Goal: Task Accomplishment & Management: Manage account settings

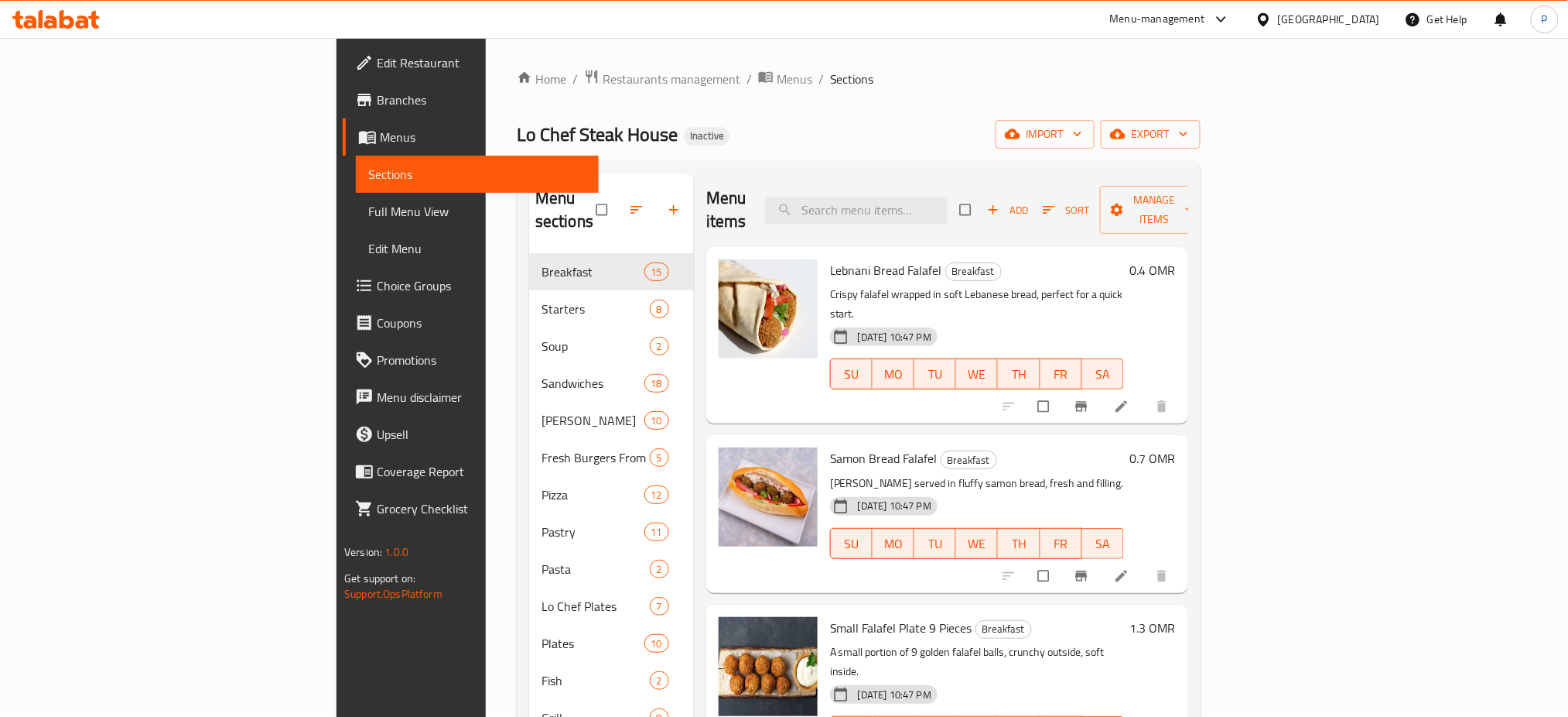
click at [655, 91] on div "Home / Restaurants management / Menus / Sections Lo Chef Steak House Inactive i…" at bounding box center [858, 485] width 684 height 834
click at [1355, 20] on div "[GEOGRAPHIC_DATA]" at bounding box center [1329, 19] width 102 height 17
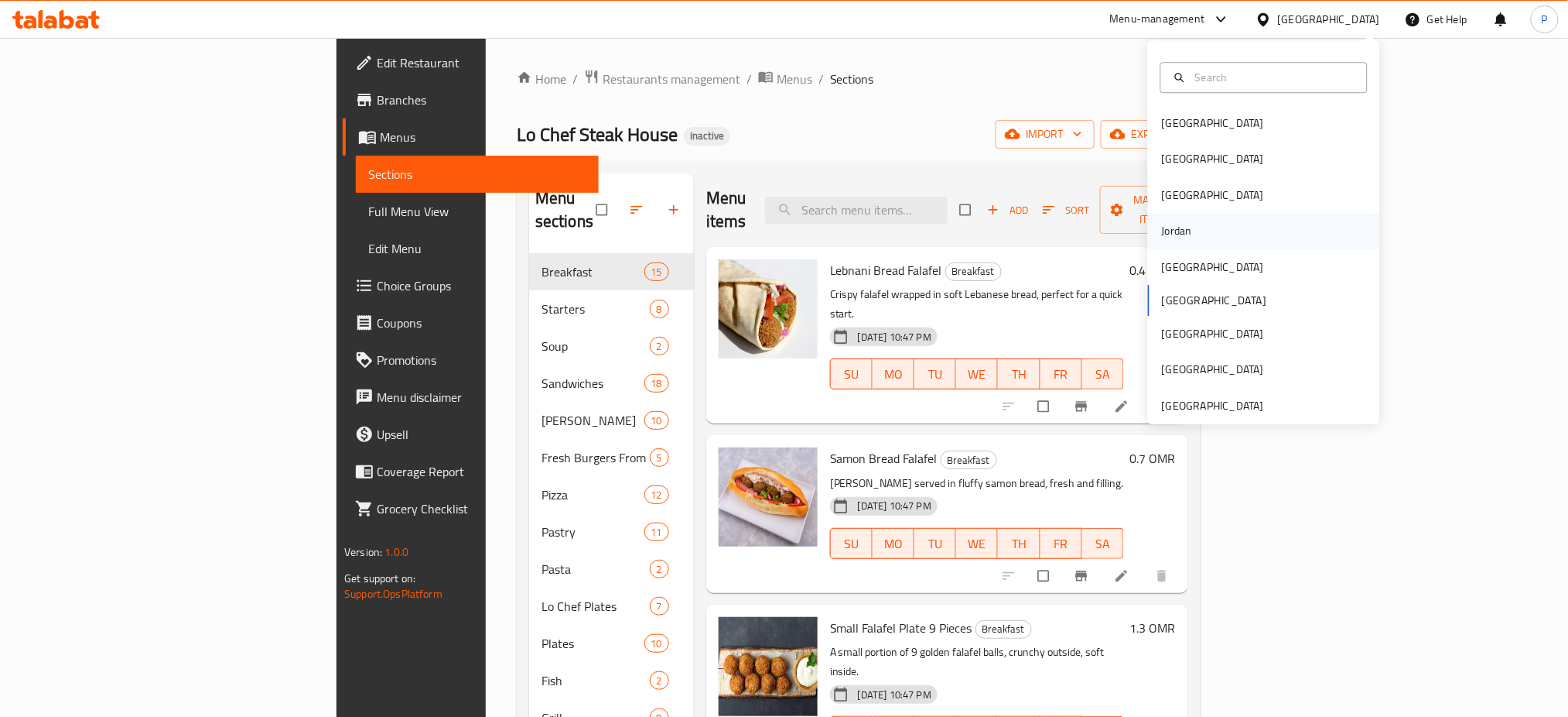
click at [1181, 221] on div "Jordan" at bounding box center [1177, 231] width 55 height 35
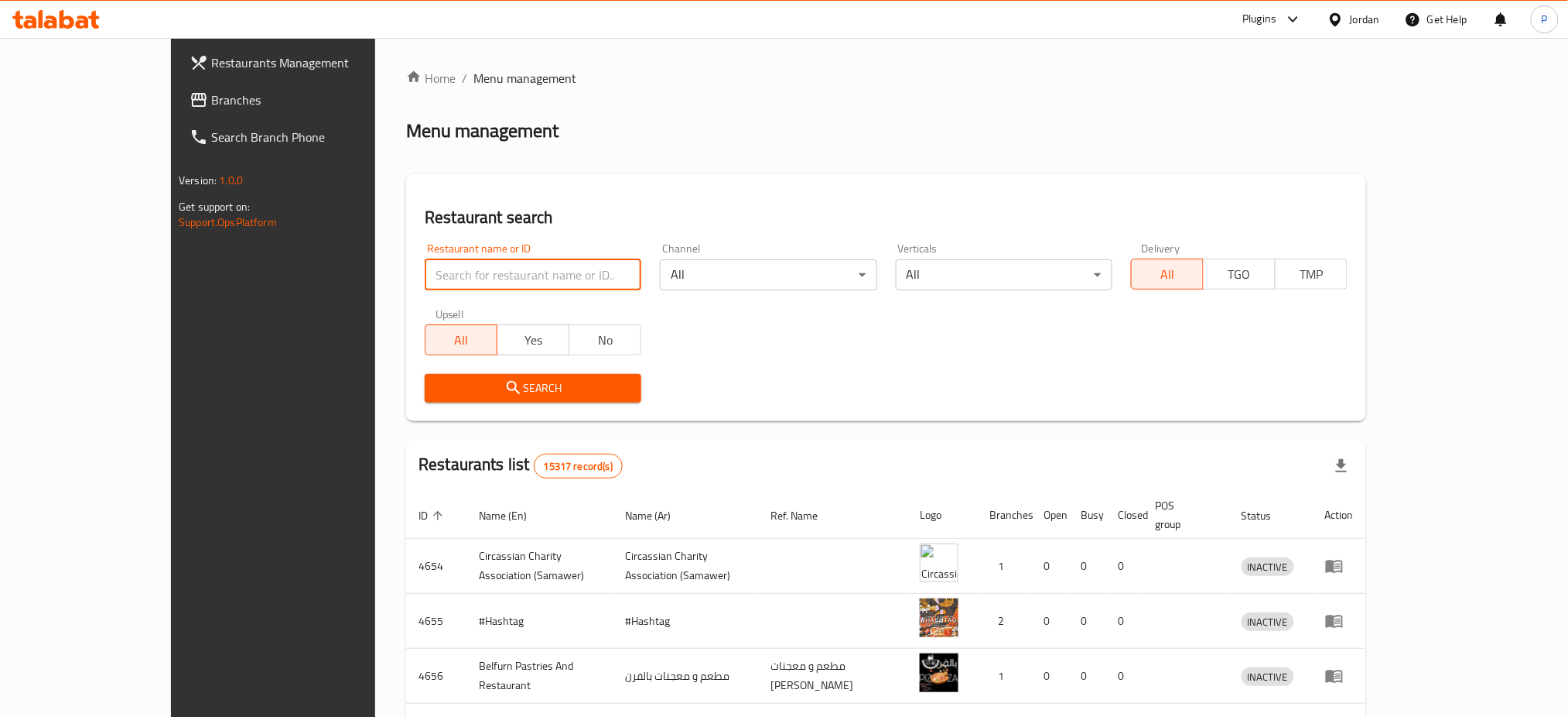
click at [508, 277] on input "search" at bounding box center [533, 275] width 217 height 31
paste input "Kishta Bakeries"
type input "Kishta Bakeries"
click button "Search" at bounding box center [533, 388] width 217 height 28
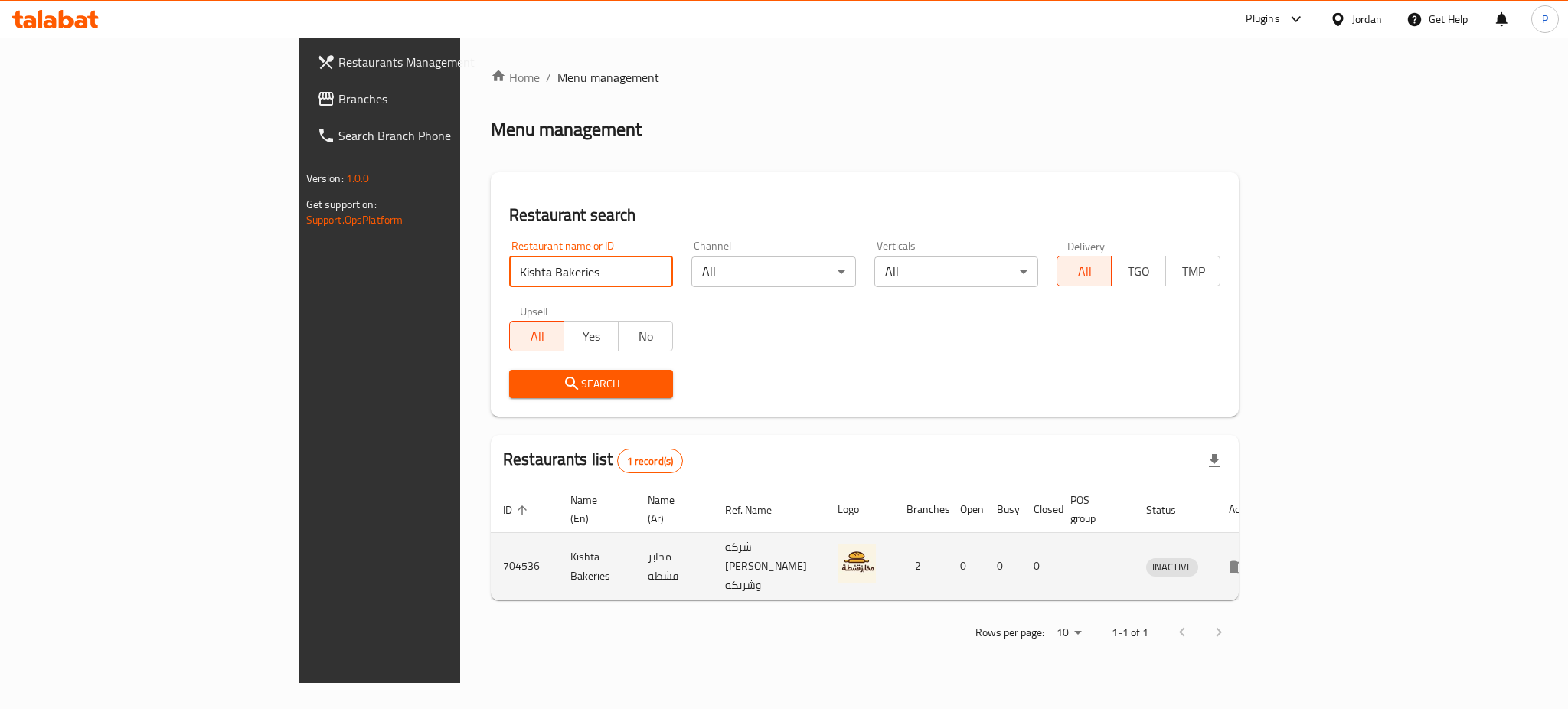
click at [1246, 560] on icon "enhanced table" at bounding box center [1238, 566] width 17 height 13
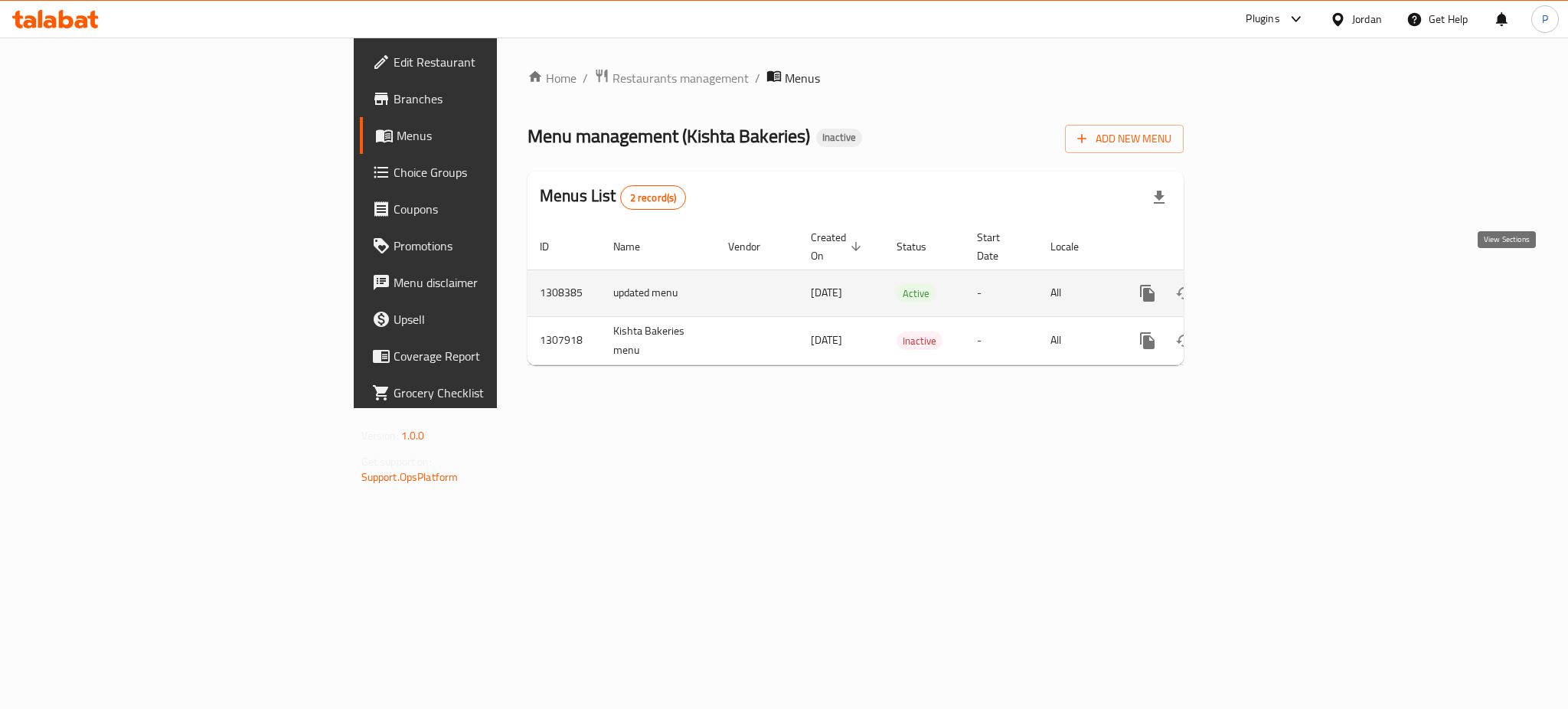
click at [1267, 284] on icon "enhanced table" at bounding box center [1257, 292] width 18 height 18
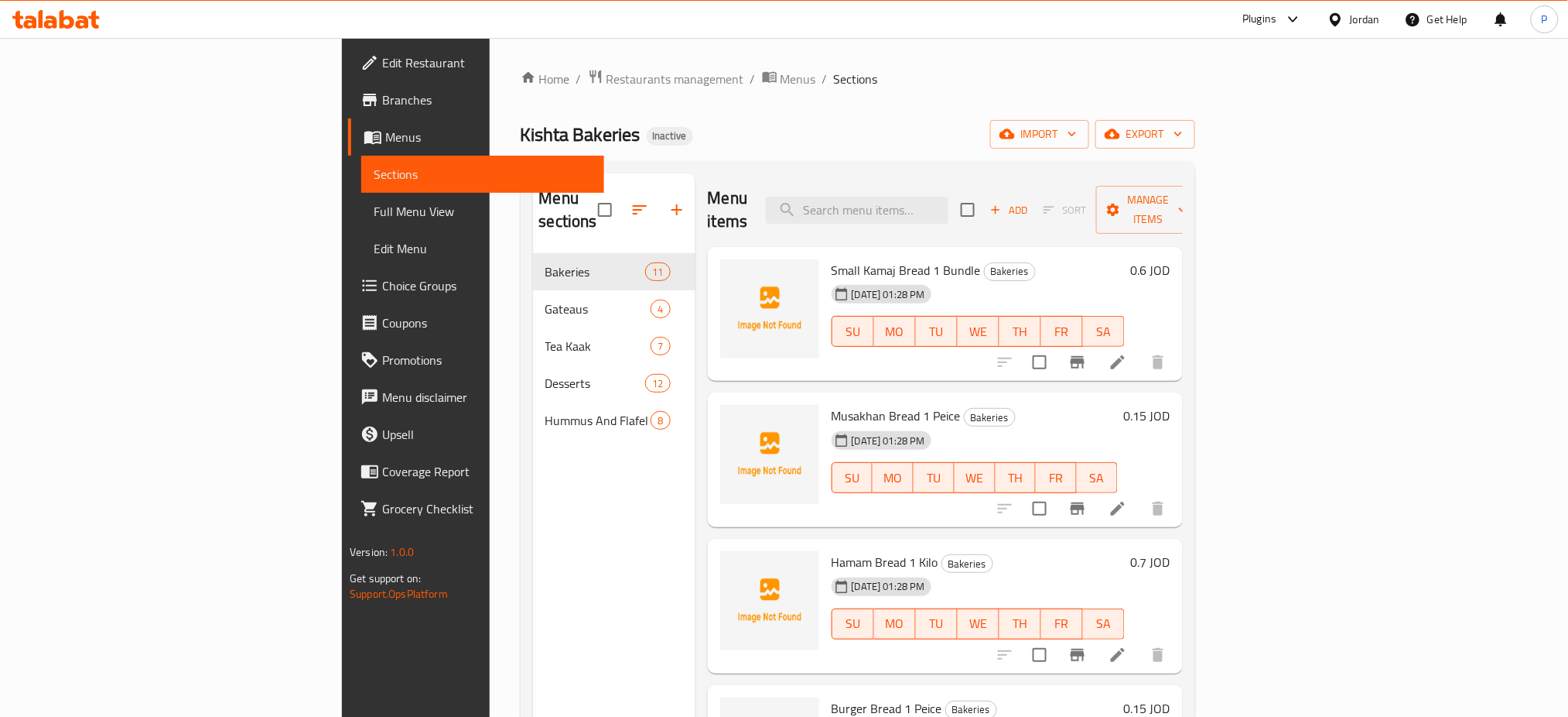
click at [713, 132] on div "Kishta Bakeries Inactive import export" at bounding box center [857, 134] width 675 height 28
click at [1077, 129] on span "import" at bounding box center [1040, 135] width 75 height 20
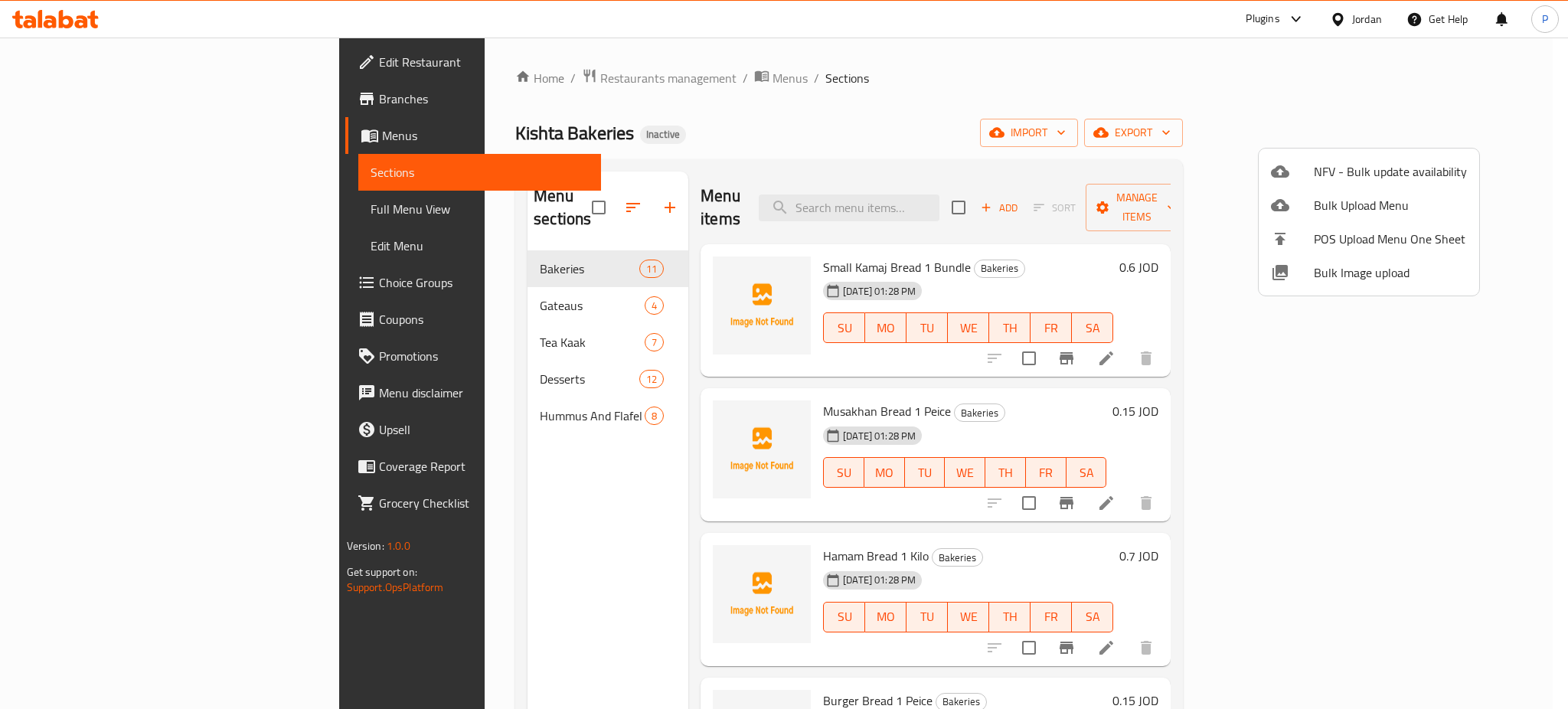
click at [1352, 278] on span "Bulk Image upload" at bounding box center [1390, 272] width 153 height 18
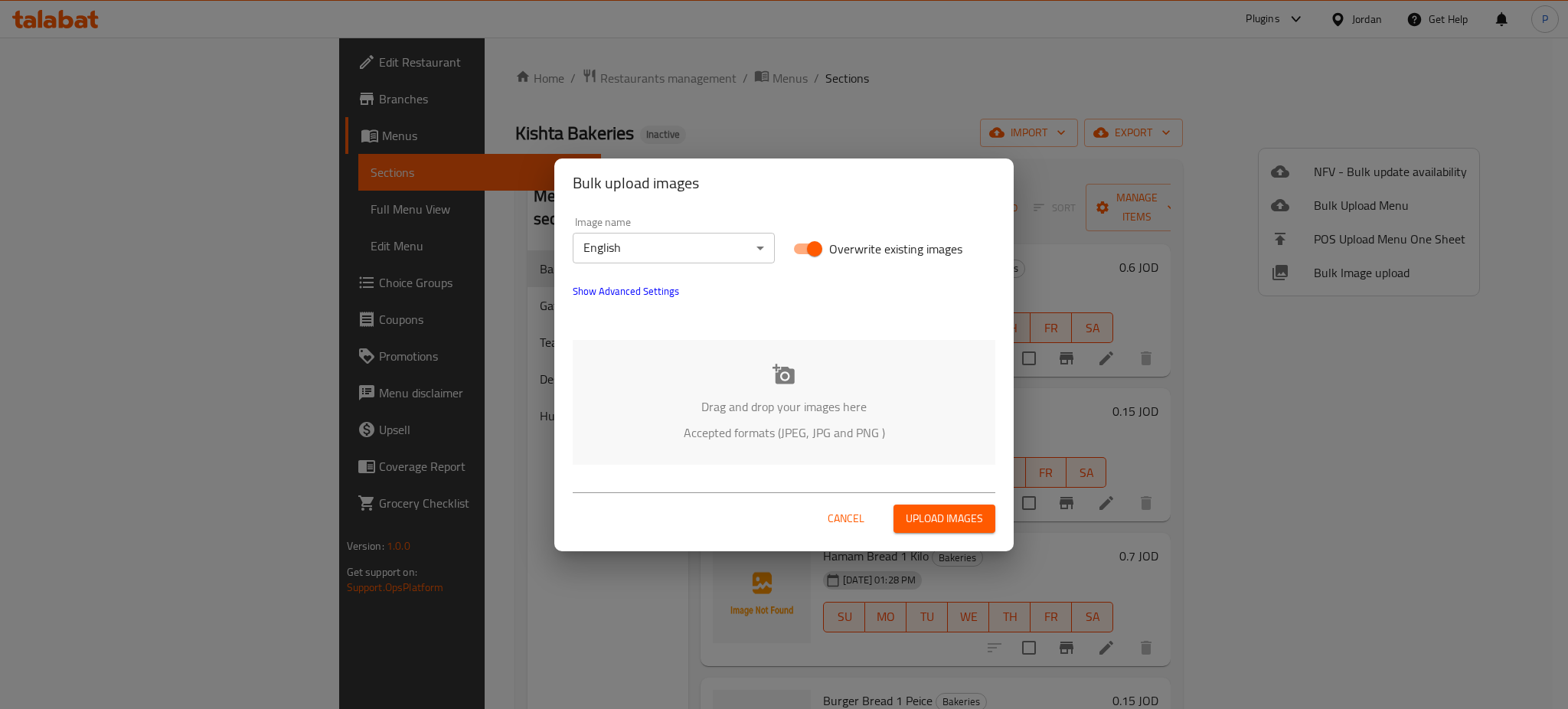
click at [684, 251] on body "​ Plugins Jordan Get Help P Edit Restaurant Branches Menus Sections Full Menu V…" at bounding box center [784, 373] width 1568 height 671
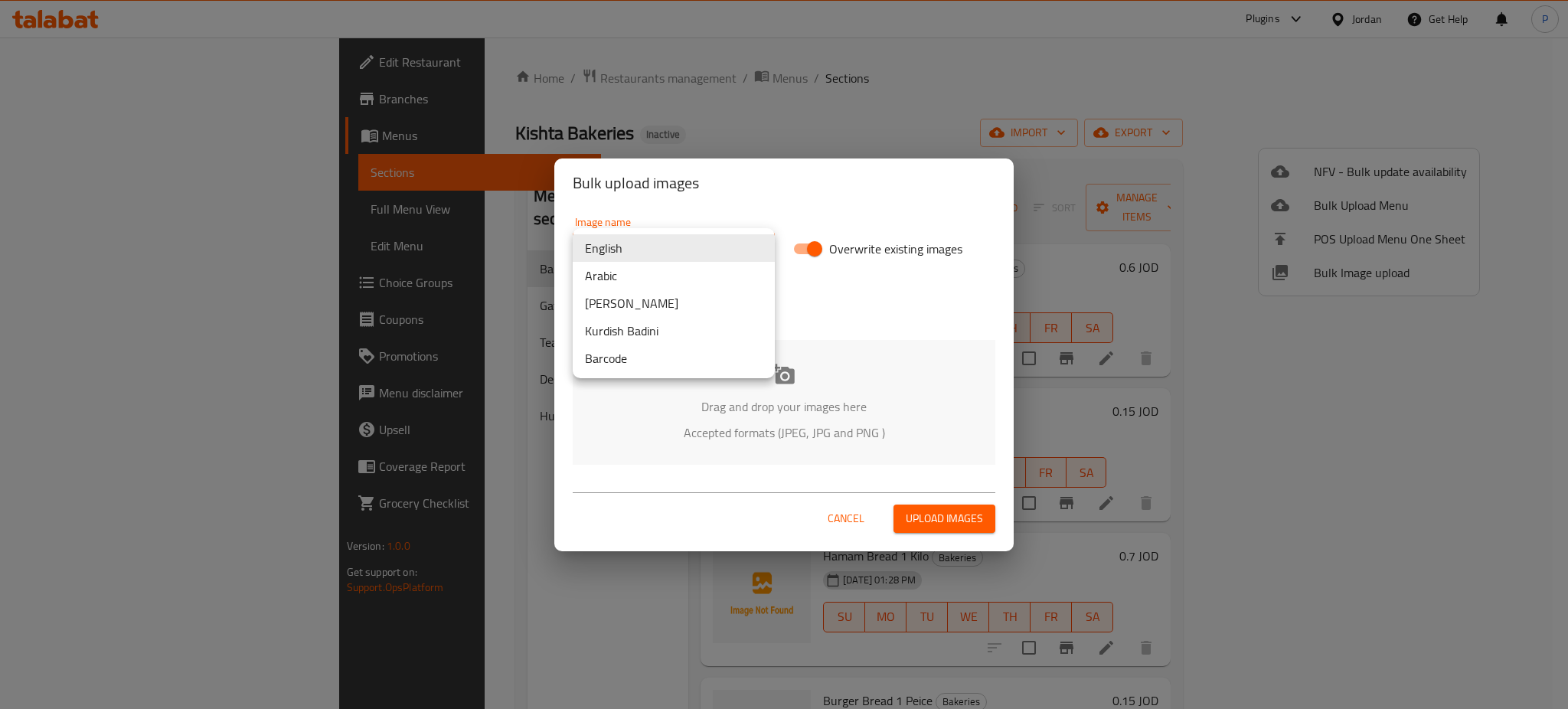
click at [644, 270] on li "Arabic" at bounding box center [673, 276] width 202 height 27
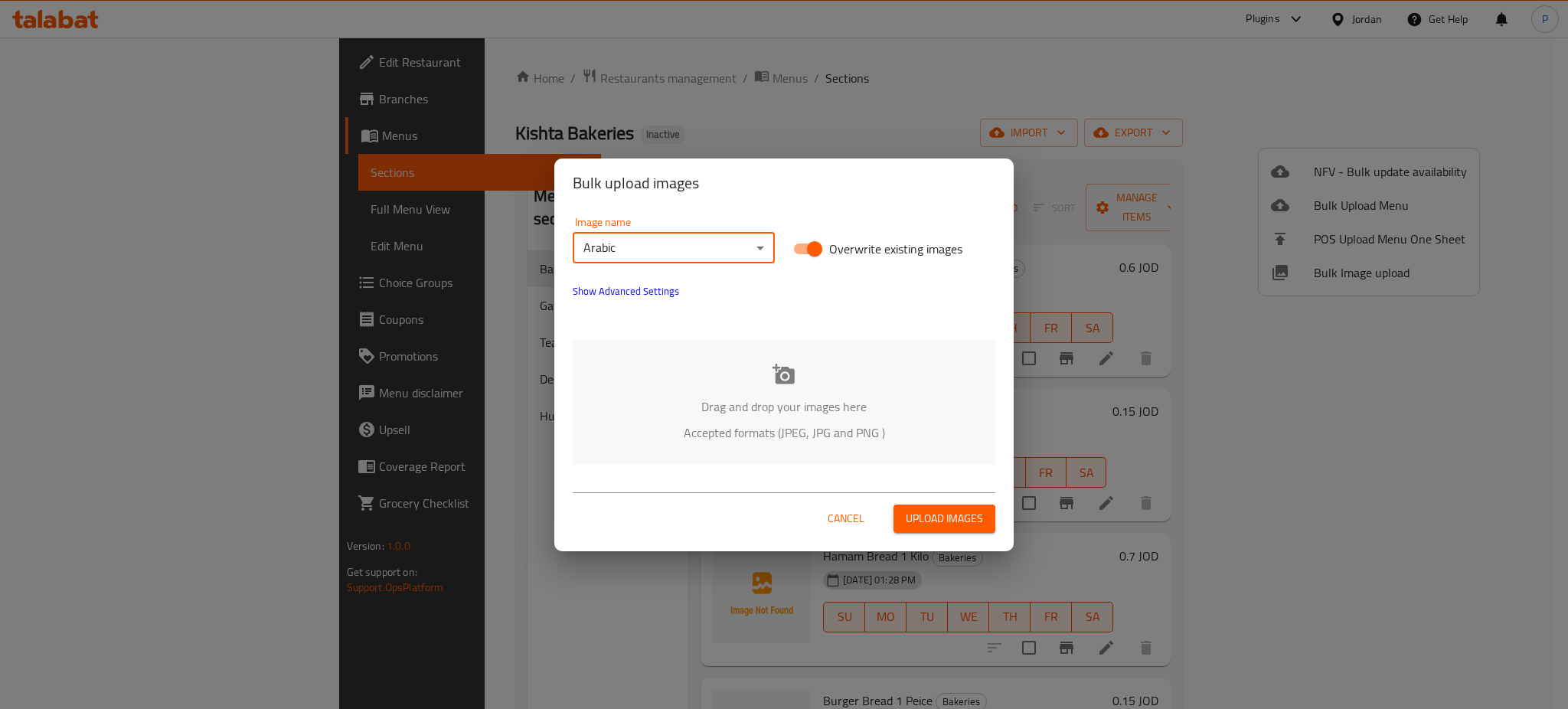
click at [847, 403] on p "Drag and drop your images here" at bounding box center [784, 406] width 377 height 18
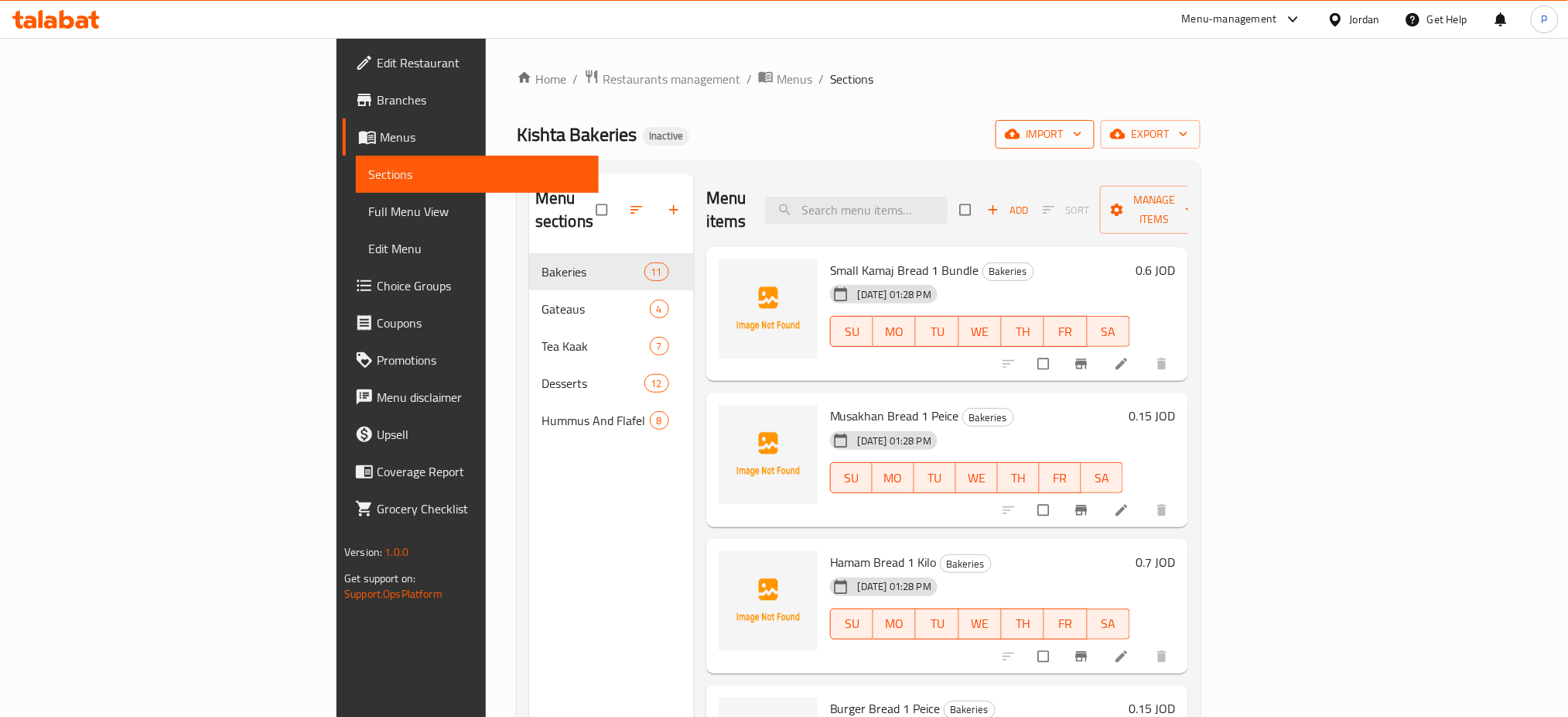
click at [1095, 121] on button "import" at bounding box center [1045, 134] width 99 height 28
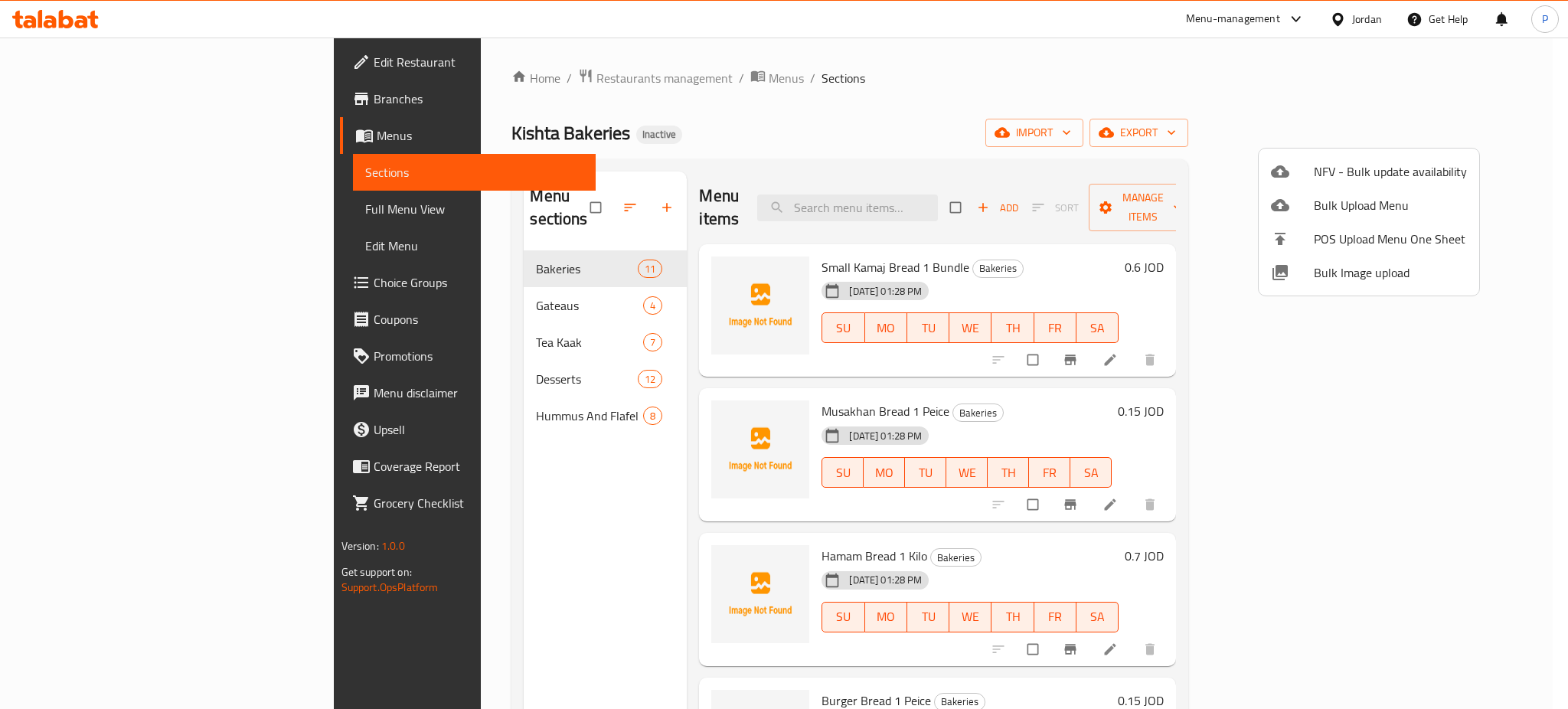
click at [1355, 271] on span "Bulk Image upload" at bounding box center [1390, 272] width 153 height 18
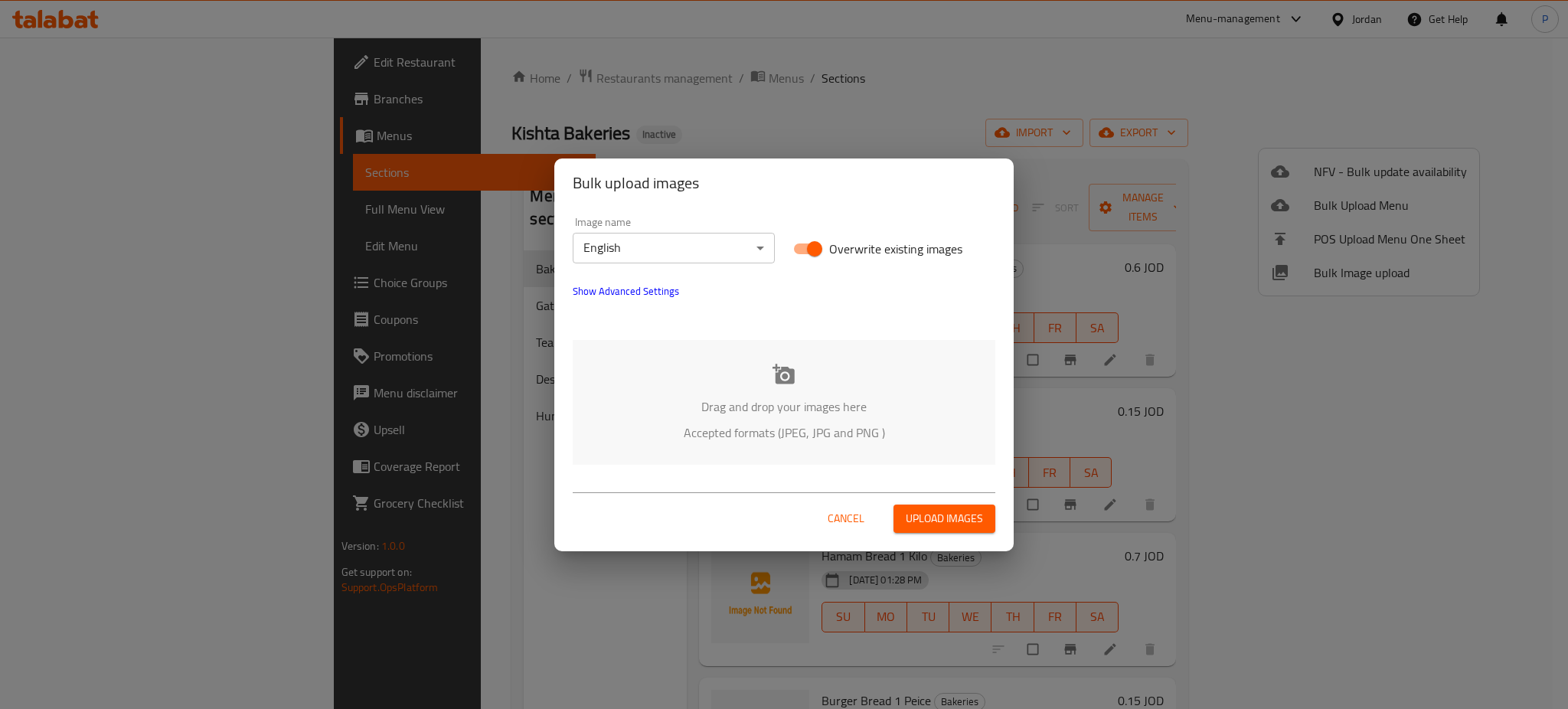
click at [822, 370] on div "Drag and drop your images here Accepted formats (JPEG, JPG and PNG )" at bounding box center [783, 402] width 423 height 124
click at [666, 242] on body "​ Menu-management Jordan Get Help P Edit Restaurant Branches Menus Sections Ful…" at bounding box center [784, 373] width 1568 height 671
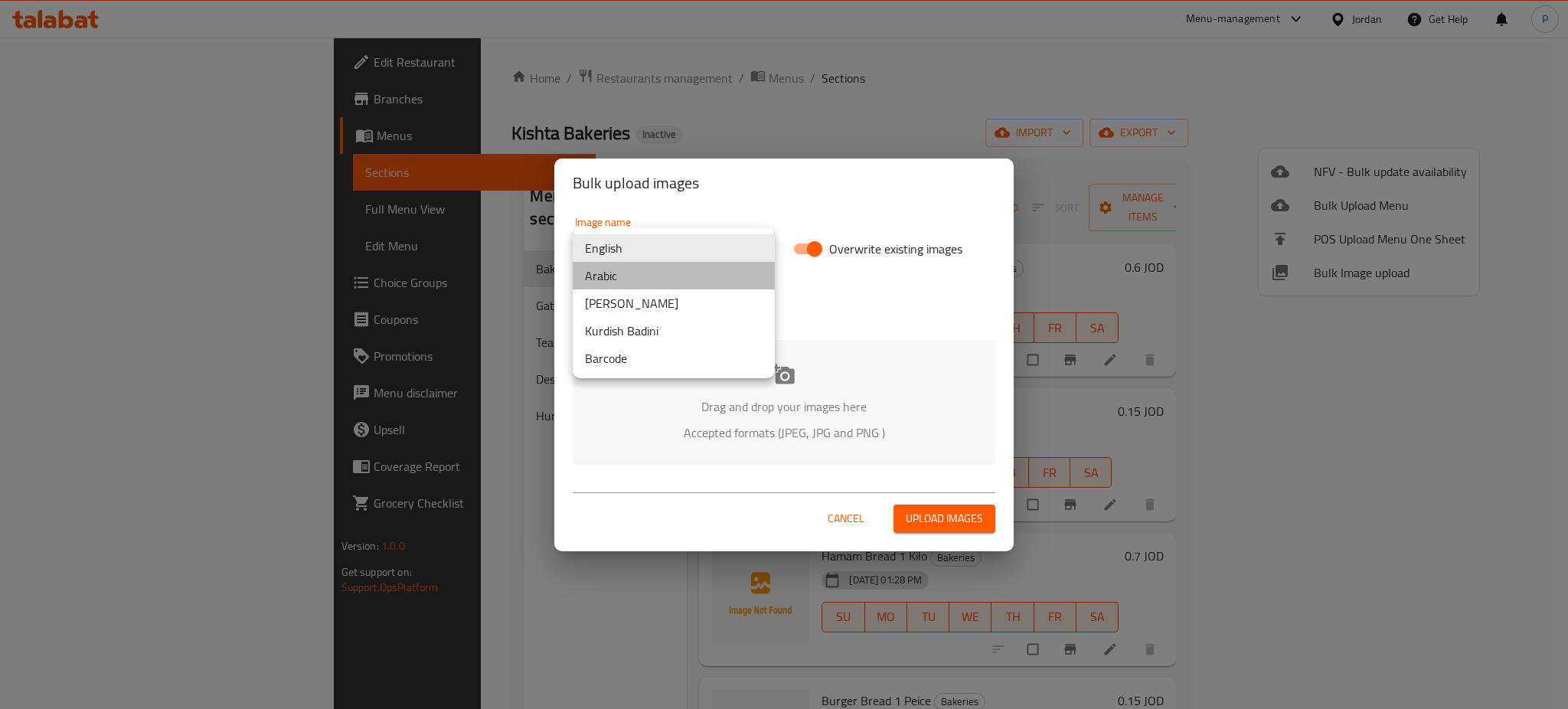
click at [615, 269] on li "Arabic" at bounding box center [673, 276] width 202 height 27
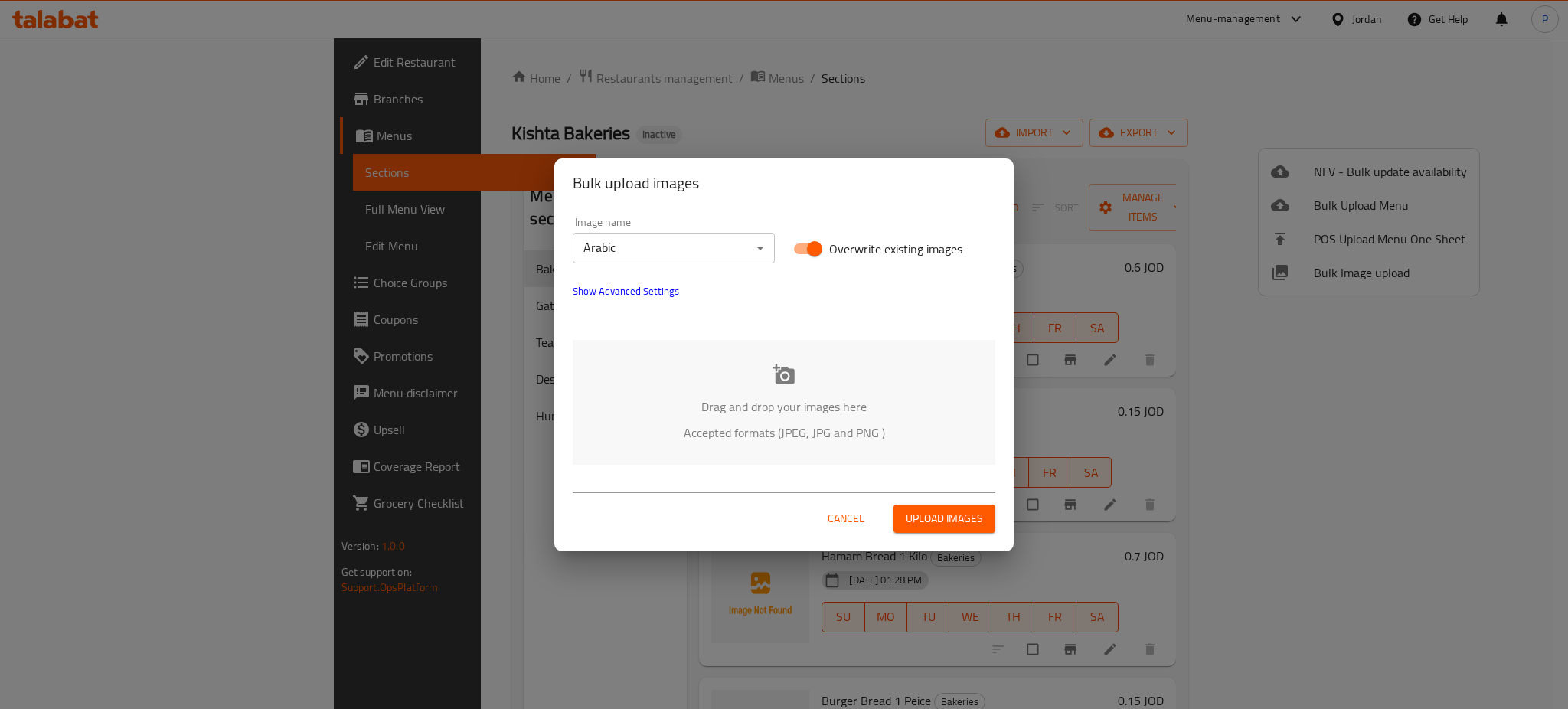
click at [822, 397] on p "Drag and drop your images here" at bounding box center [784, 406] width 377 height 18
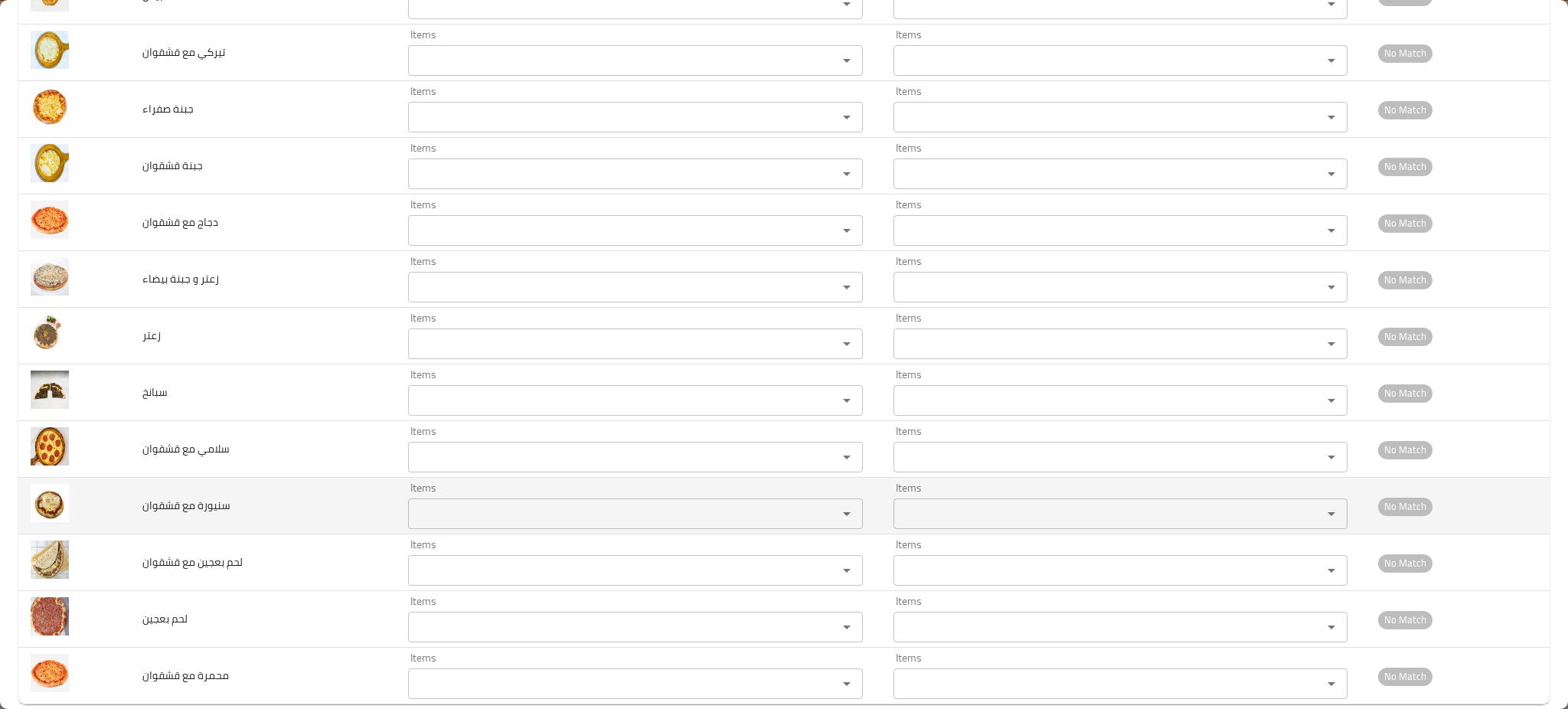
scroll to position [3240, 0]
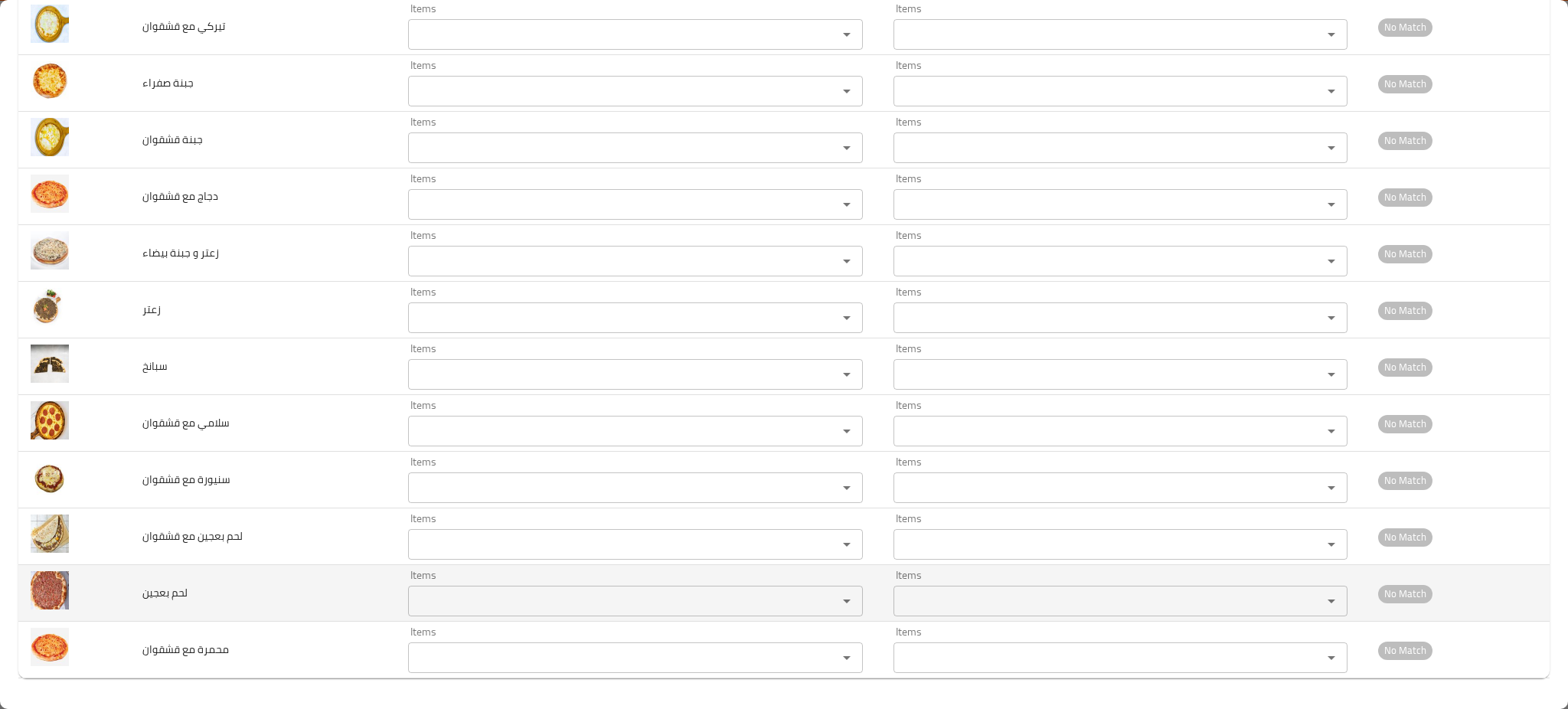
click at [509, 604] on بعجين "Items" at bounding box center [612, 601] width 399 height 21
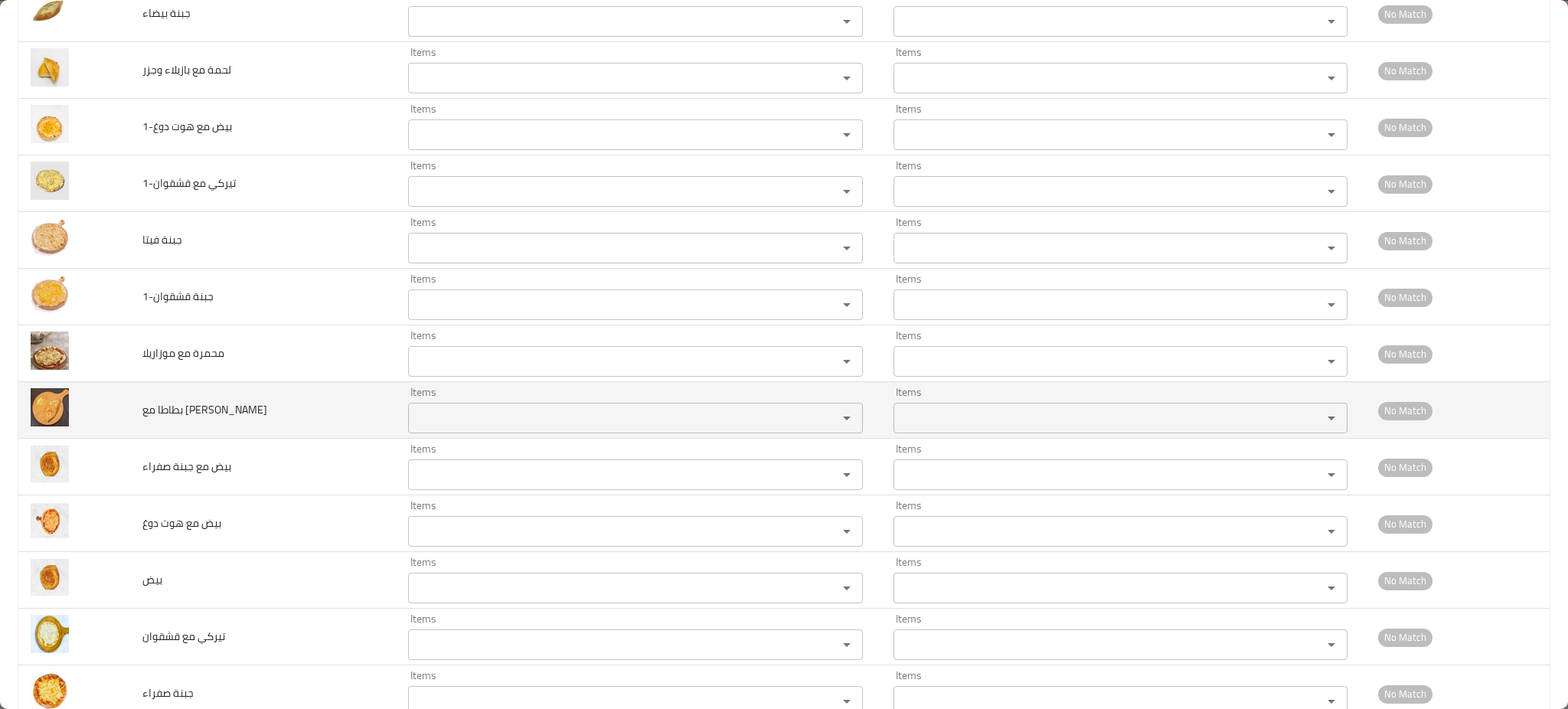
type بعجين "kam"
click at [356, 386] on td "بطاطا مع [PERSON_NAME]" at bounding box center [262, 410] width 265 height 56
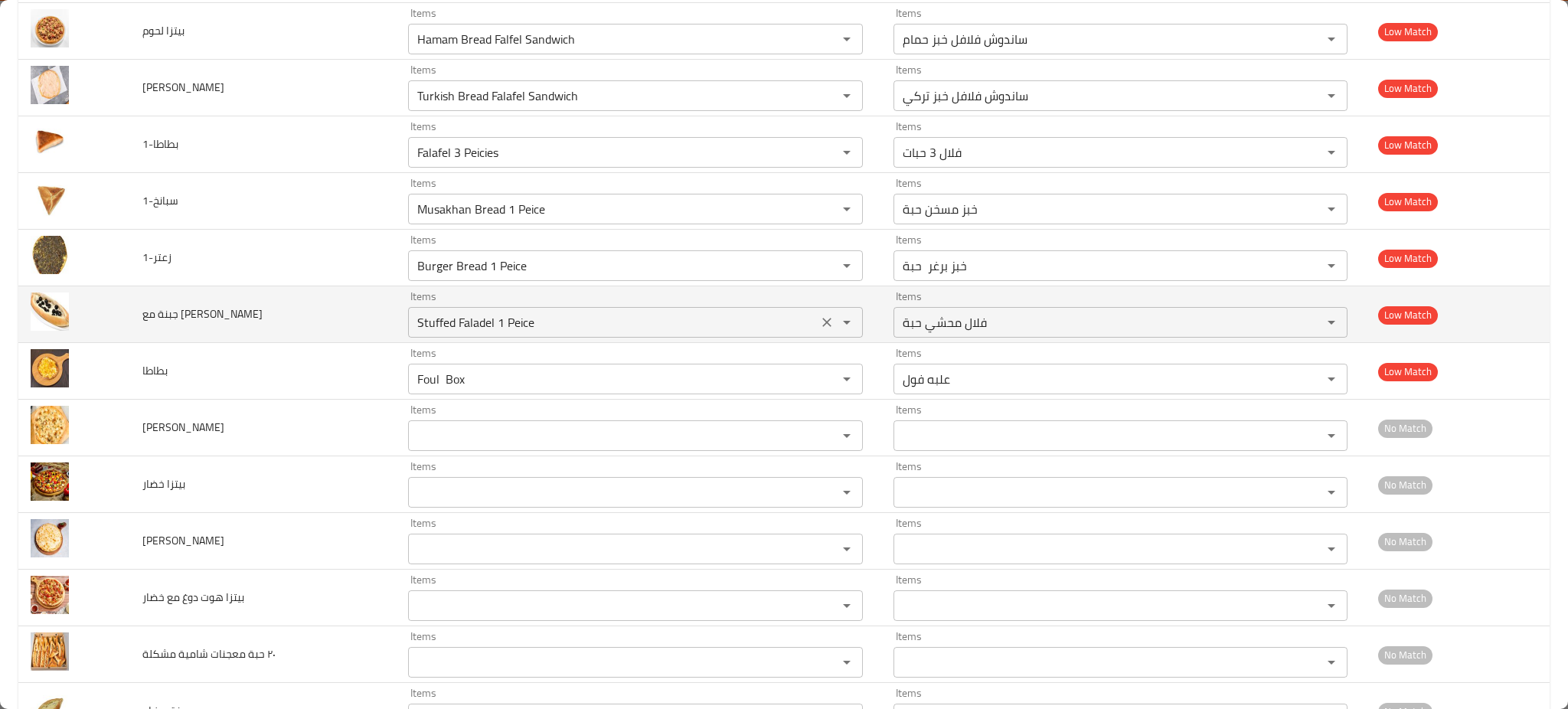
scroll to position [1913, 0]
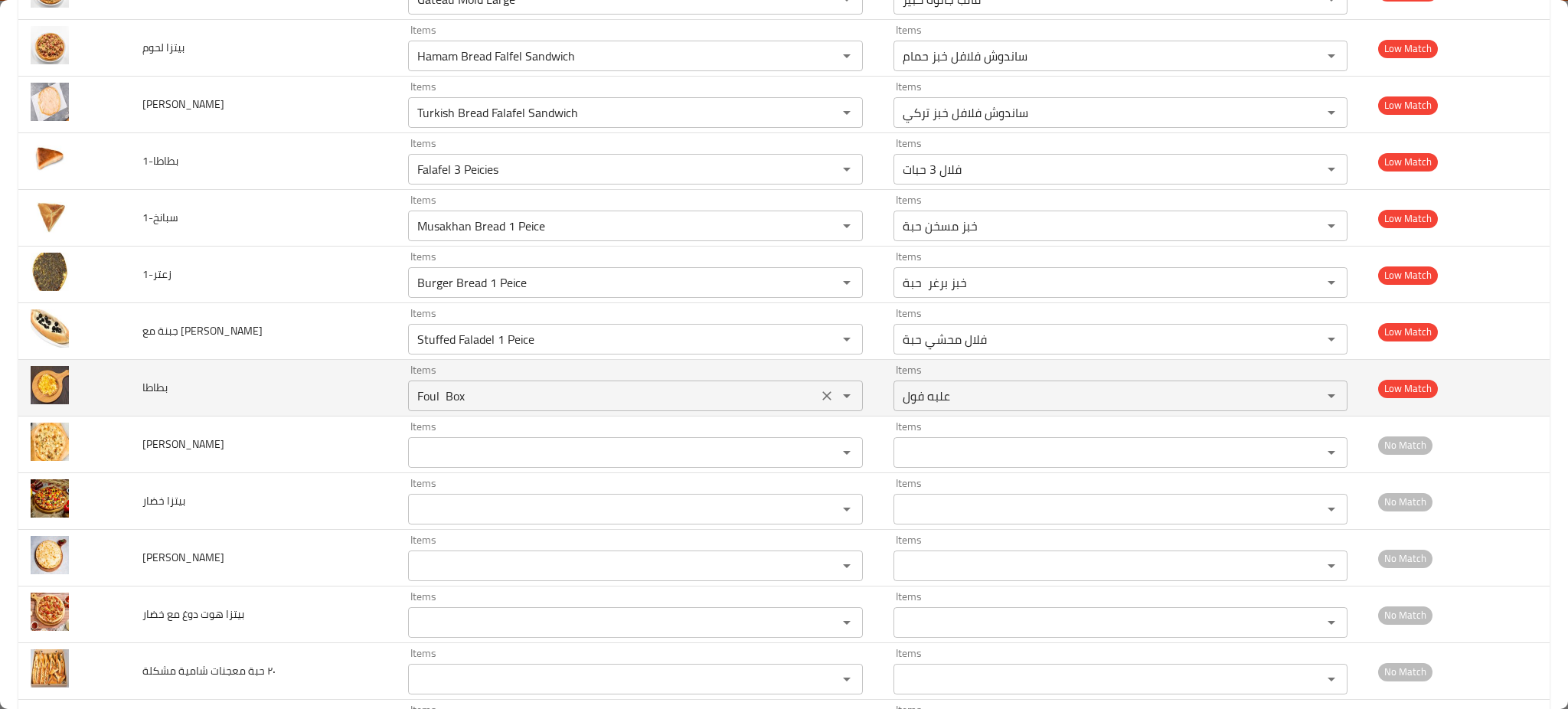
click at [819, 400] on icon "Clear" at bounding box center [827, 396] width 16 height 16
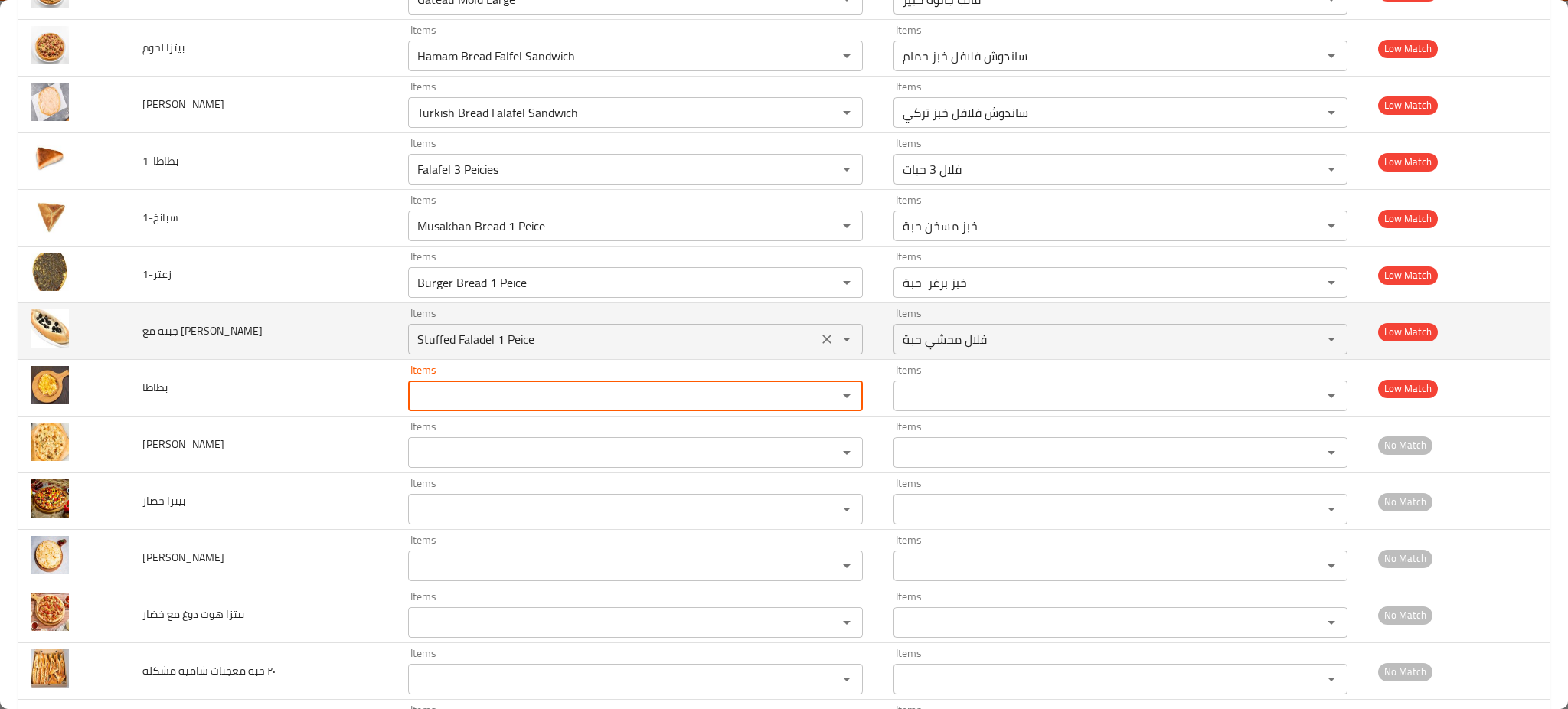
click at [816, 329] on div "Stuffed Faladel 1 Peice Items" at bounding box center [634, 339] width 454 height 31
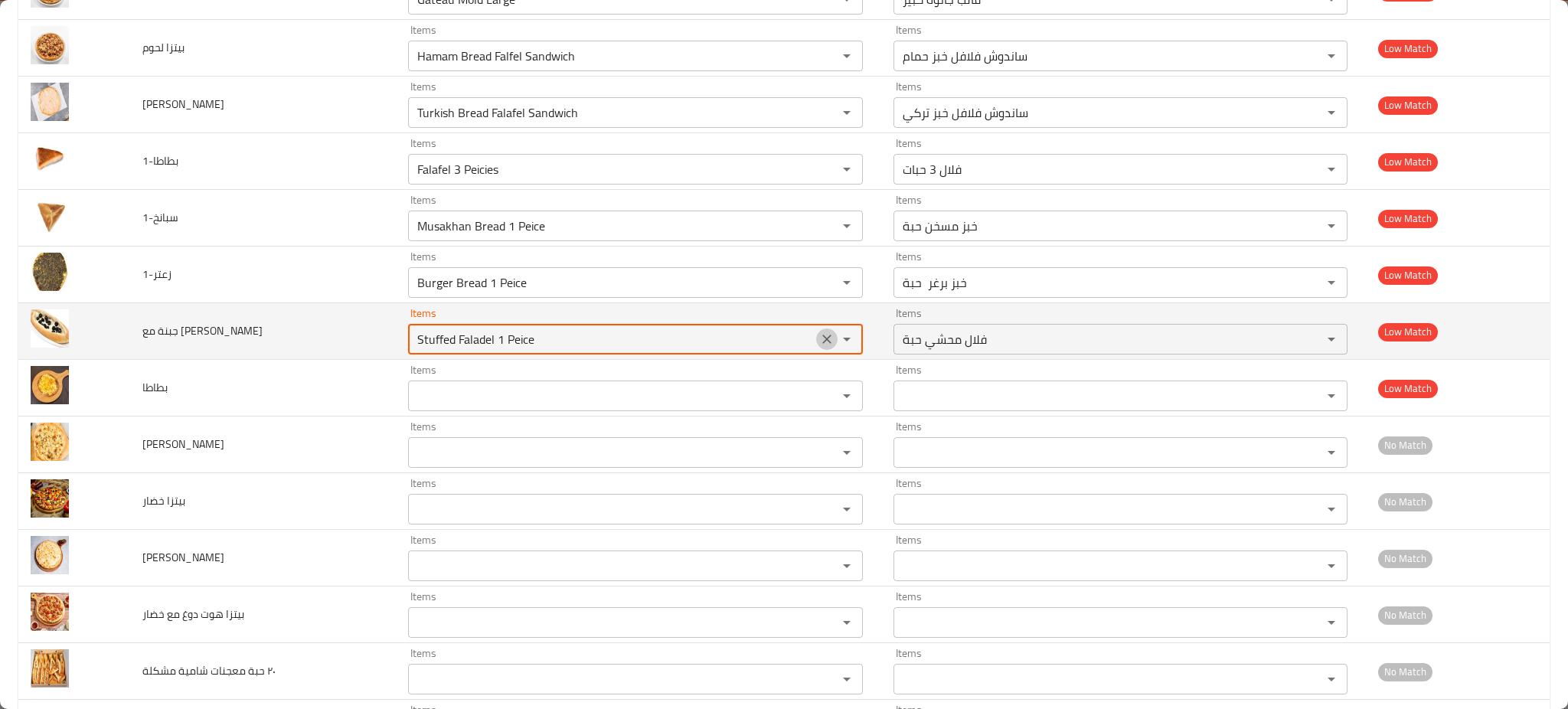
click at [816, 331] on button "Clear" at bounding box center [827, 339] width 21 height 21
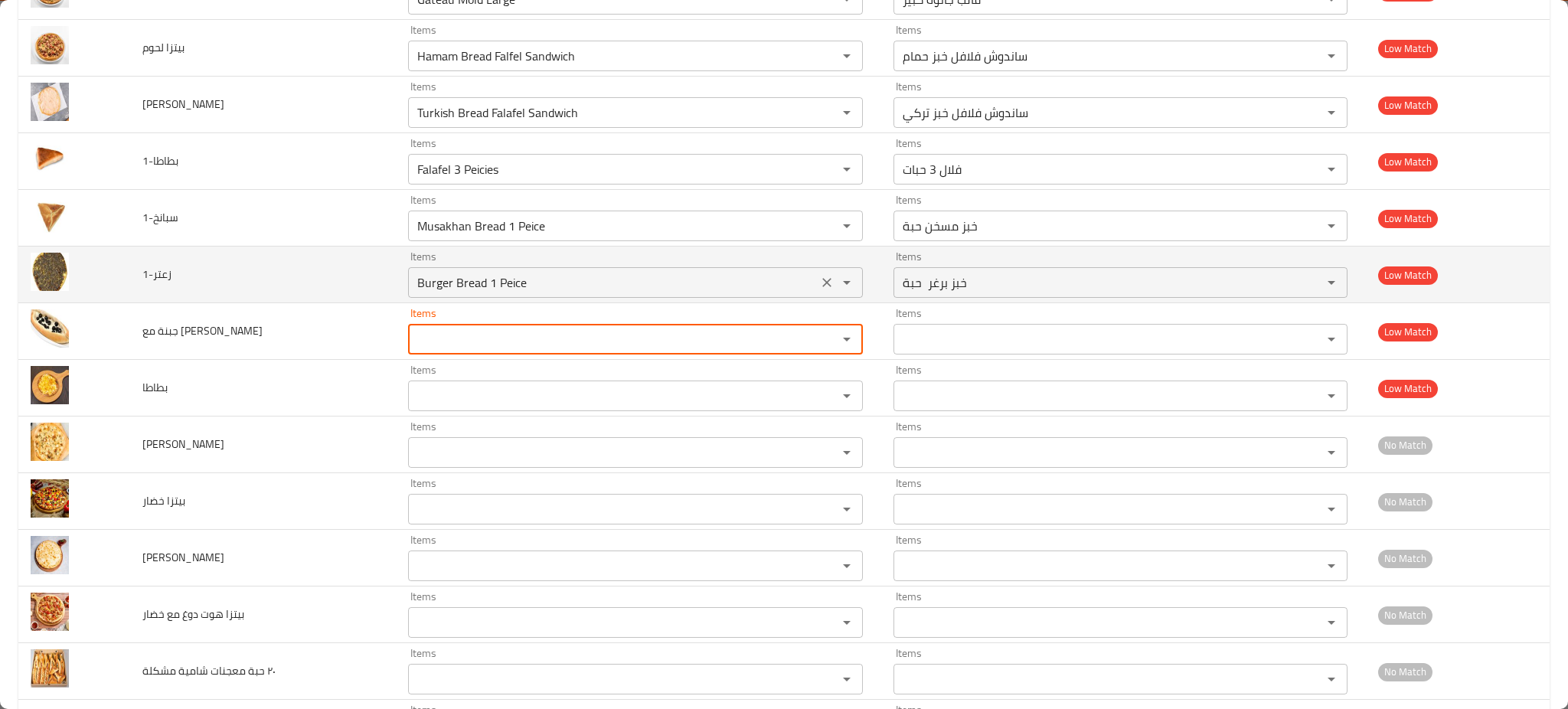
click at [819, 285] on icon "Clear" at bounding box center [827, 283] width 16 height 16
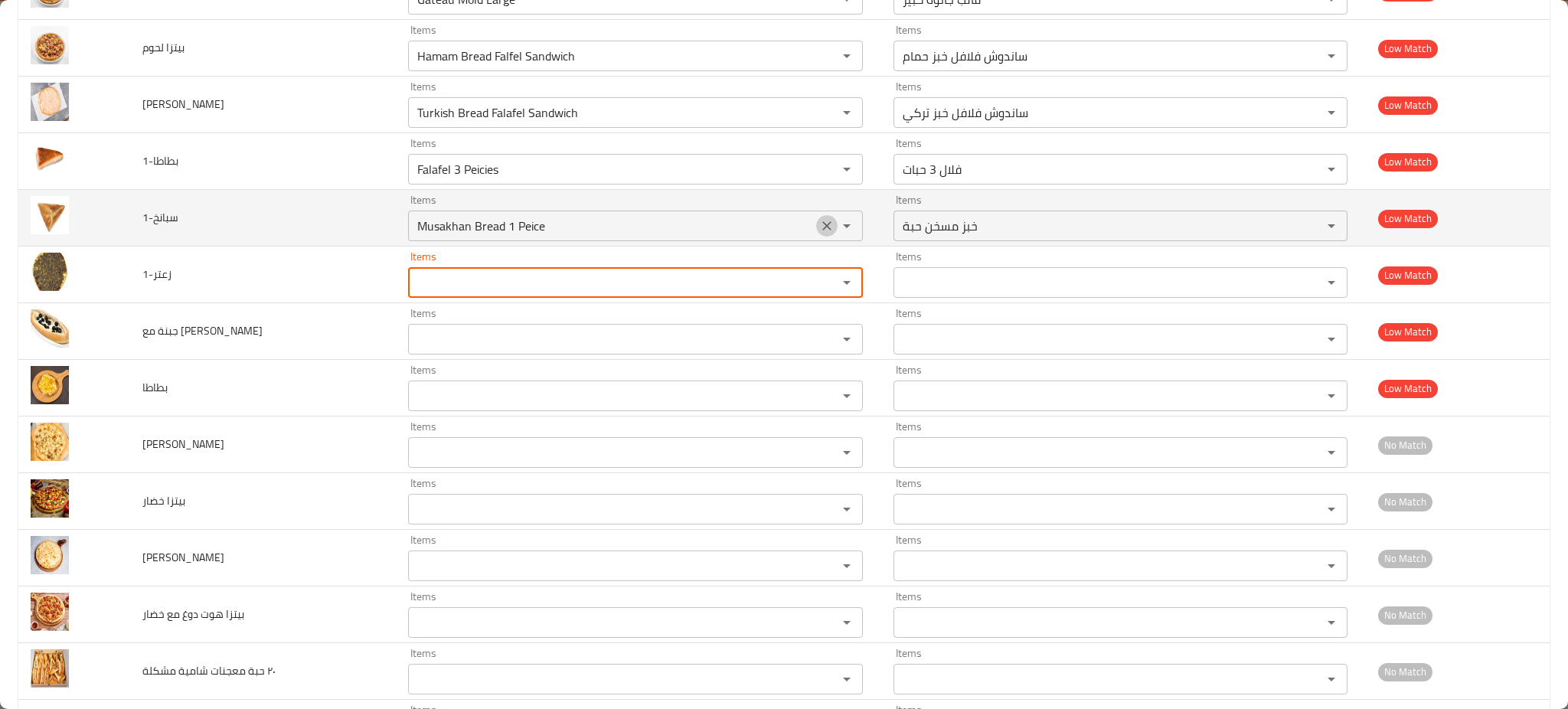
click at [816, 236] on button "Clear" at bounding box center [827, 225] width 21 height 21
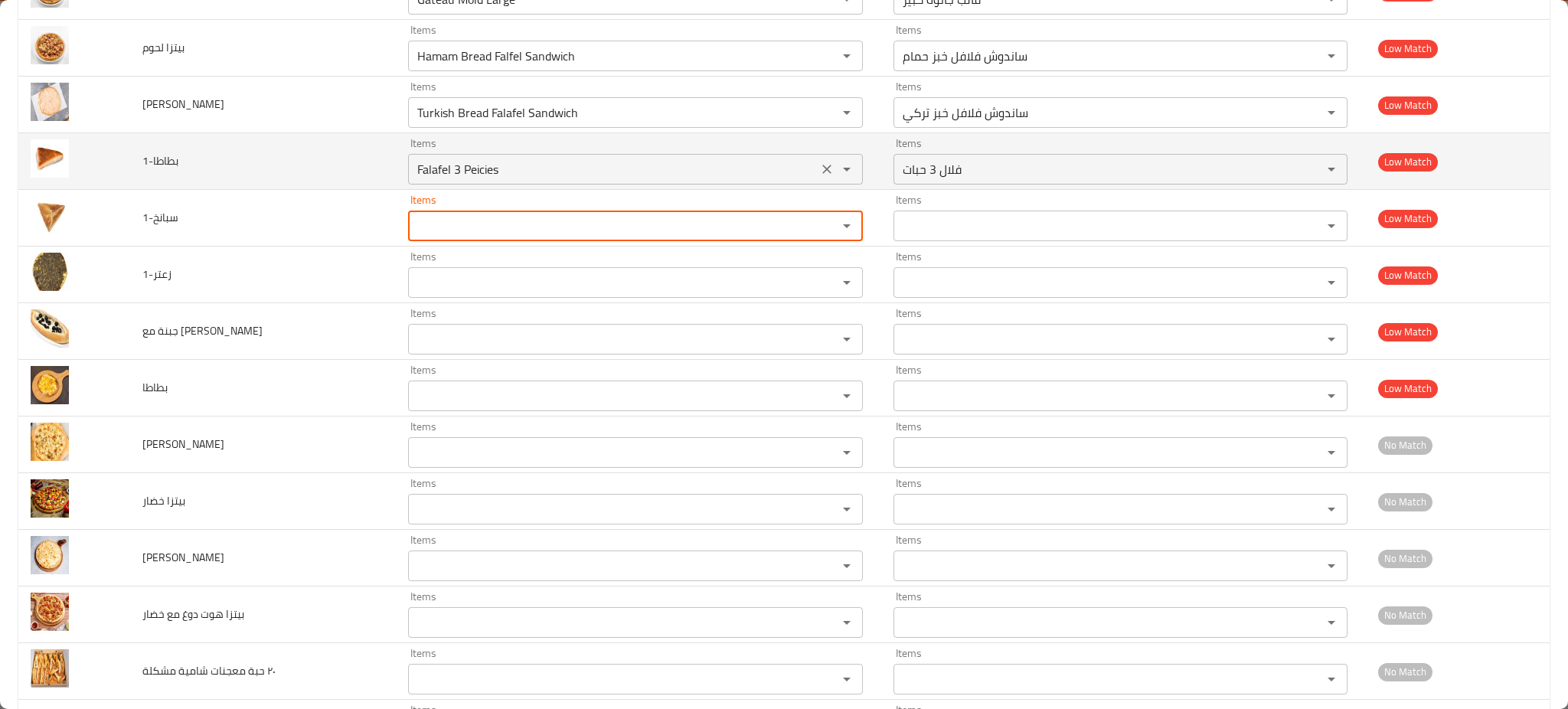
click at [819, 169] on icon "Clear" at bounding box center [827, 169] width 16 height 16
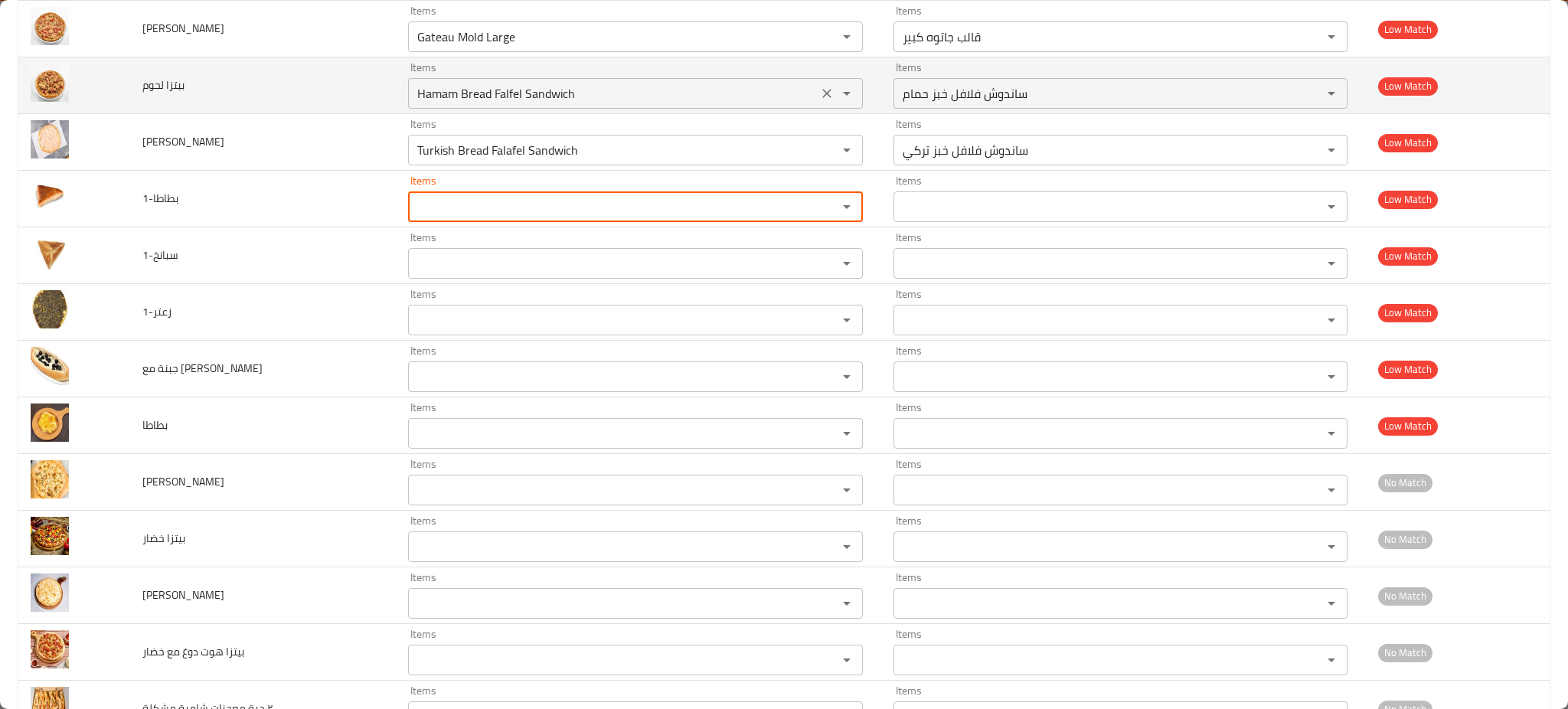
scroll to position [1810, 0]
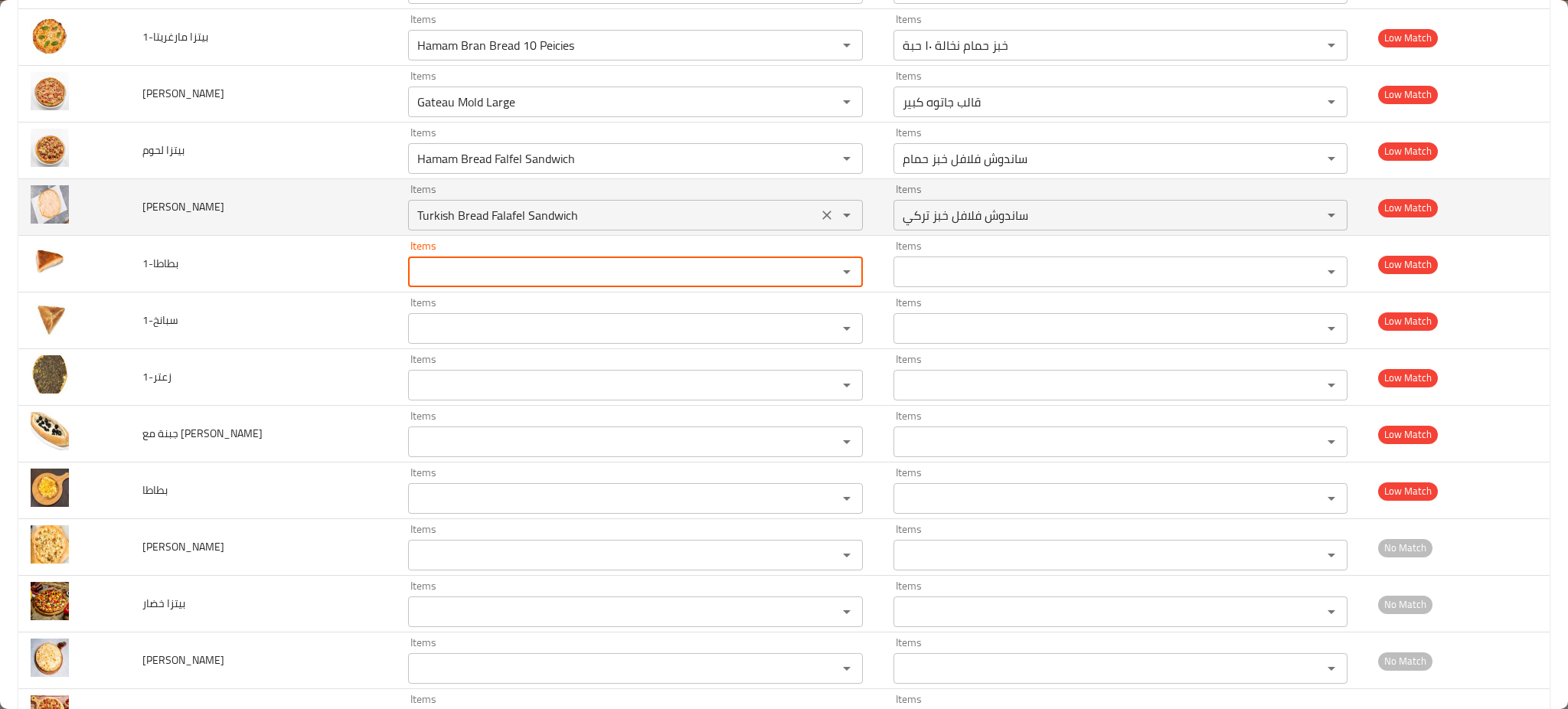
drag, startPoint x: 812, startPoint y: 224, endPoint x: 814, endPoint y: 212, distance: 12.2
click at [816, 224] on button "Clear" at bounding box center [827, 215] width 21 height 21
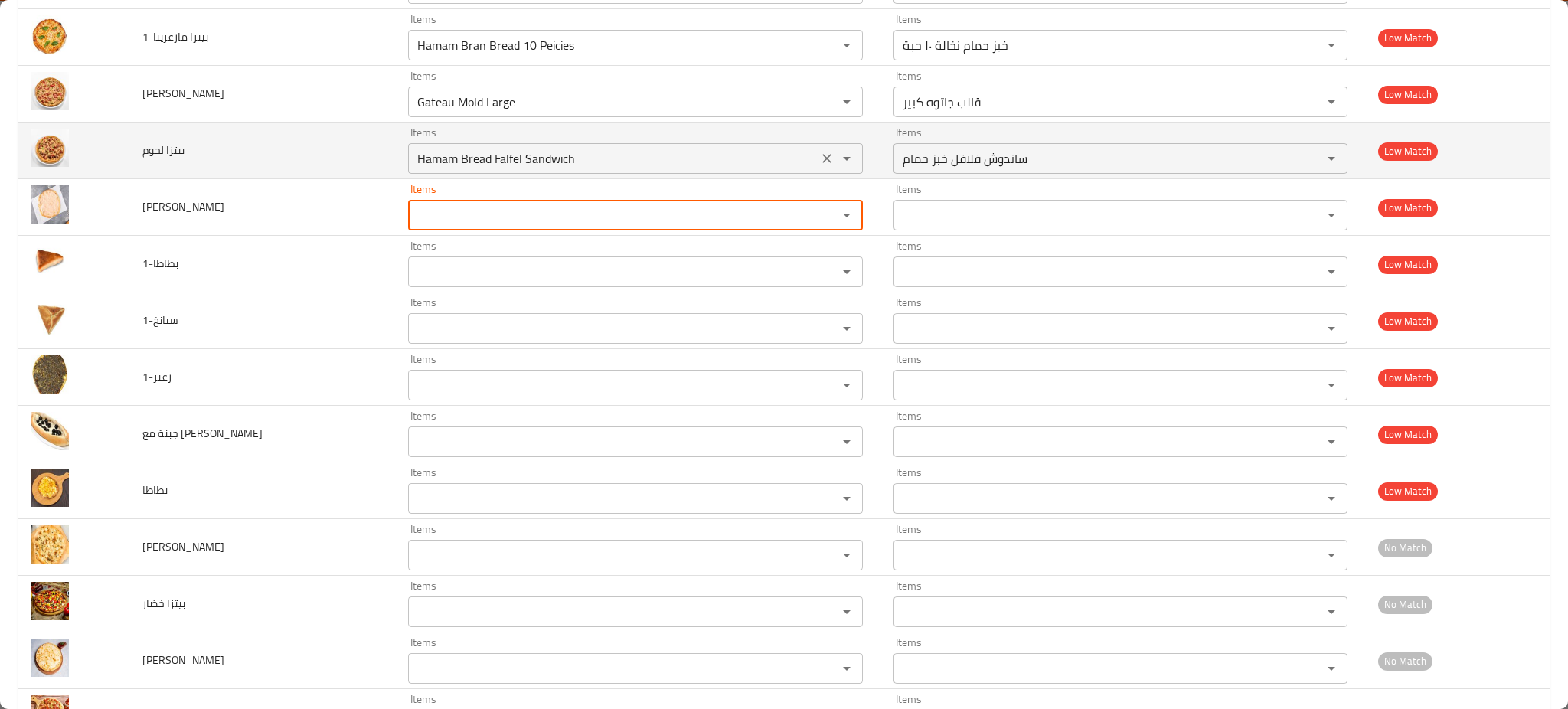
click at [816, 150] on button "Clear" at bounding box center [827, 158] width 21 height 21
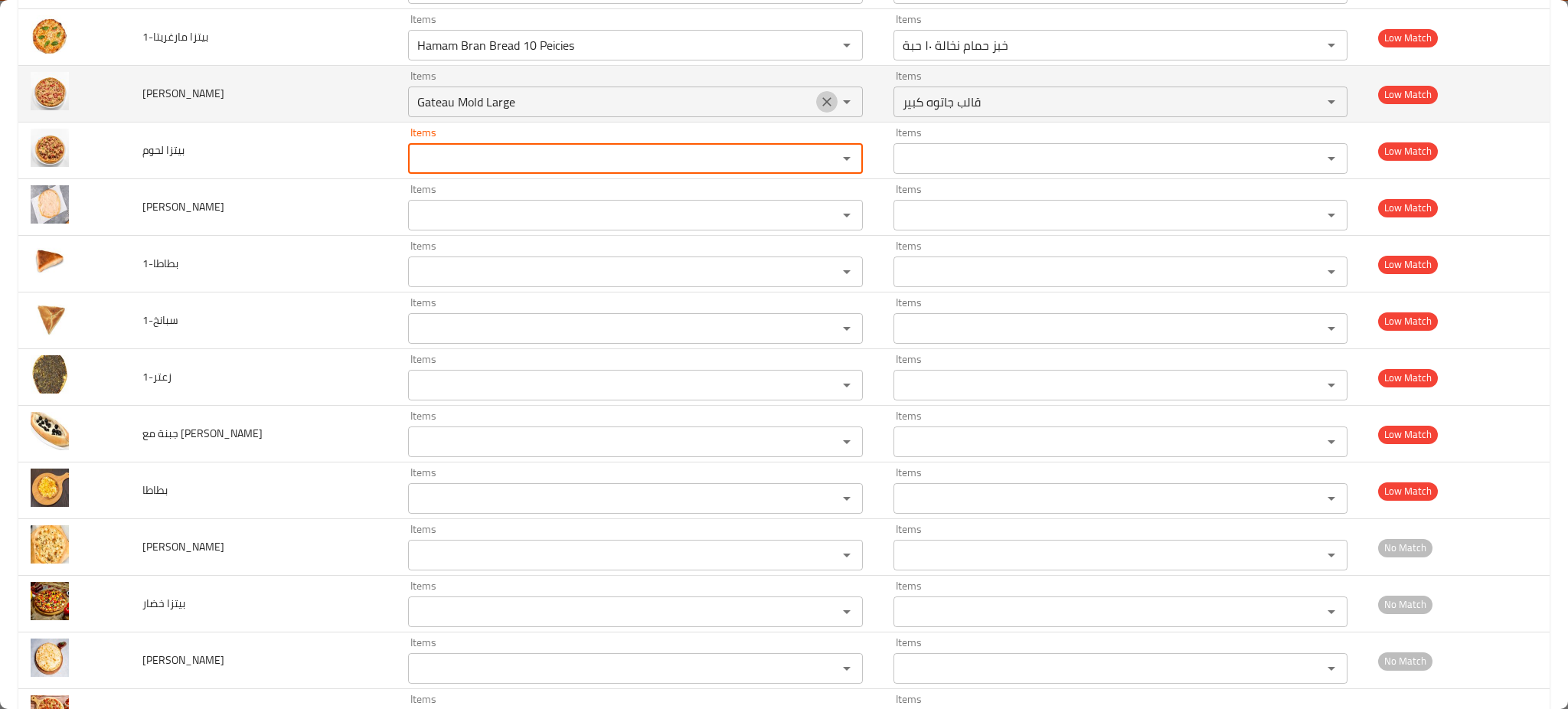
click at [819, 108] on icon "Clear" at bounding box center [827, 102] width 16 height 16
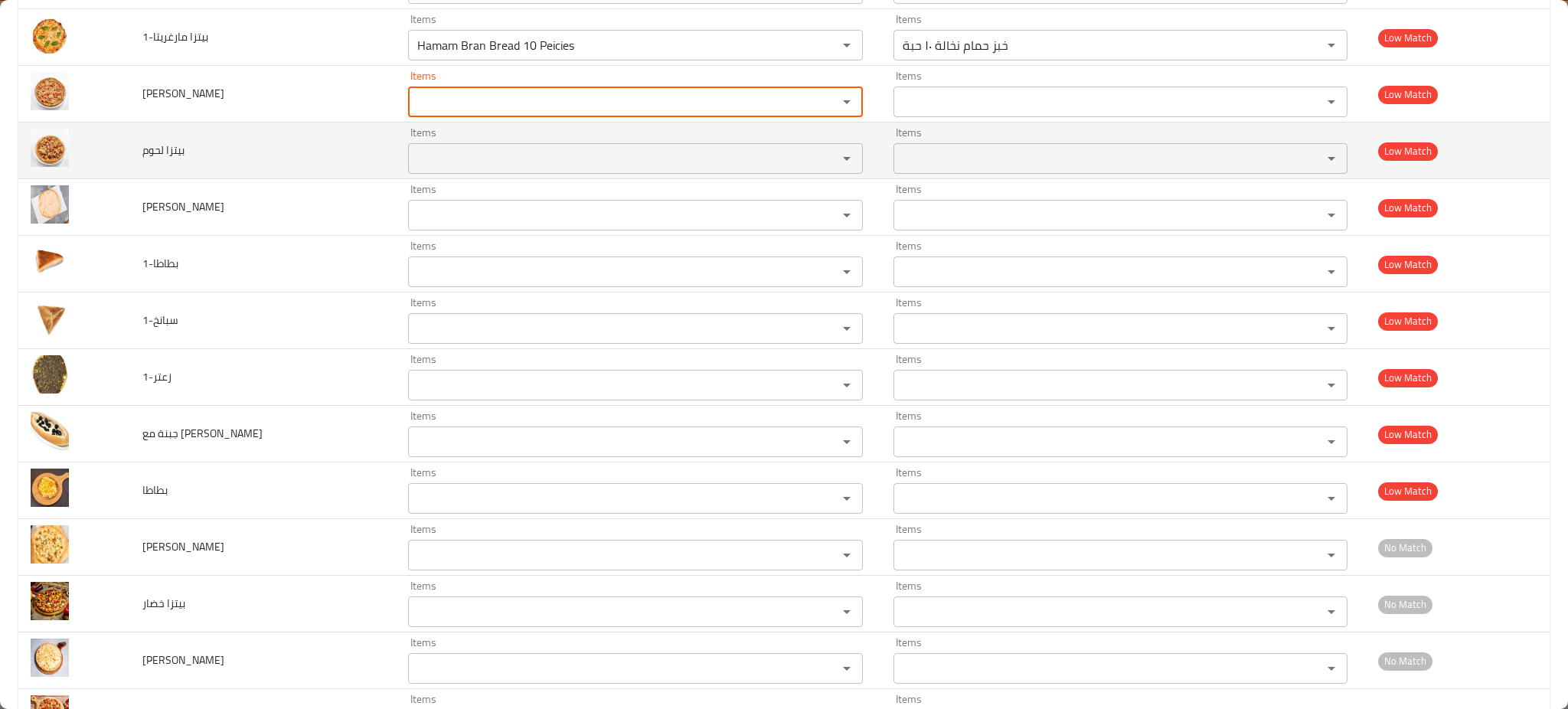
scroll to position [1607, 0]
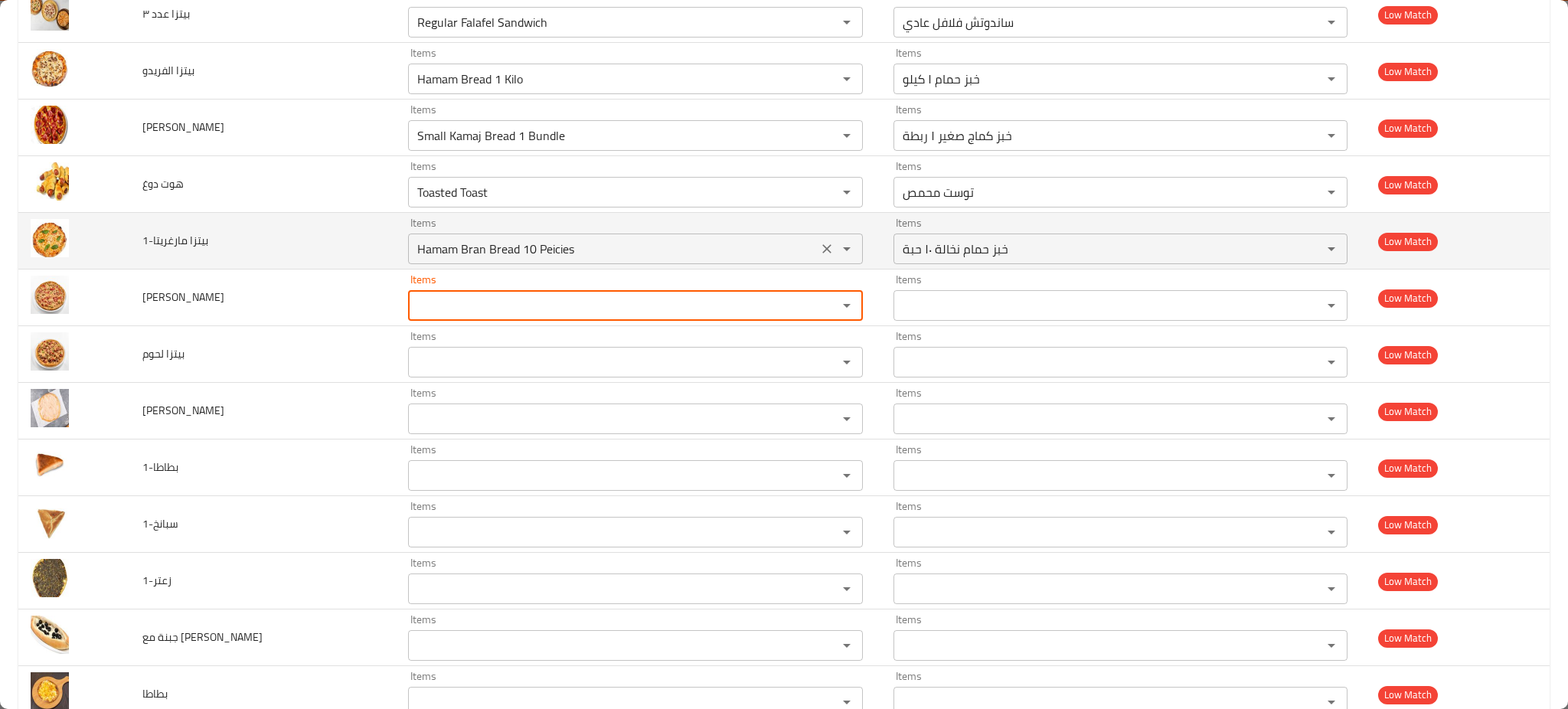
click at [819, 244] on icon "Clear" at bounding box center [827, 249] width 16 height 16
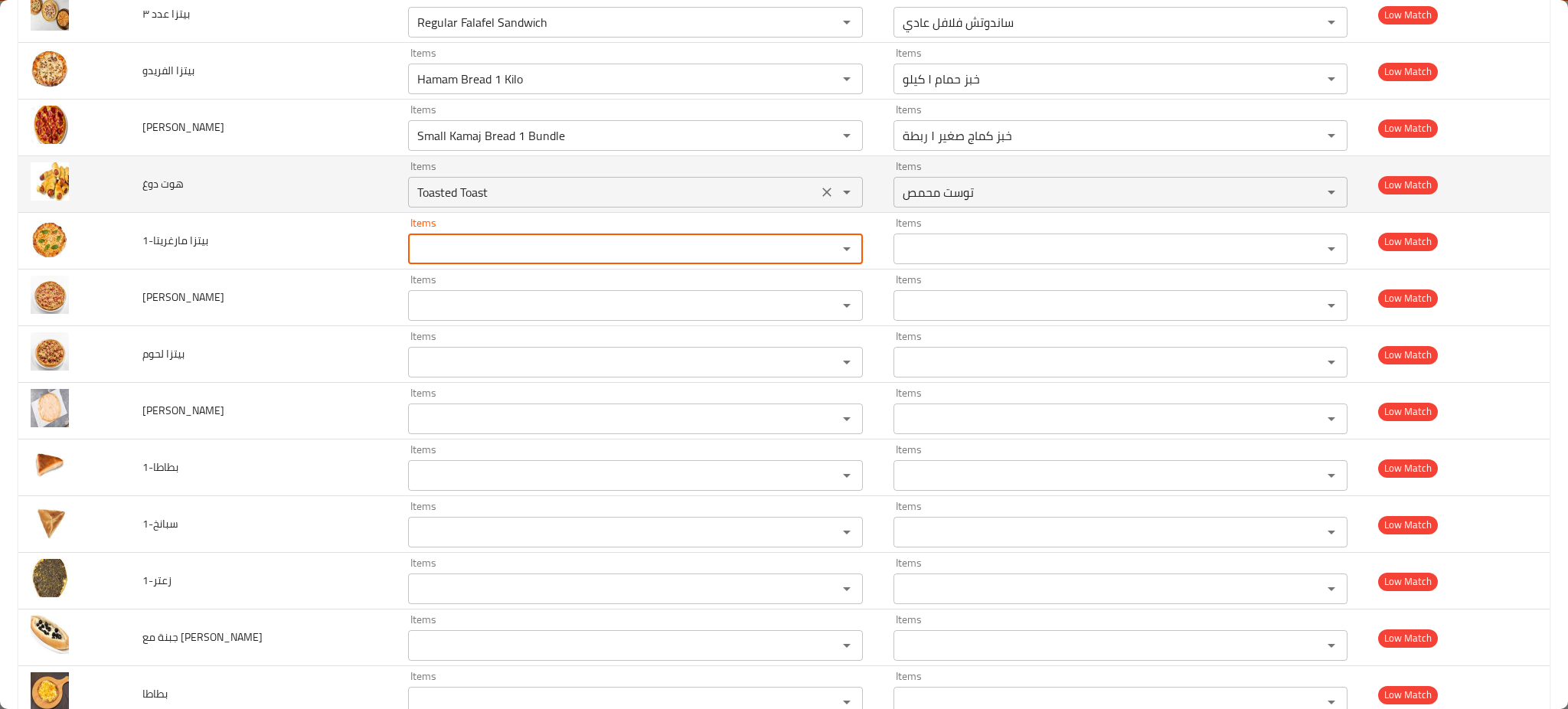
click at [810, 178] on div "Toasted Toast Items" at bounding box center [634, 192] width 454 height 31
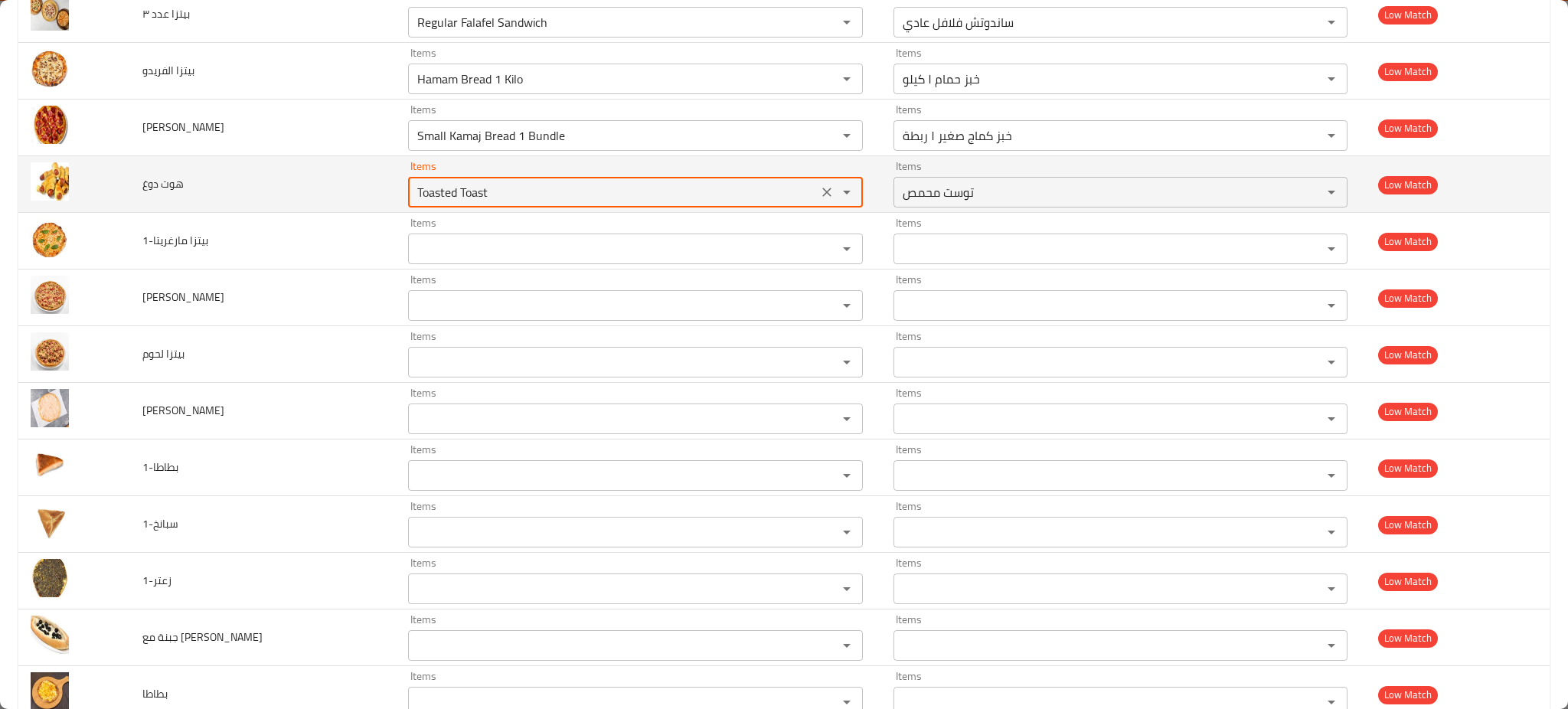
click at [819, 187] on icon "Clear" at bounding box center [827, 192] width 16 height 16
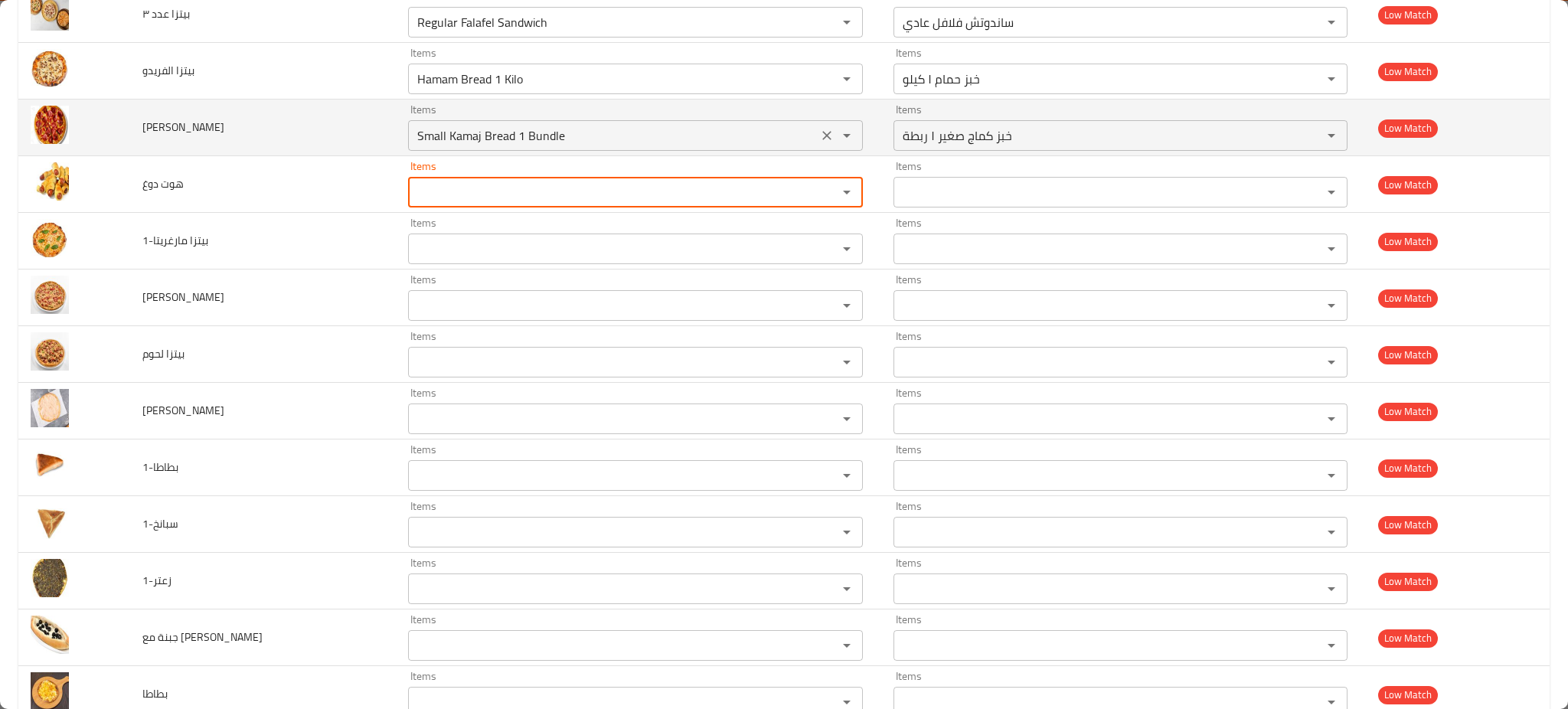
click at [816, 147] on div "enhanced table" at bounding box center [835, 135] width 40 height 21
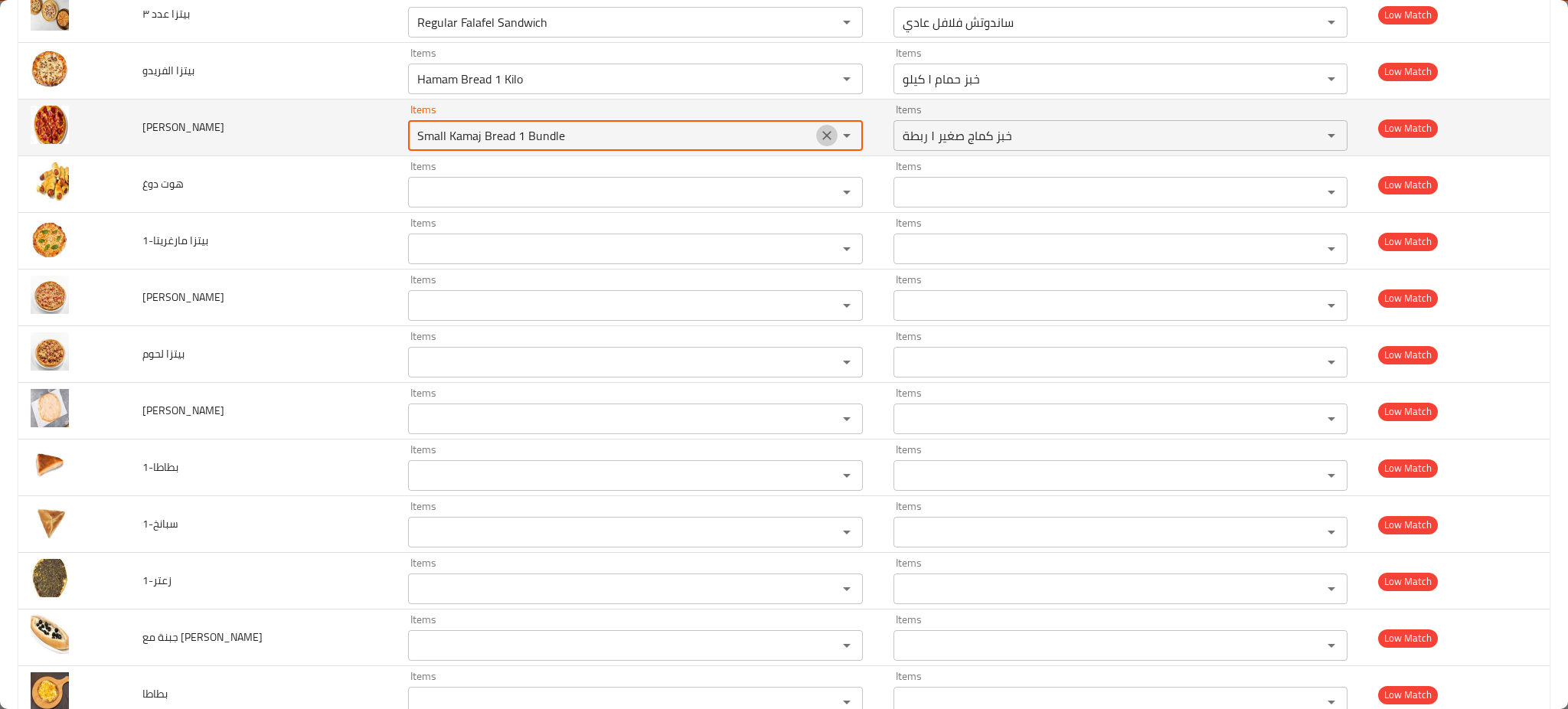
click at [816, 127] on button "Clear" at bounding box center [827, 135] width 21 height 21
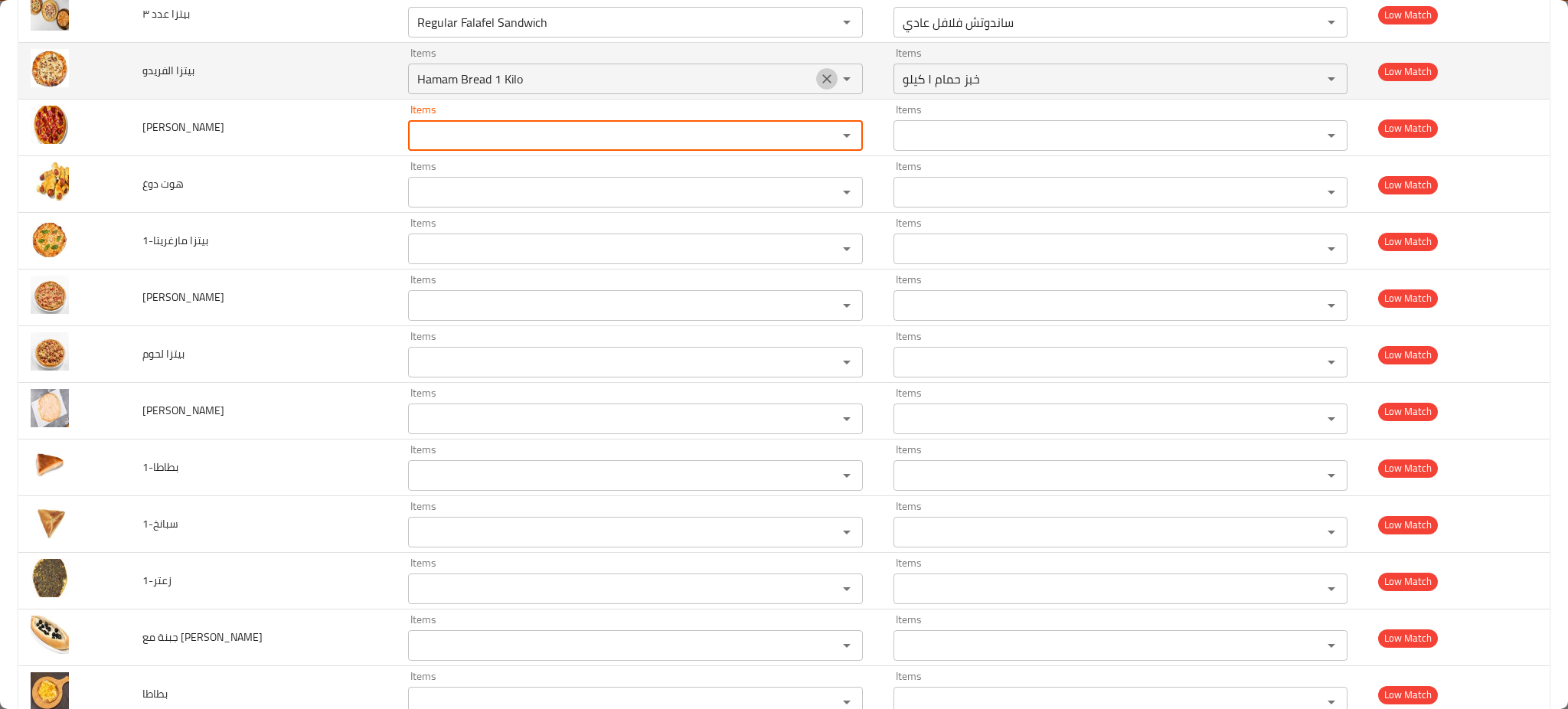
click at [822, 84] on icon "Clear" at bounding box center [826, 78] width 9 height 9
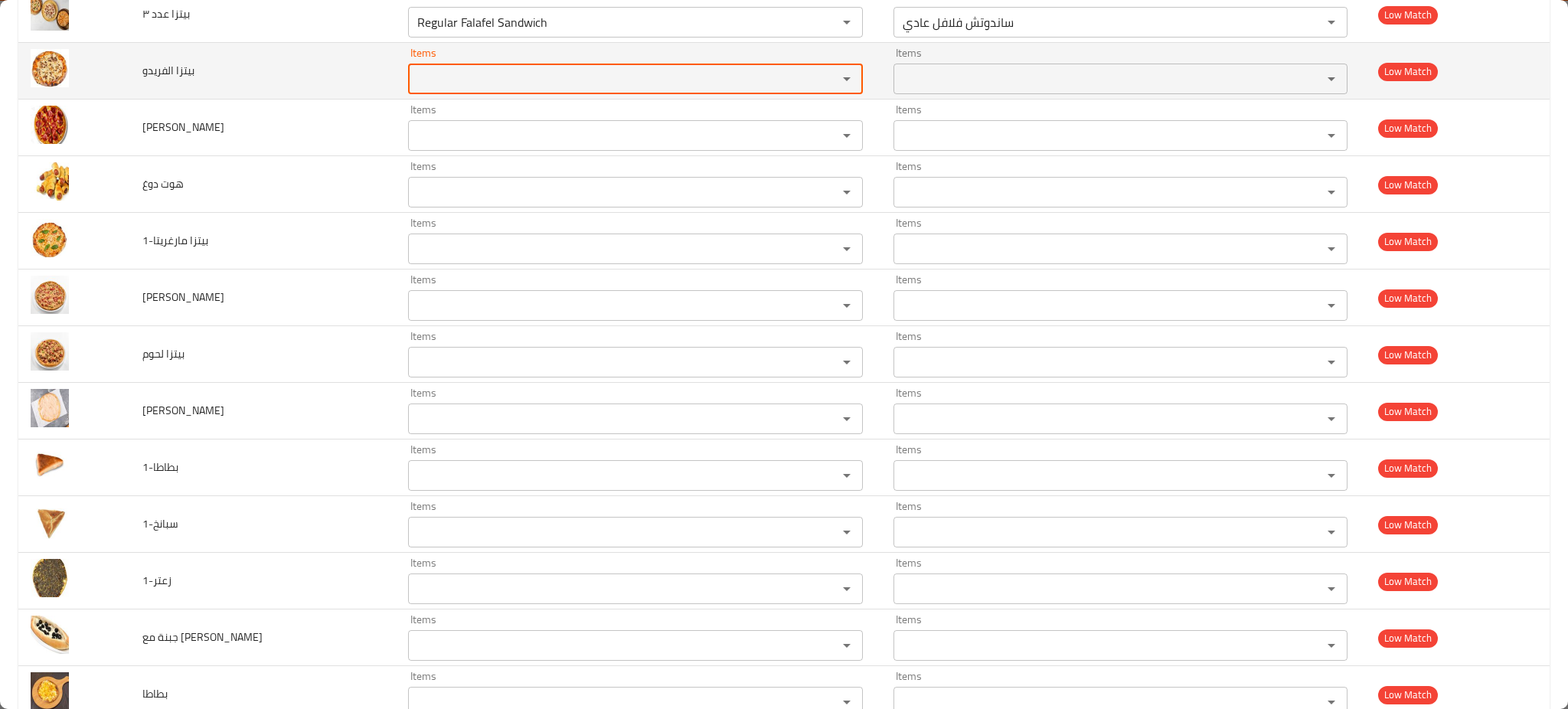
scroll to position [1301, 0]
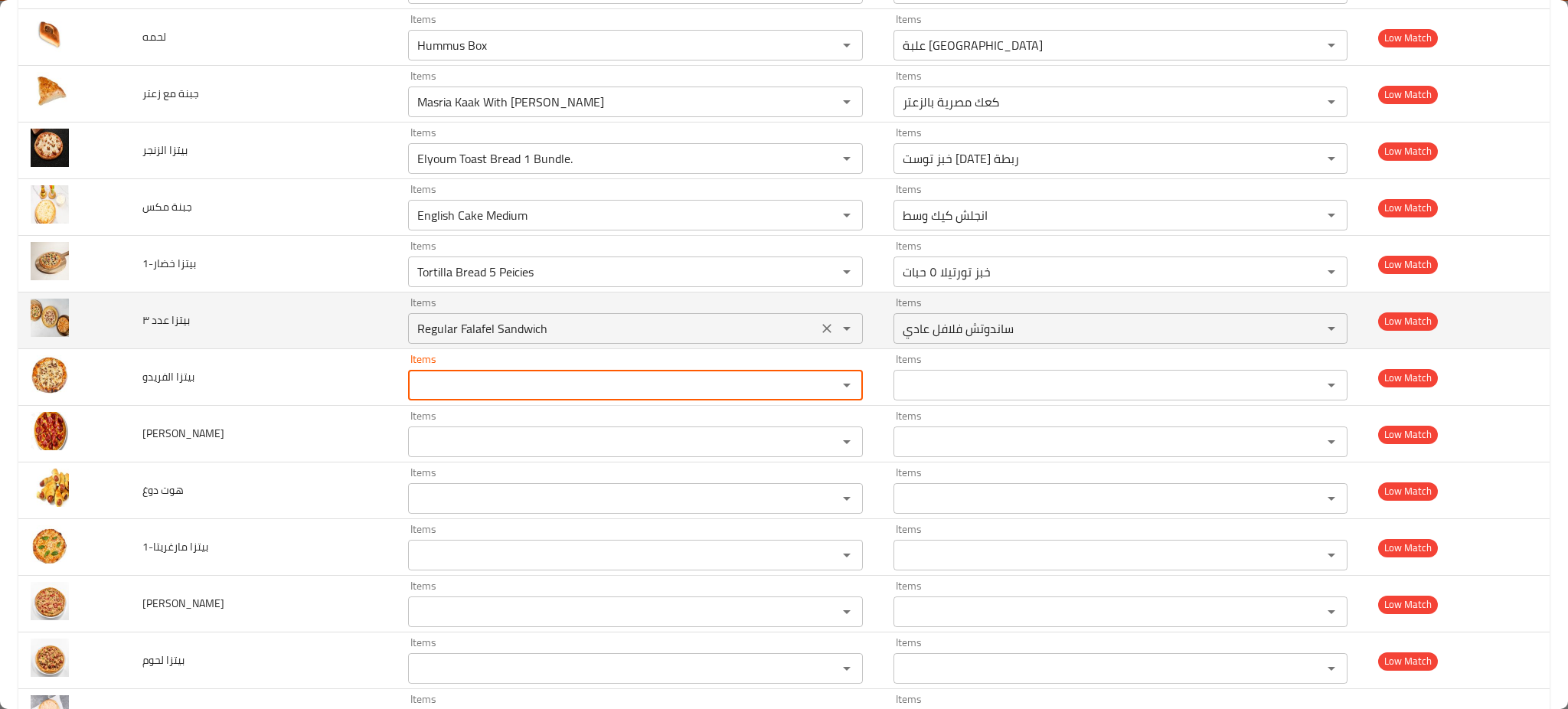
click at [819, 325] on icon "Clear" at bounding box center [827, 328] width 16 height 16
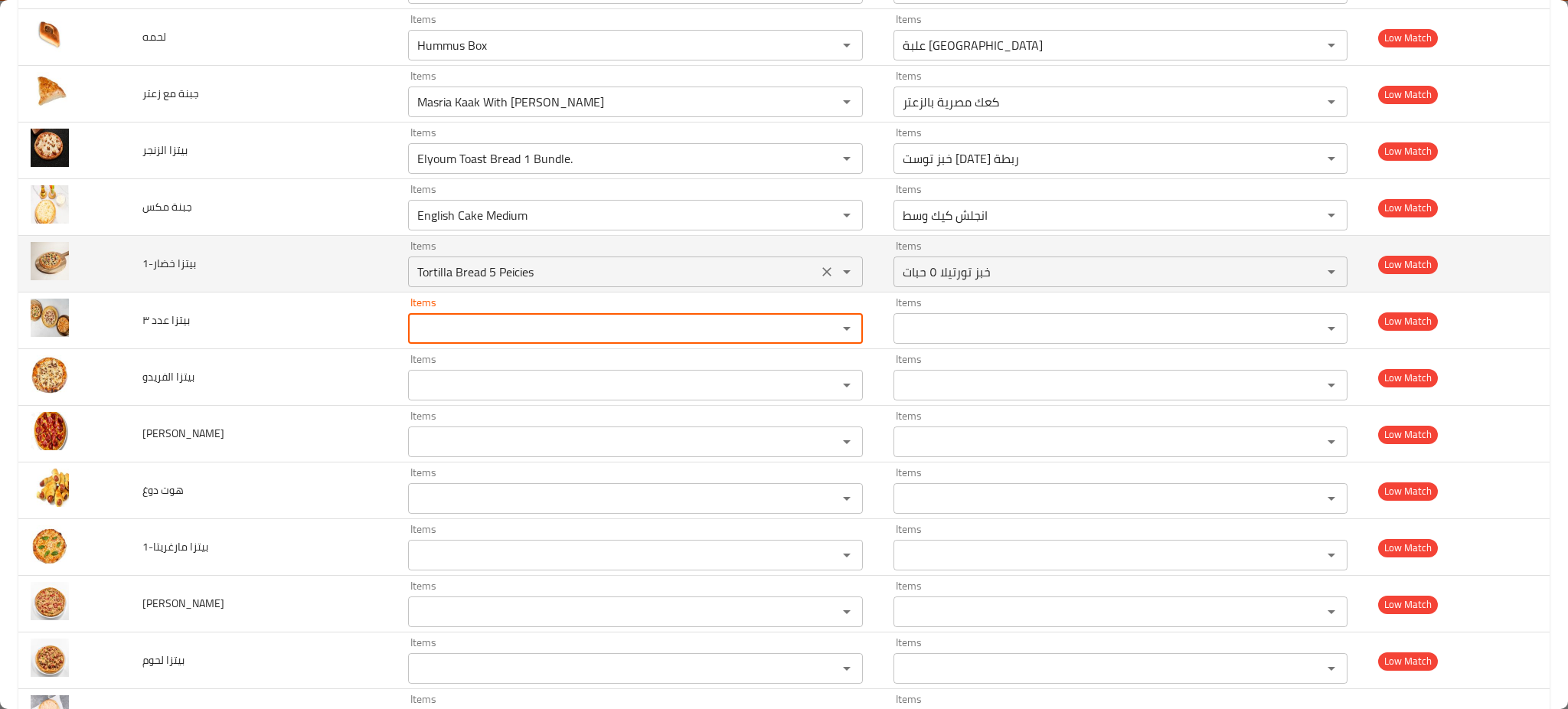
click at [819, 269] on icon "Clear" at bounding box center [827, 272] width 16 height 16
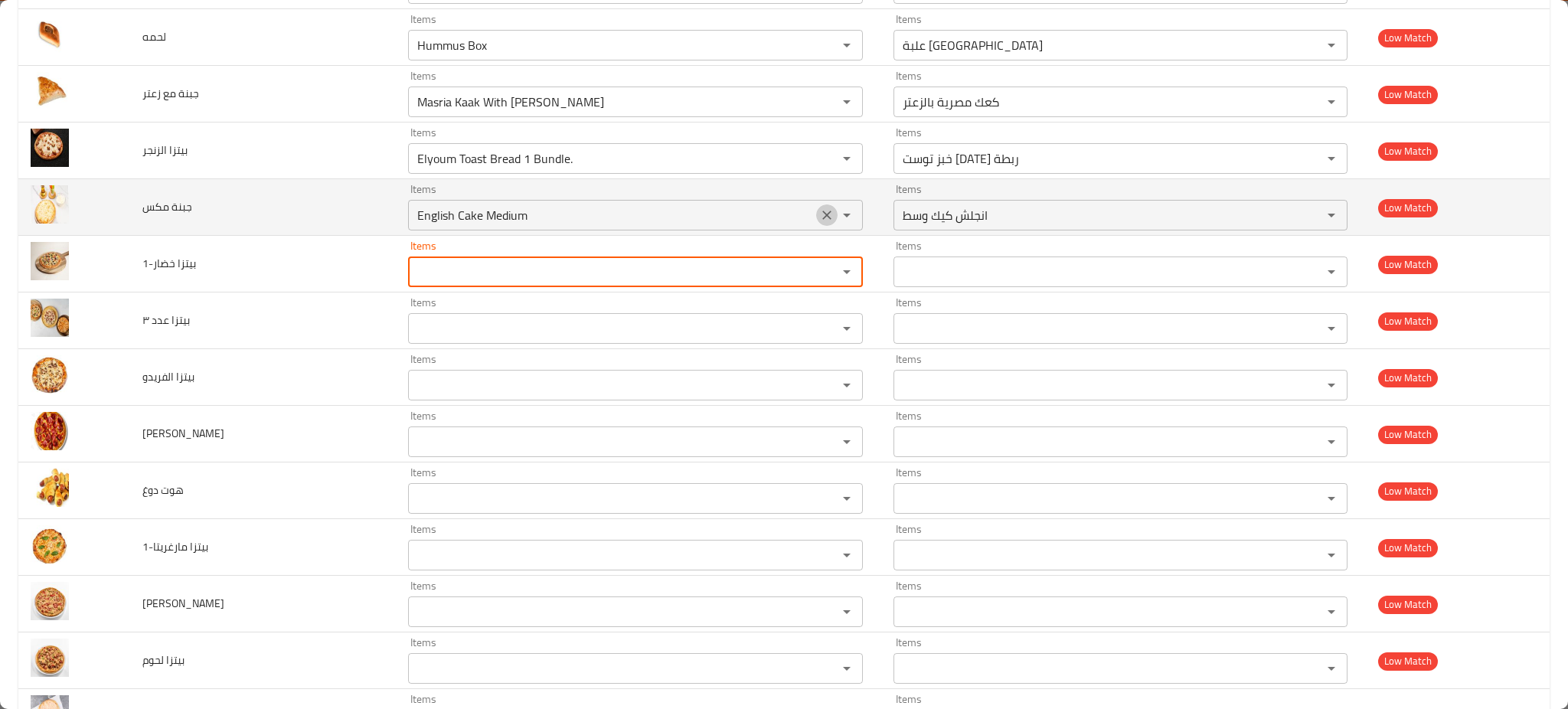
click at [819, 208] on icon "Clear" at bounding box center [827, 216] width 16 height 16
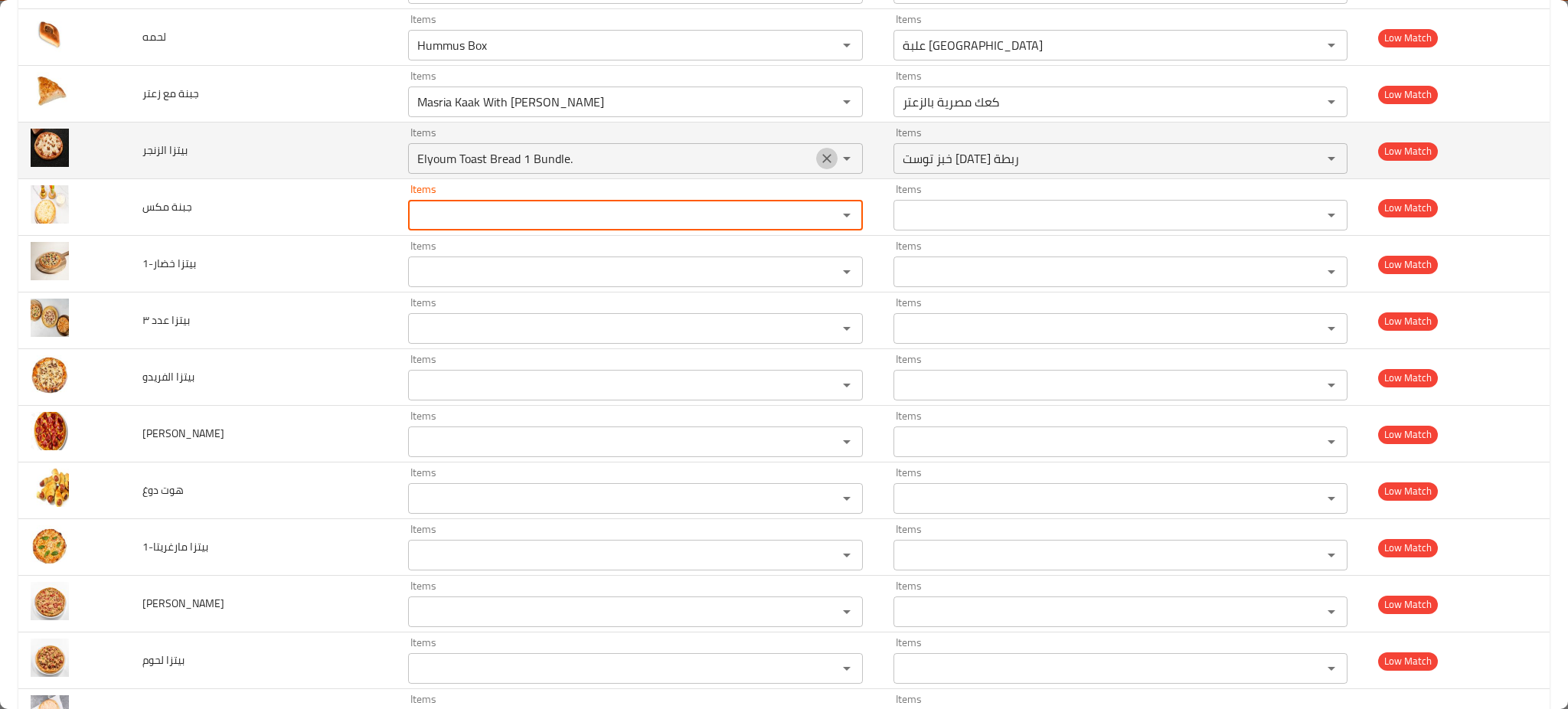
click at [819, 159] on icon "Clear" at bounding box center [827, 158] width 16 height 16
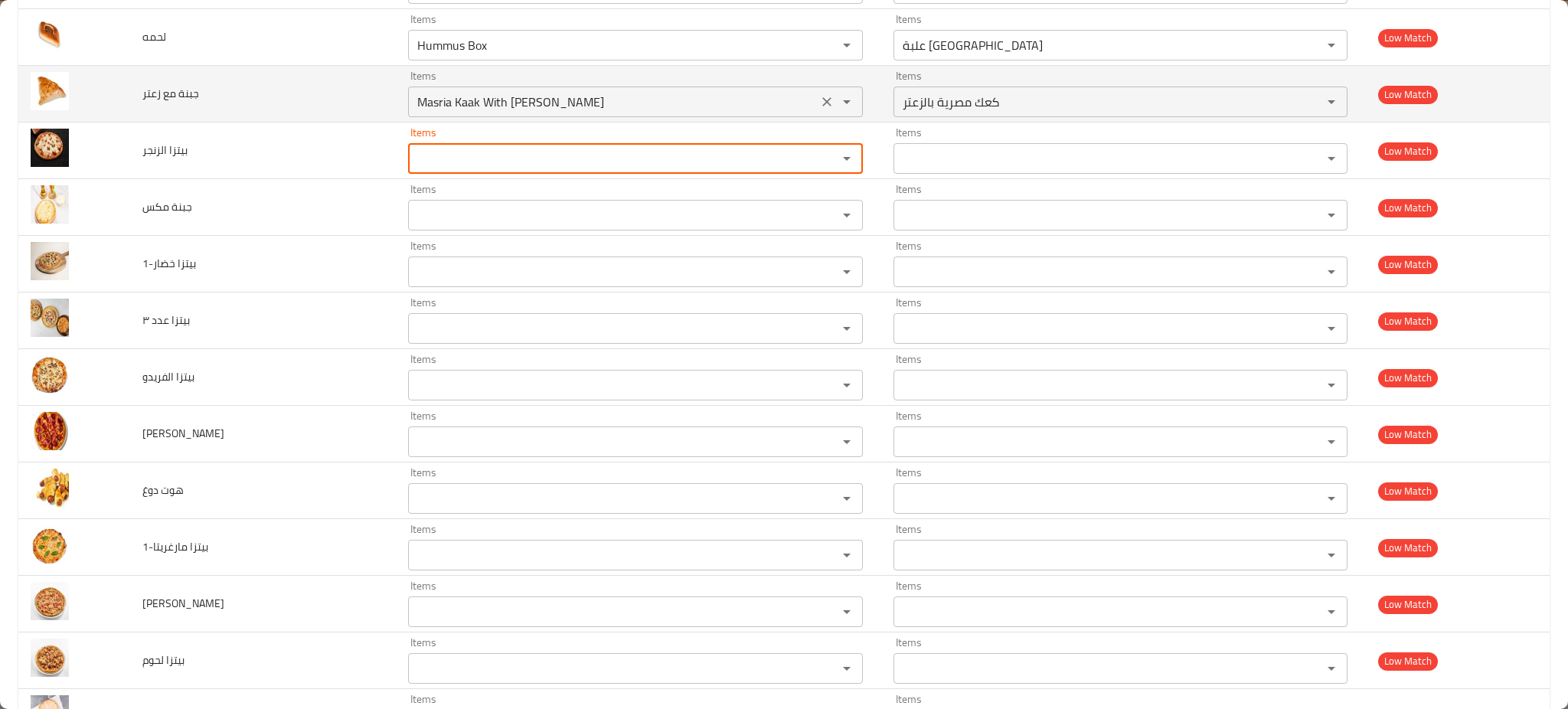
click at [819, 99] on icon "Clear" at bounding box center [827, 102] width 16 height 16
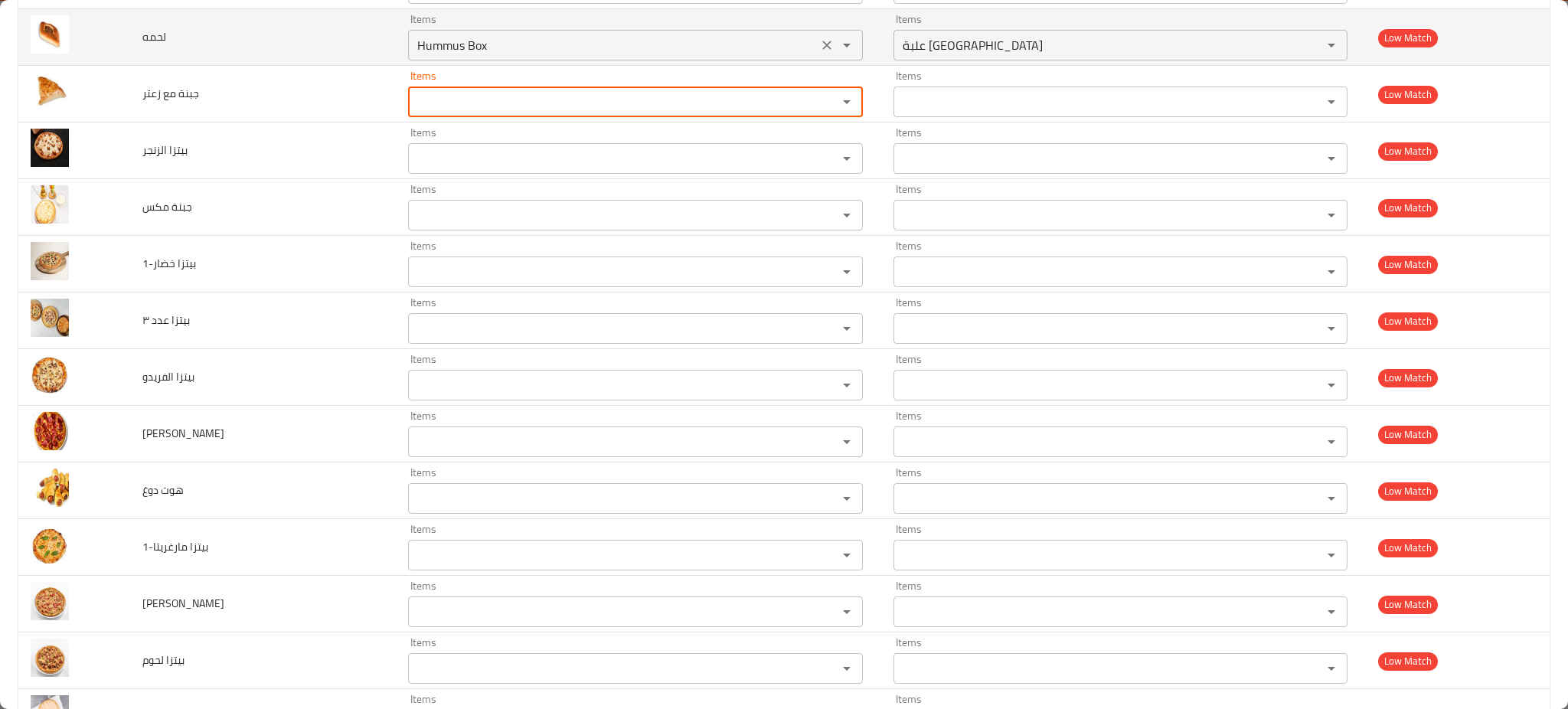
click at [824, 38] on icon "Clear" at bounding box center [827, 46] width 16 height 16
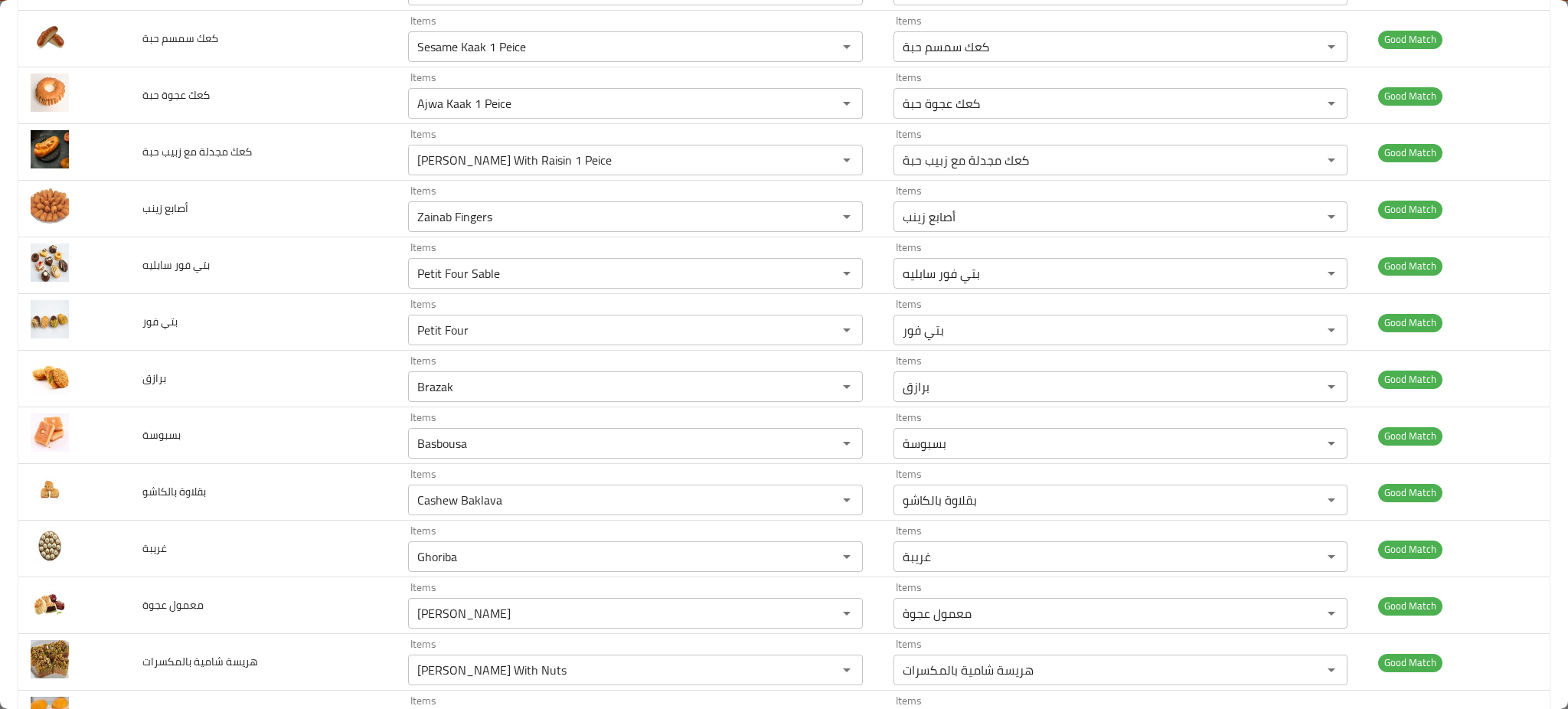
scroll to position [0, 0]
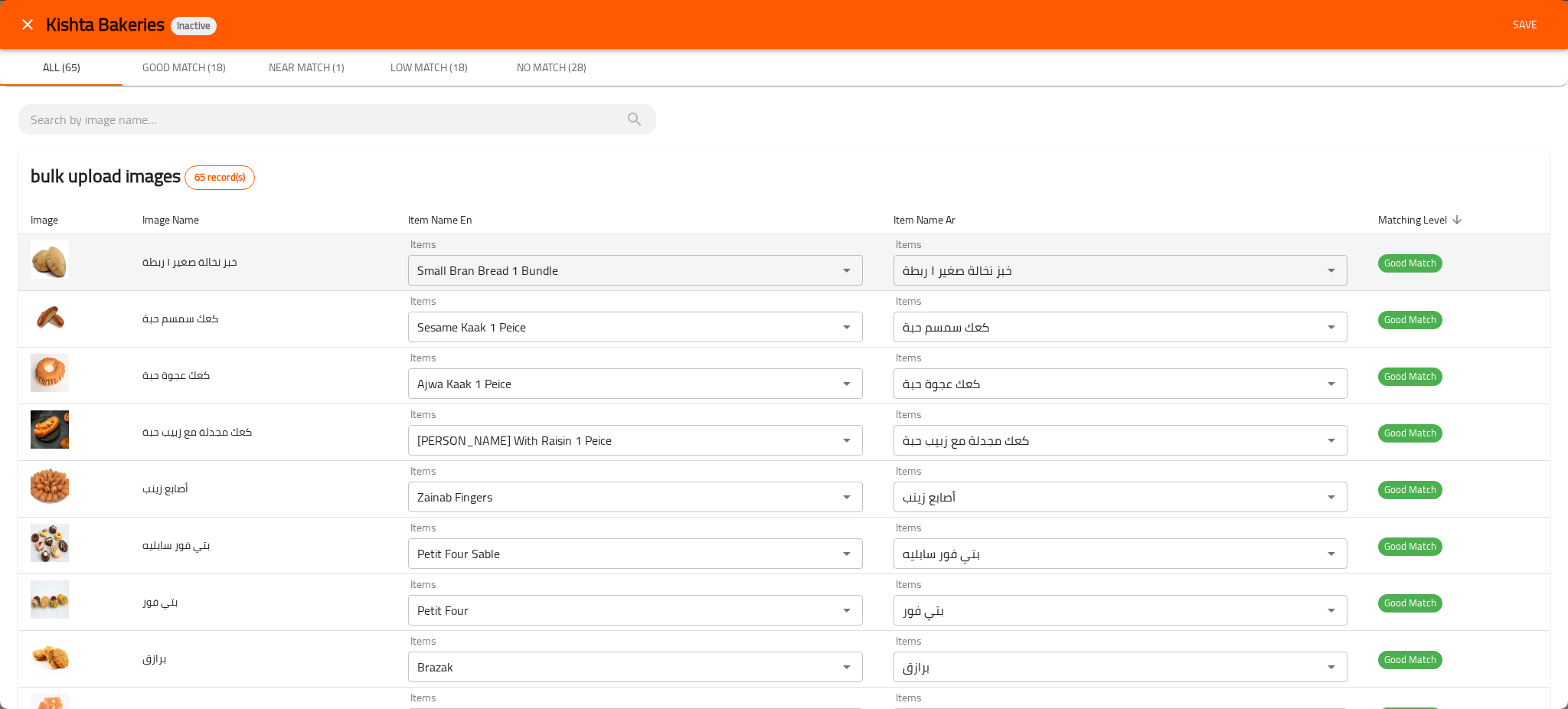
click at [207, 260] on span "خبز نخالة صغير ١ ربطة" at bounding box center [190, 261] width 95 height 19
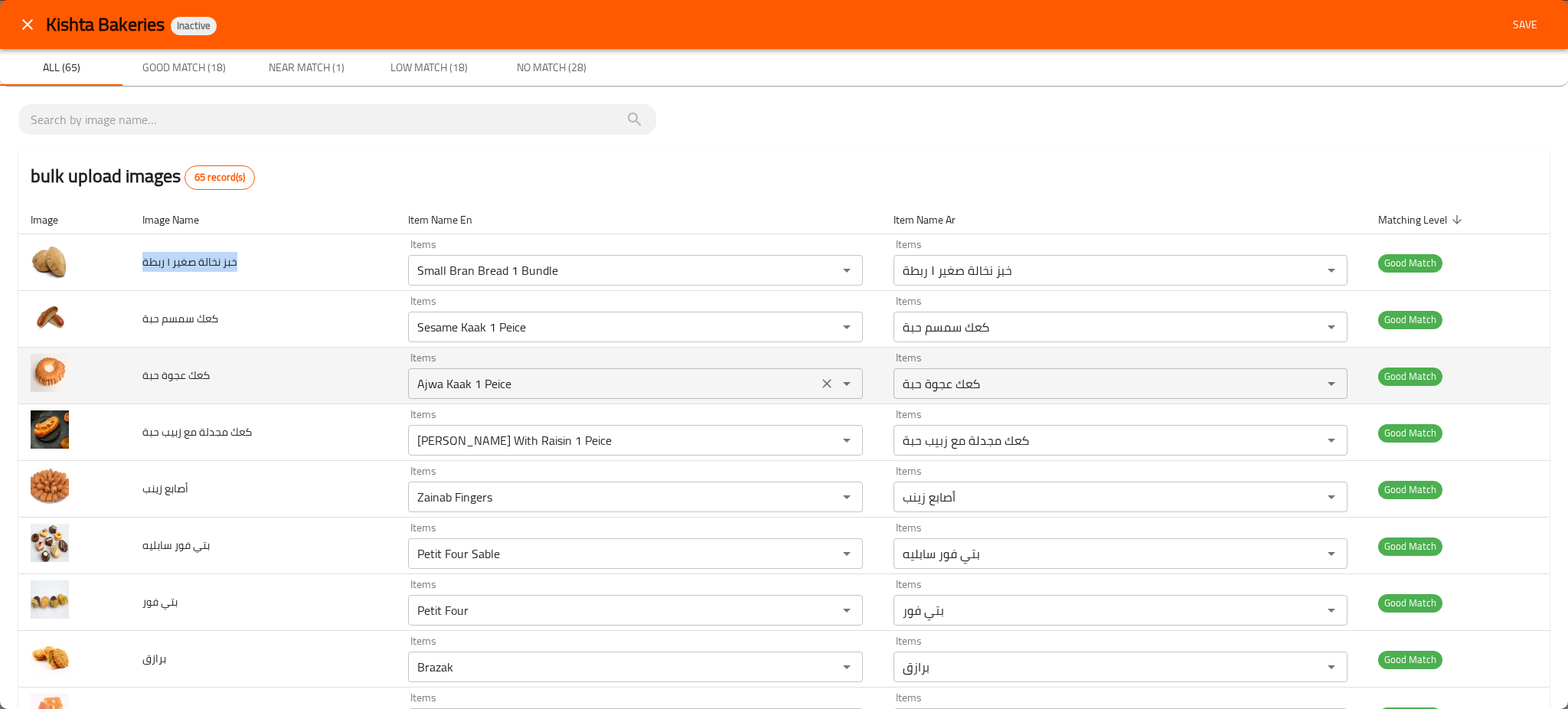
copy span "خبز نخالة صغير ١ ربطة"
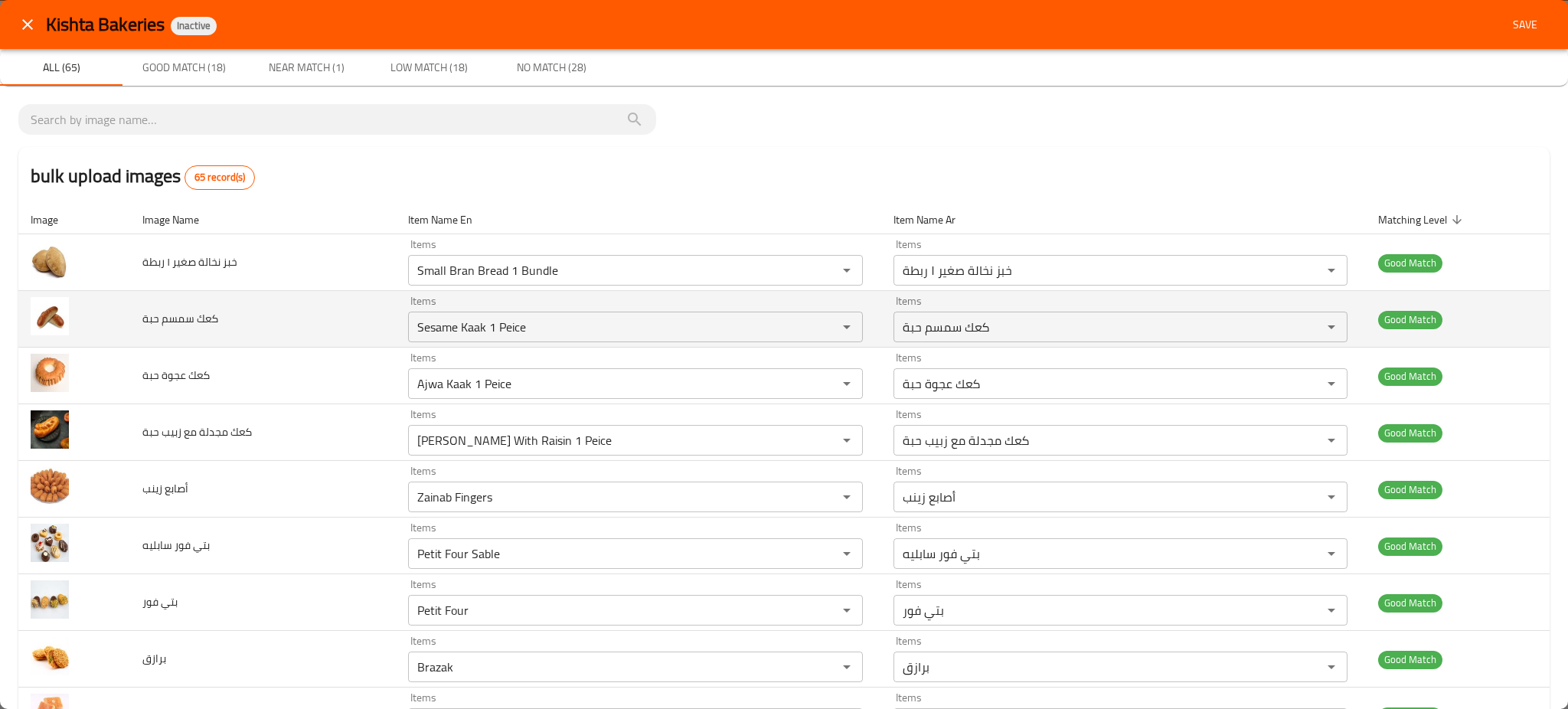
click at [192, 316] on span "كعك سمسم حبة" at bounding box center [181, 319] width 76 height 19
copy span "كعك سمسم حبة"
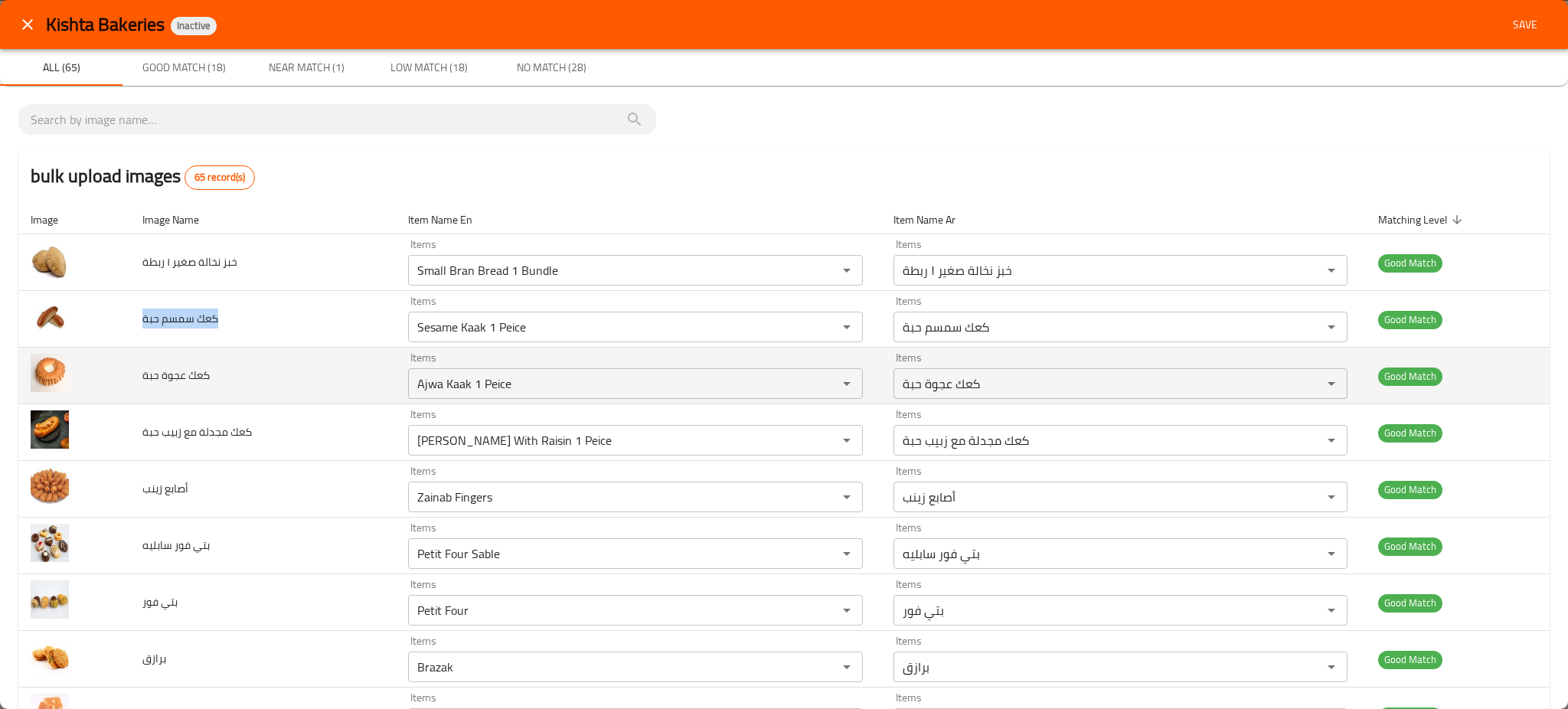
click at [130, 362] on td "كعك عجوة حبة" at bounding box center [262, 376] width 265 height 56
copy span "كعك عجوة حبة"
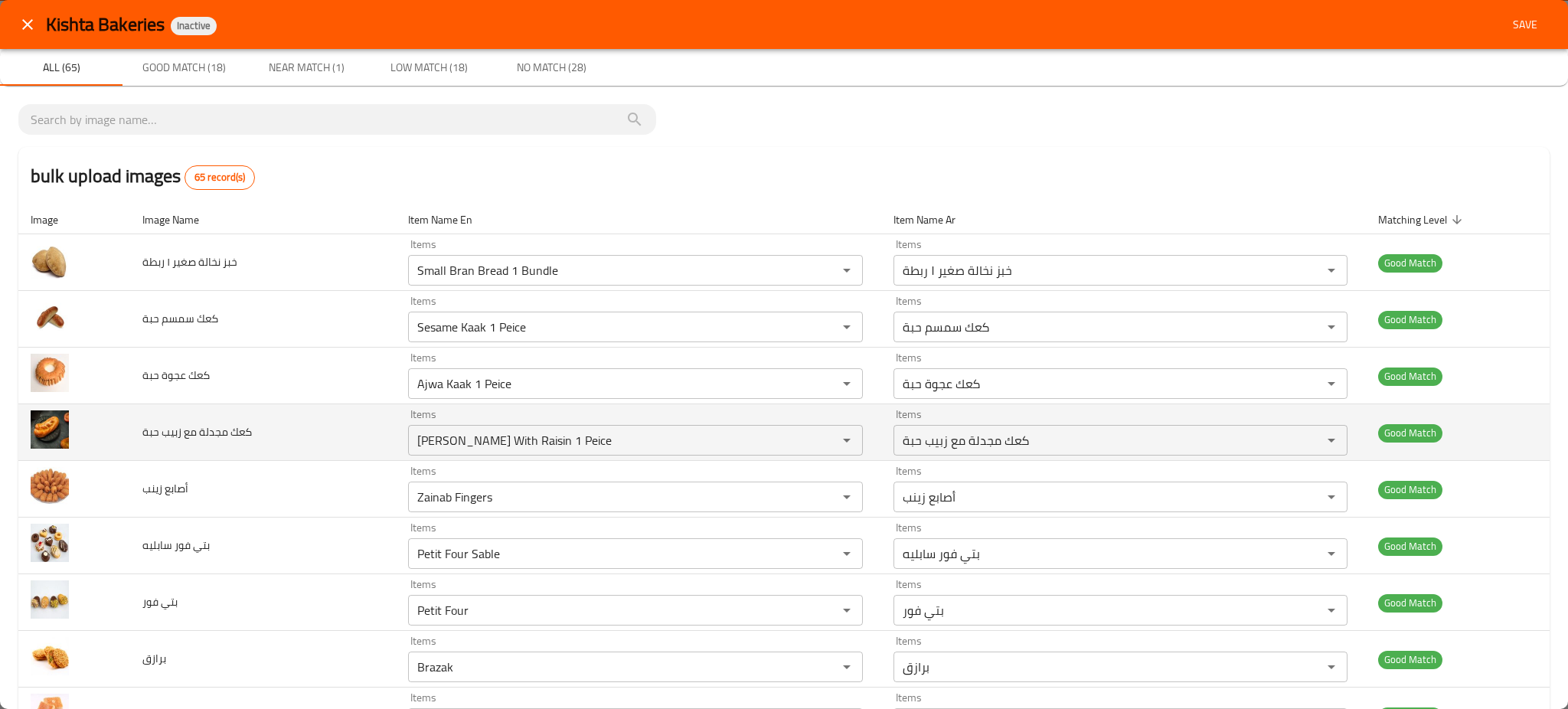
click at [179, 430] on span "كعك مجدلة مع زبيب حبة" at bounding box center [197, 431] width 110 height 19
copy span "كعك مجدلة مع زبيب حبة"
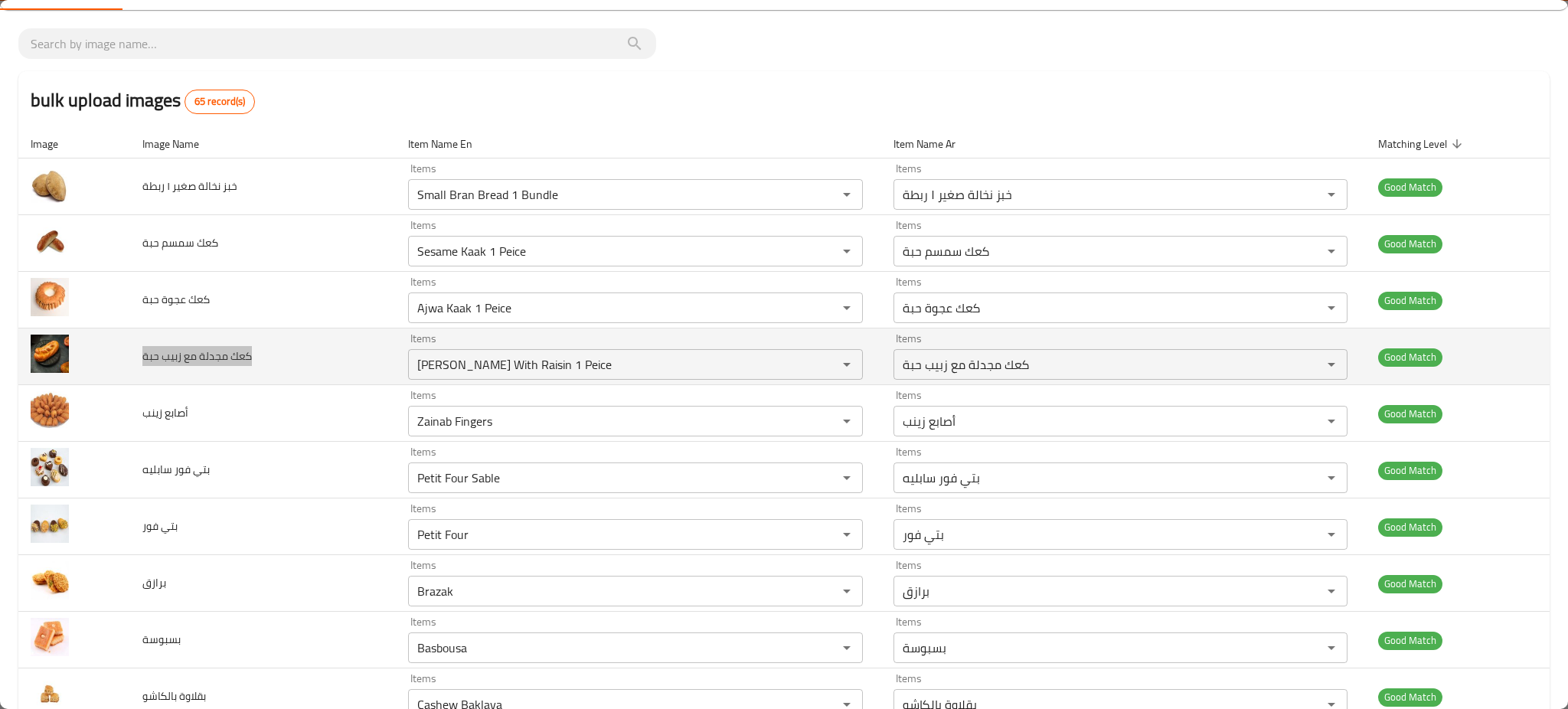
scroll to position [204, 0]
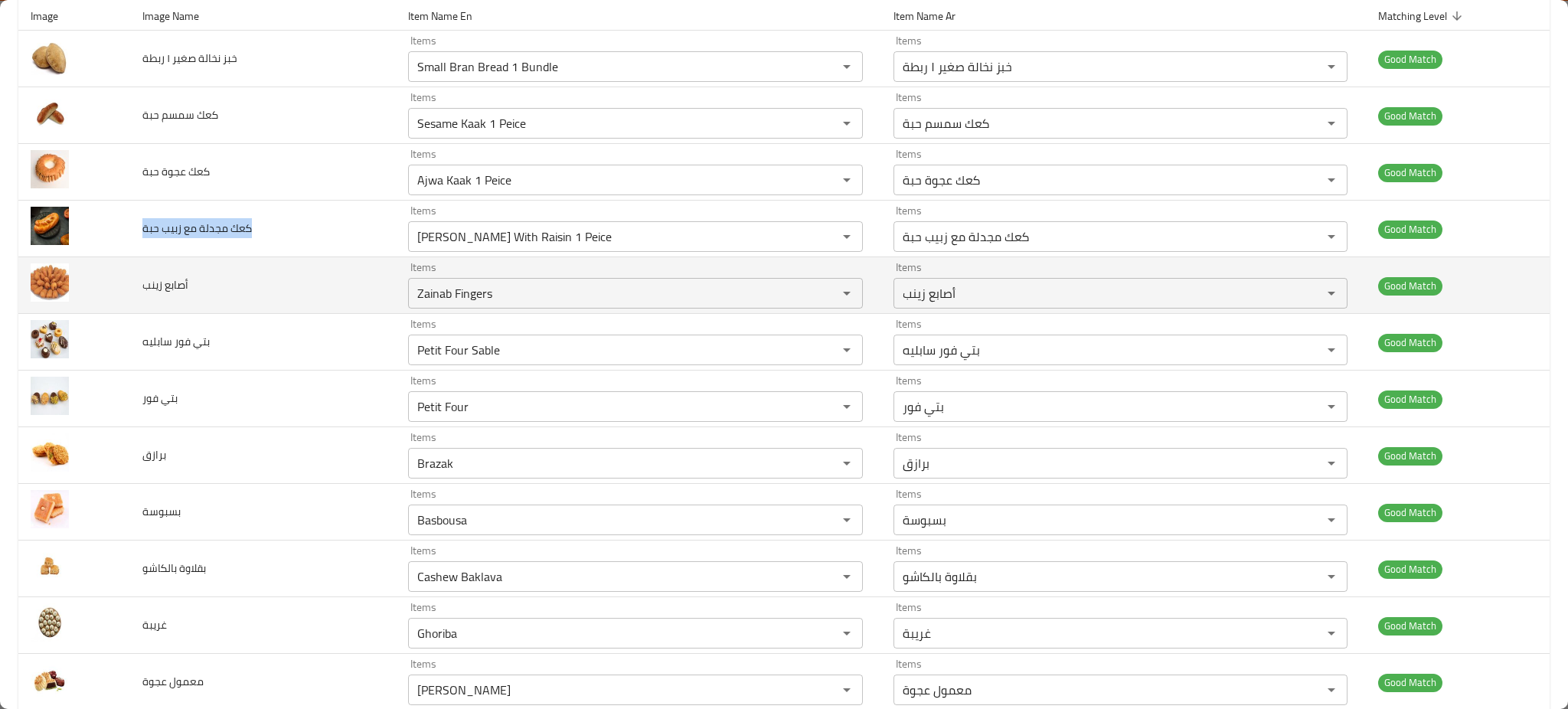
click at [184, 288] on span "أصابع زينب" at bounding box center [165, 285] width 46 height 19
copy span "أصابع زينب"
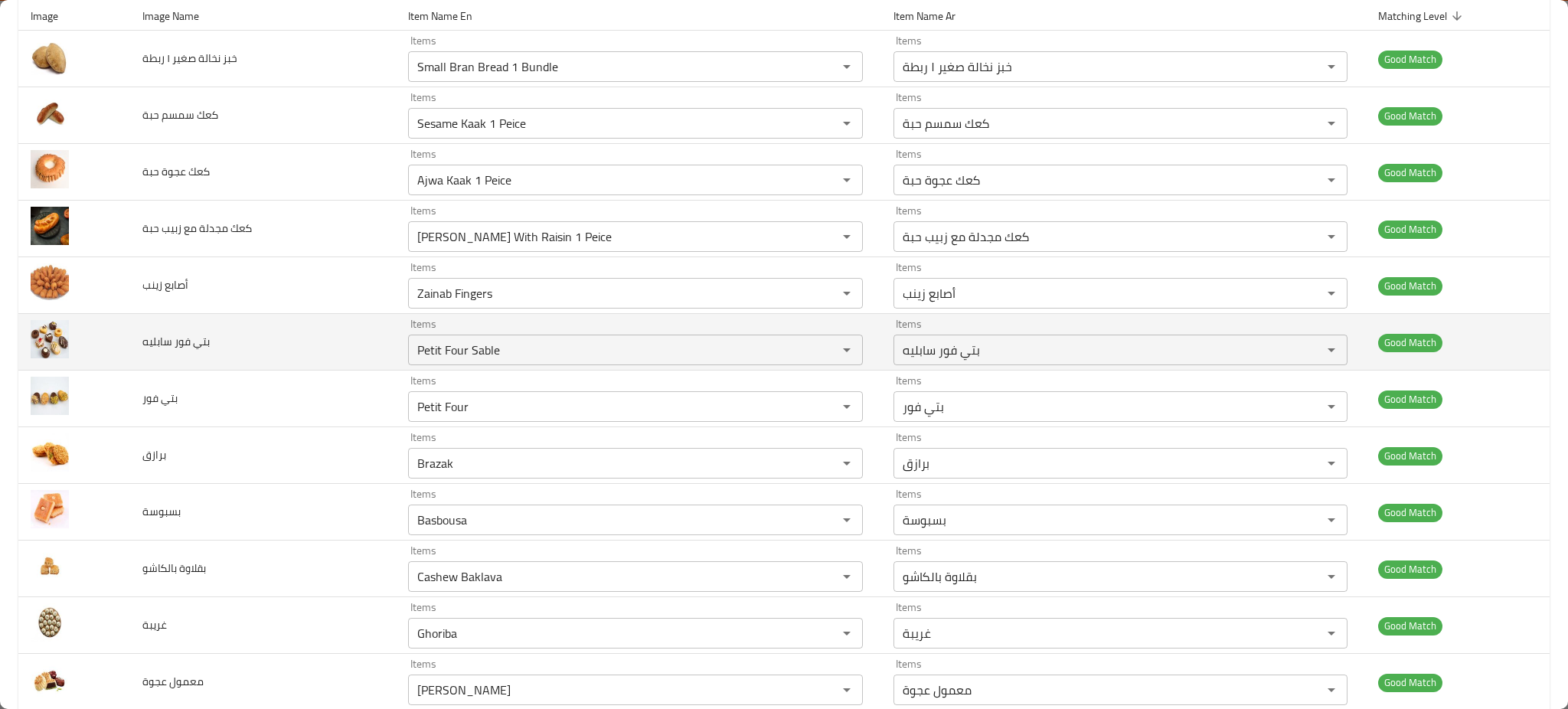
click at [210, 338] on td "بتي فور سابليه" at bounding box center [262, 342] width 265 height 56
copy span "بتي فور سابليه"
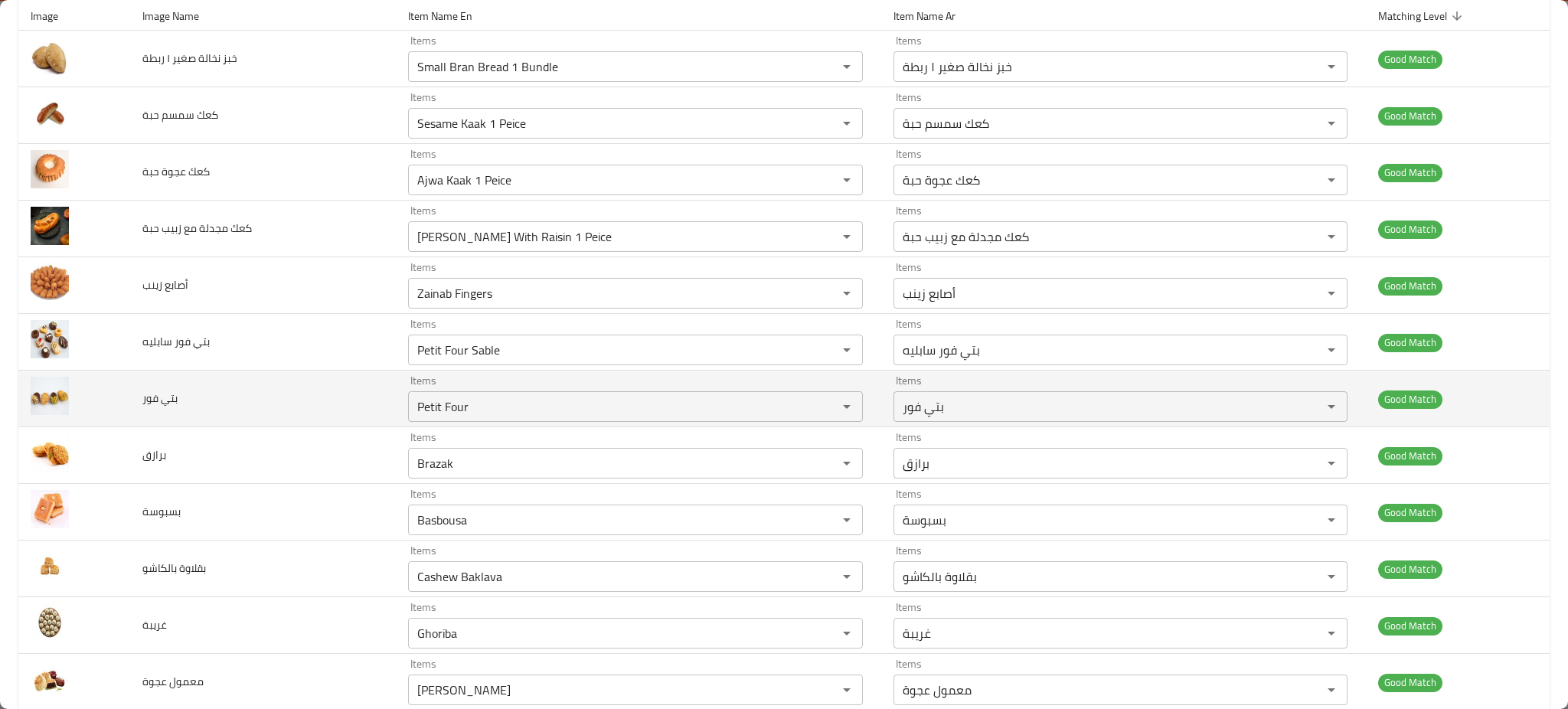
click at [164, 398] on span "بتي فور" at bounding box center [160, 398] width 35 height 19
copy span "بتي فور"
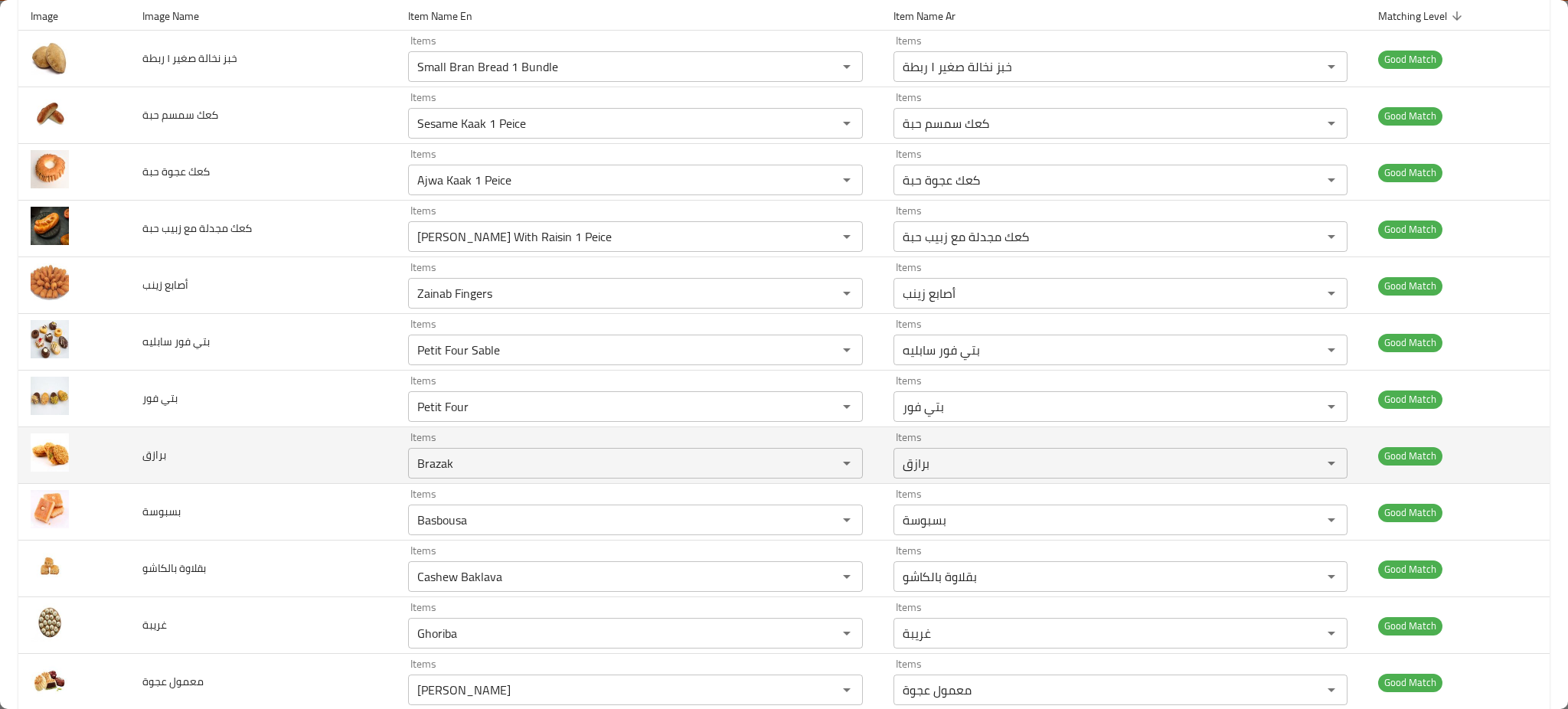
click at [168, 445] on td "برازق" at bounding box center [262, 456] width 265 height 56
copy span "برازق"
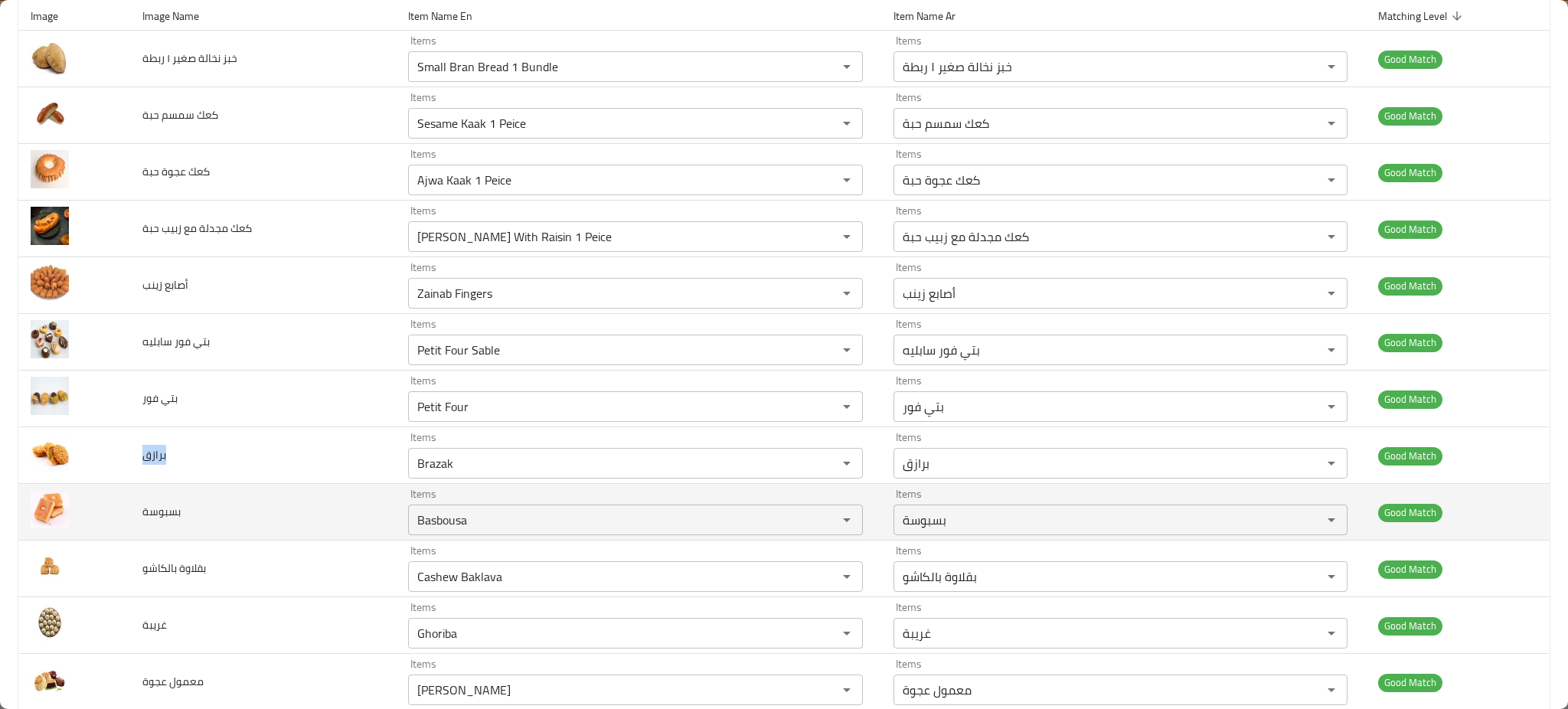
click at [160, 511] on span "بسبوسة" at bounding box center [161, 511] width 38 height 19
copy span "بسبوسة"
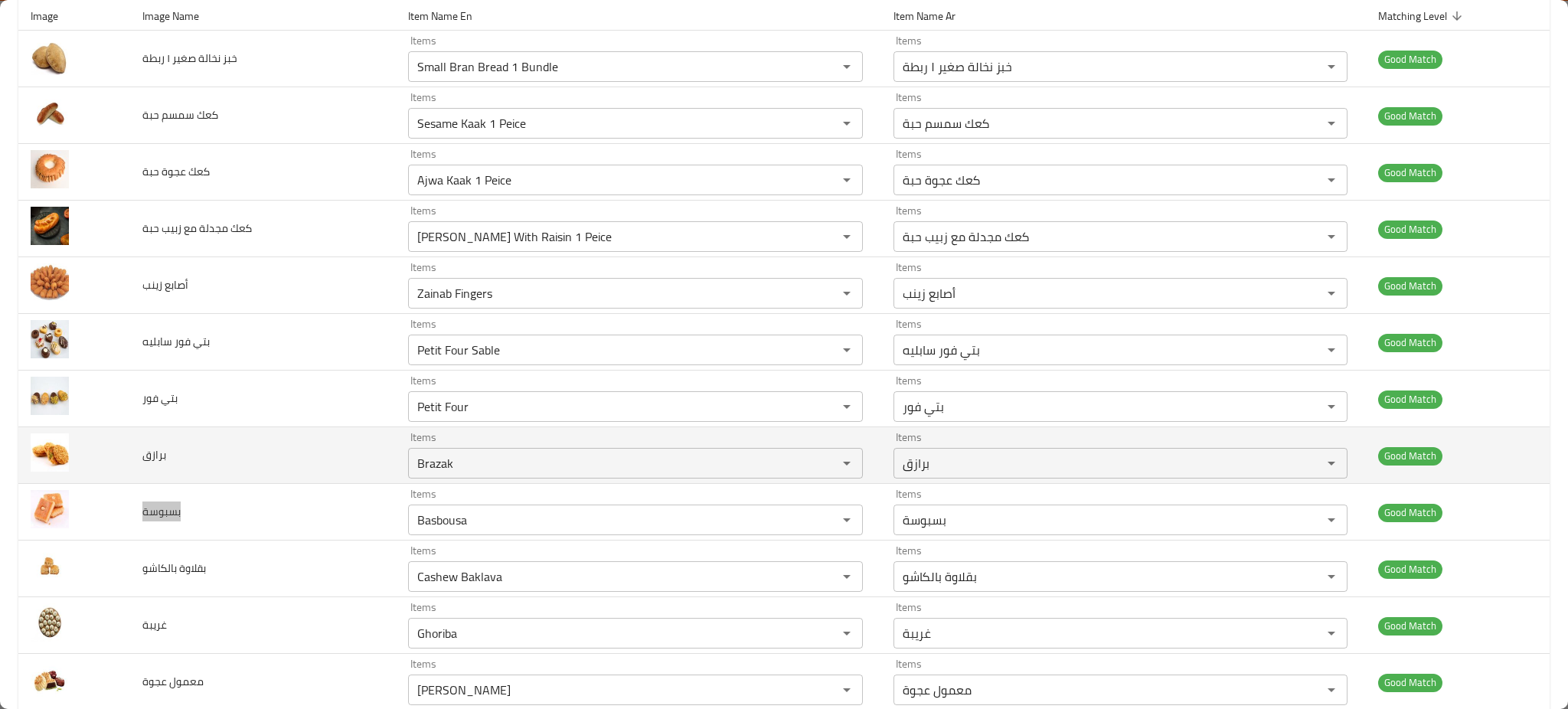
scroll to position [306, 0]
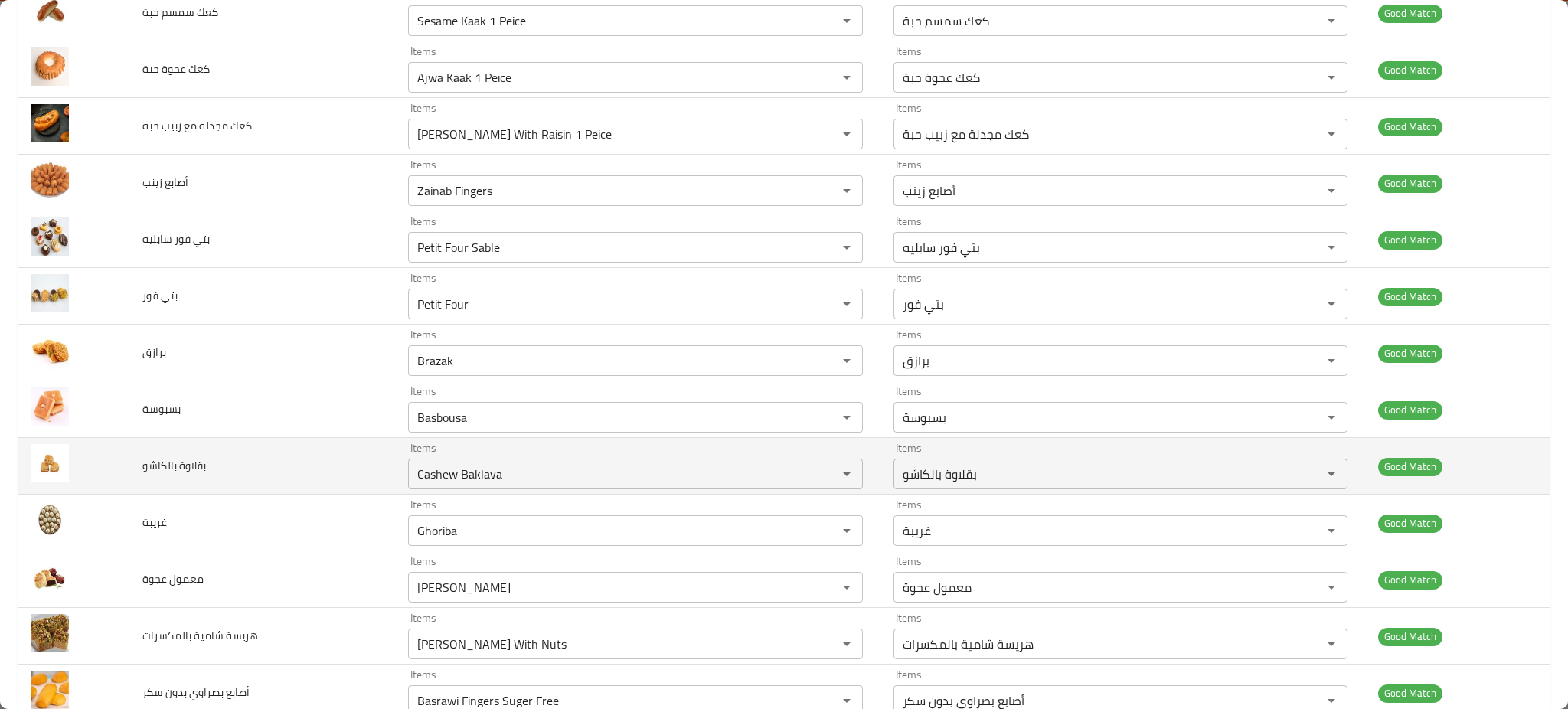
click at [185, 472] on span "بقلاوة بالكاشو" at bounding box center [174, 465] width 63 height 19
copy span "بقلاوة بالكاشو"
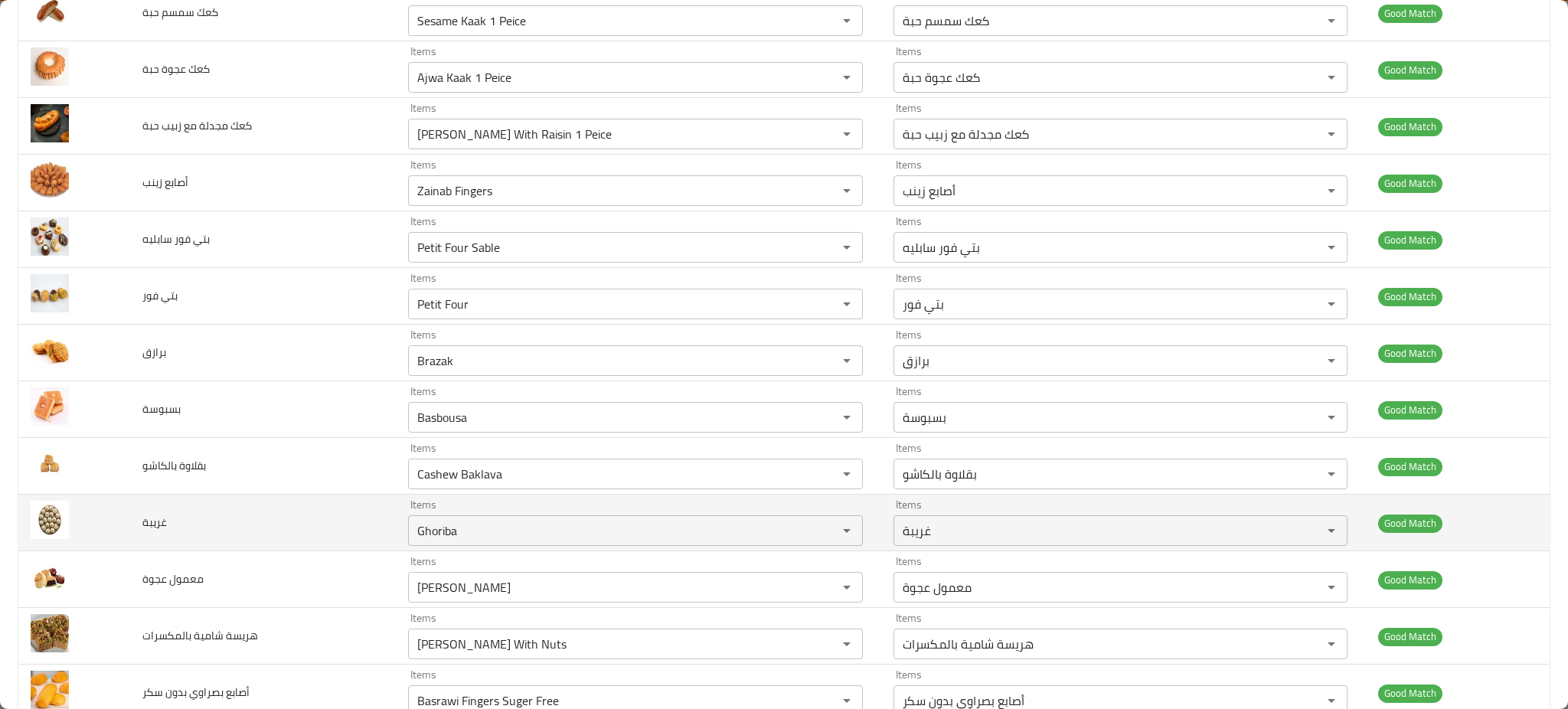
click at [140, 511] on td "غريبة" at bounding box center [262, 523] width 265 height 56
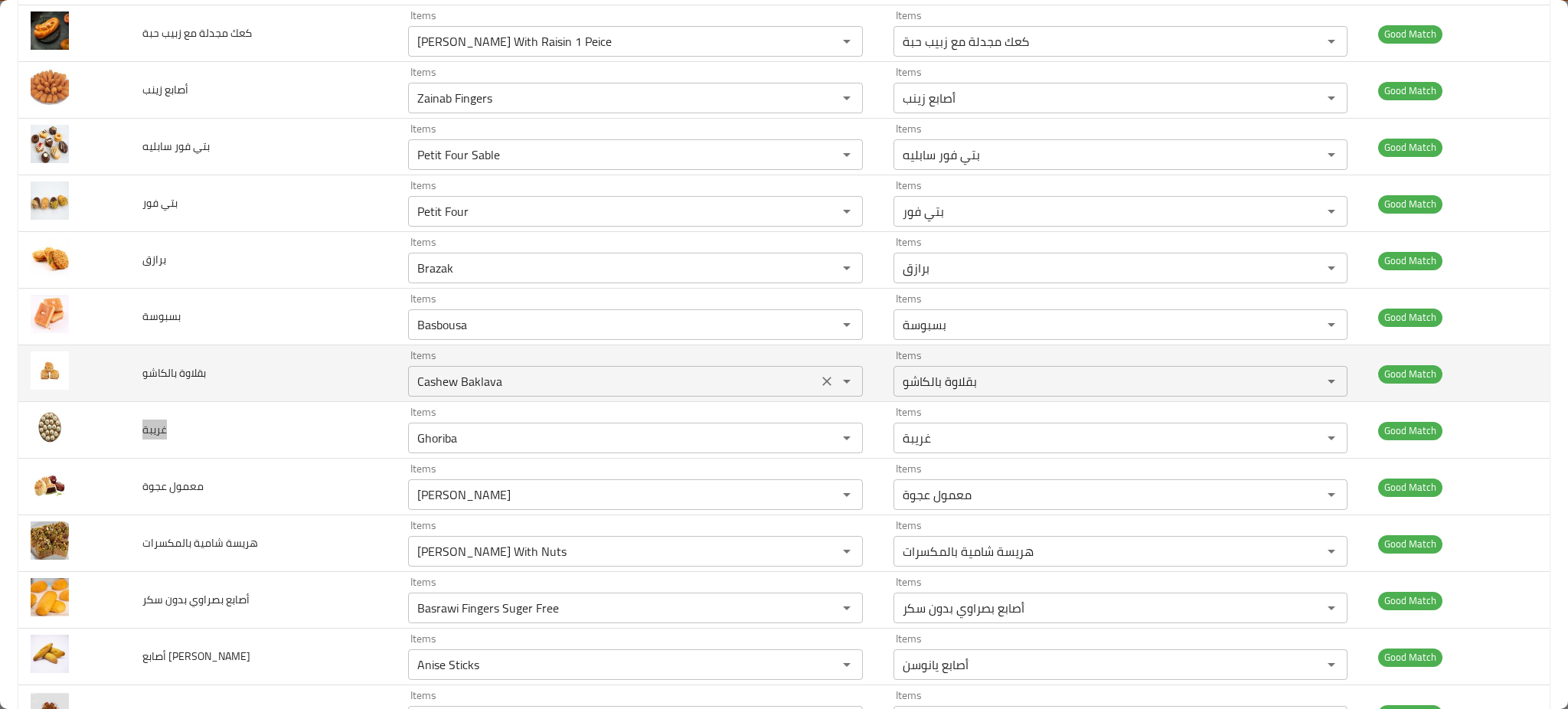
scroll to position [510, 0]
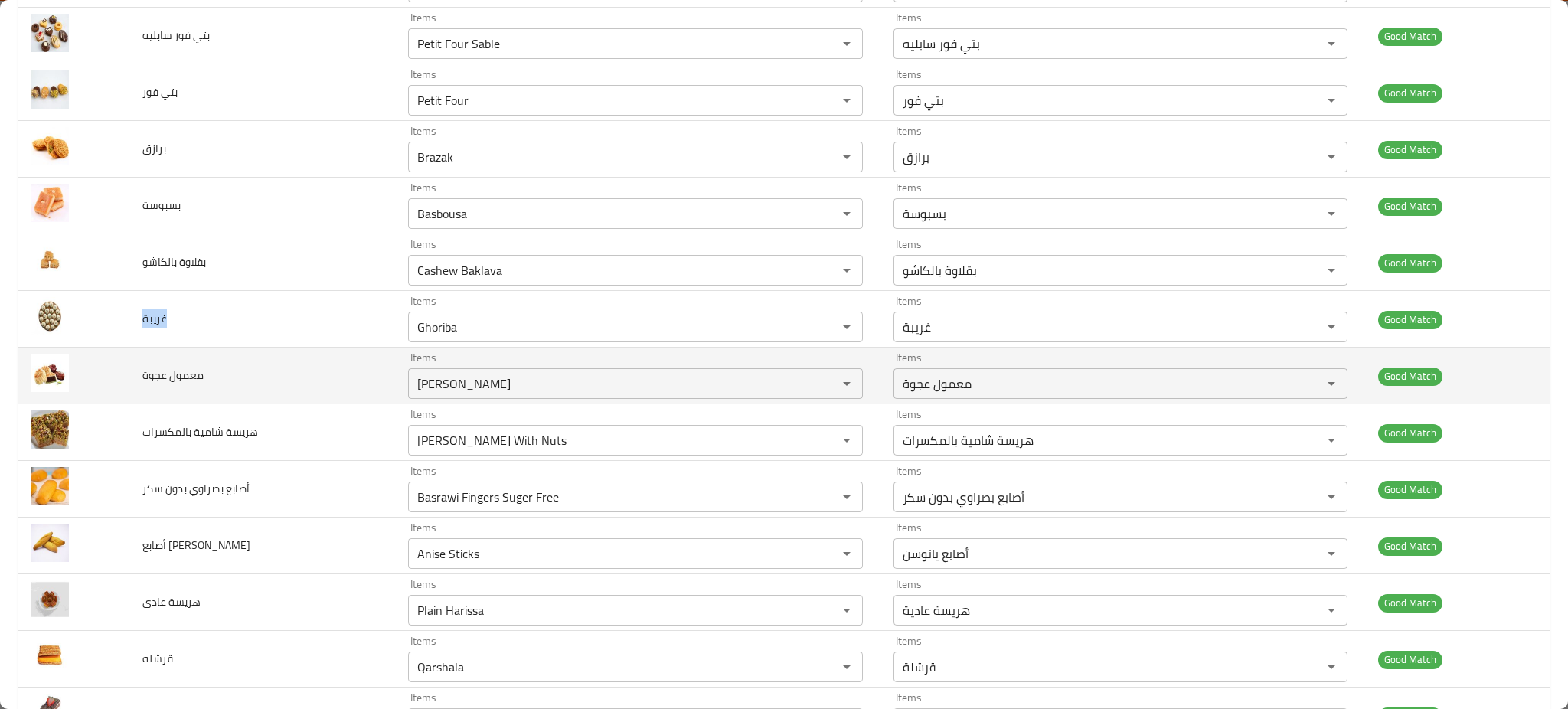
click at [197, 389] on td "معمول عجوة" at bounding box center [262, 376] width 265 height 56
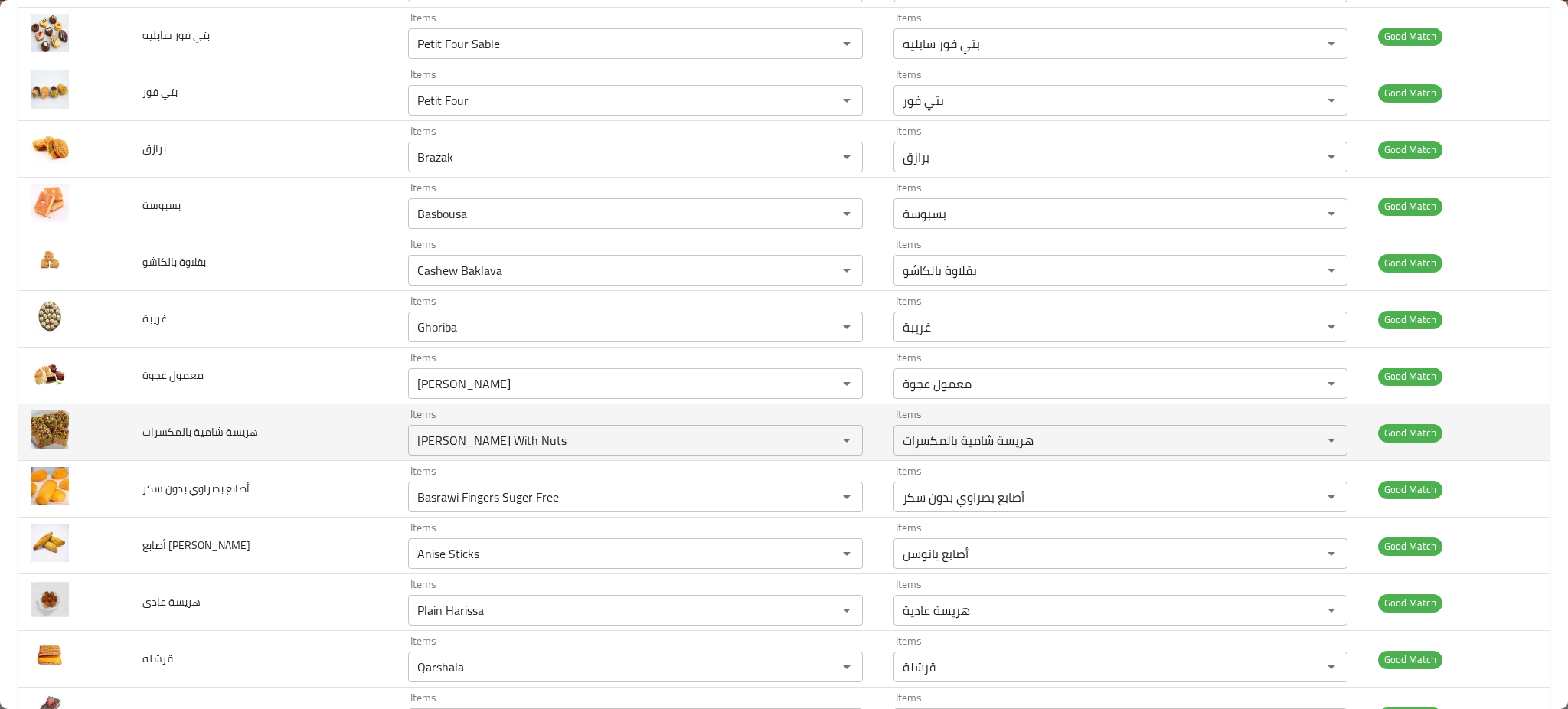
click at [188, 429] on span "هريسة شامية بالمكسرات" at bounding box center [200, 431] width 116 height 19
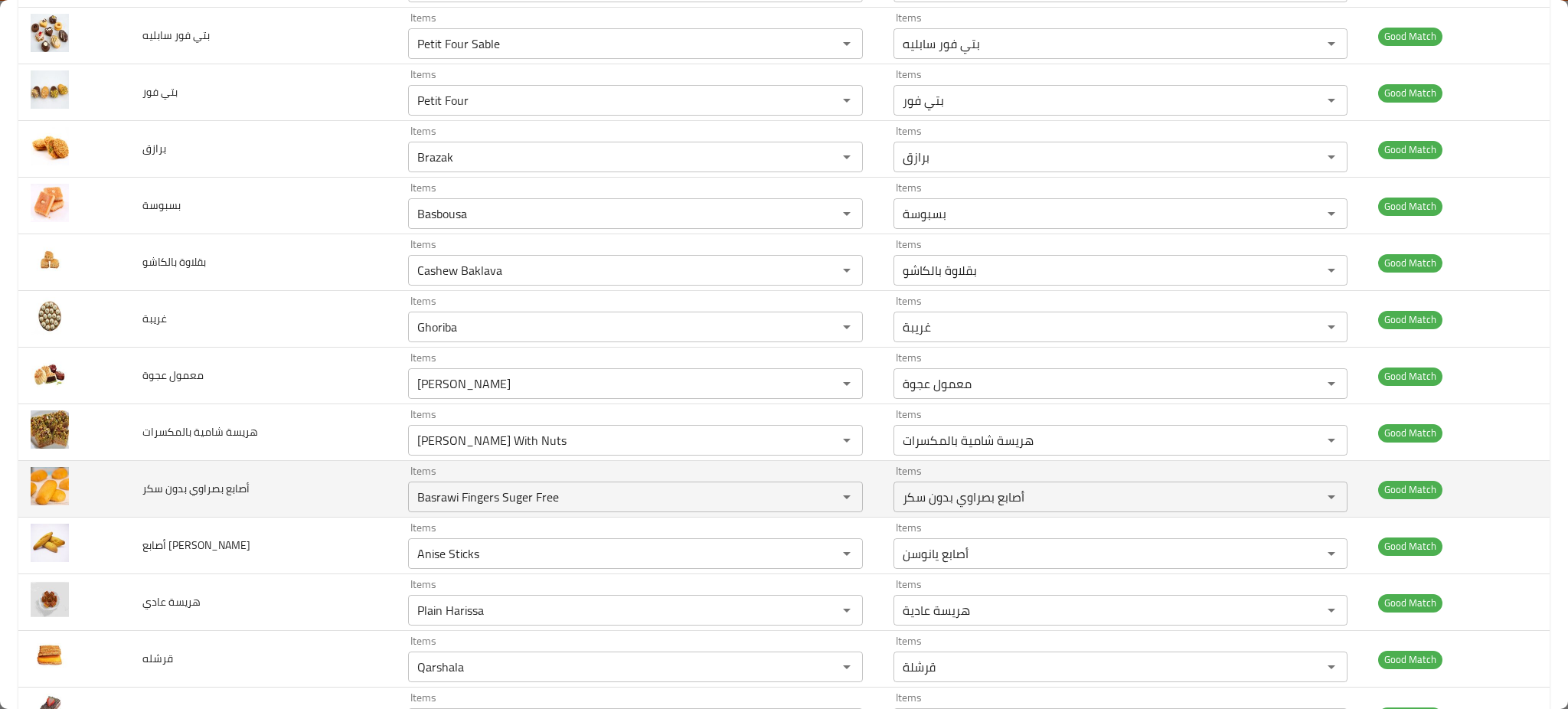
click at [164, 501] on td "أصابع بصراوي بدون سكر" at bounding box center [262, 489] width 265 height 56
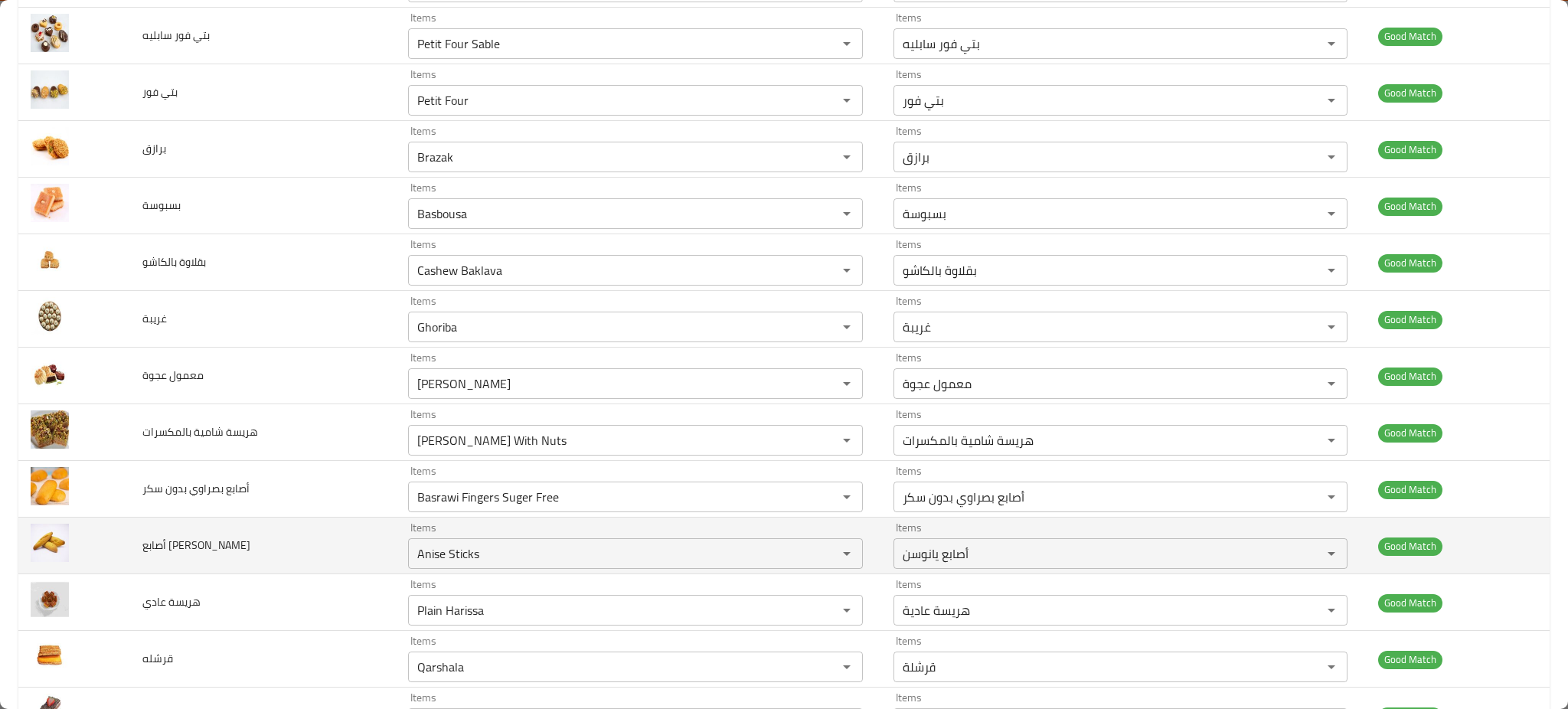
click at [164, 540] on span "أصابع [PERSON_NAME]" at bounding box center [196, 545] width 108 height 19
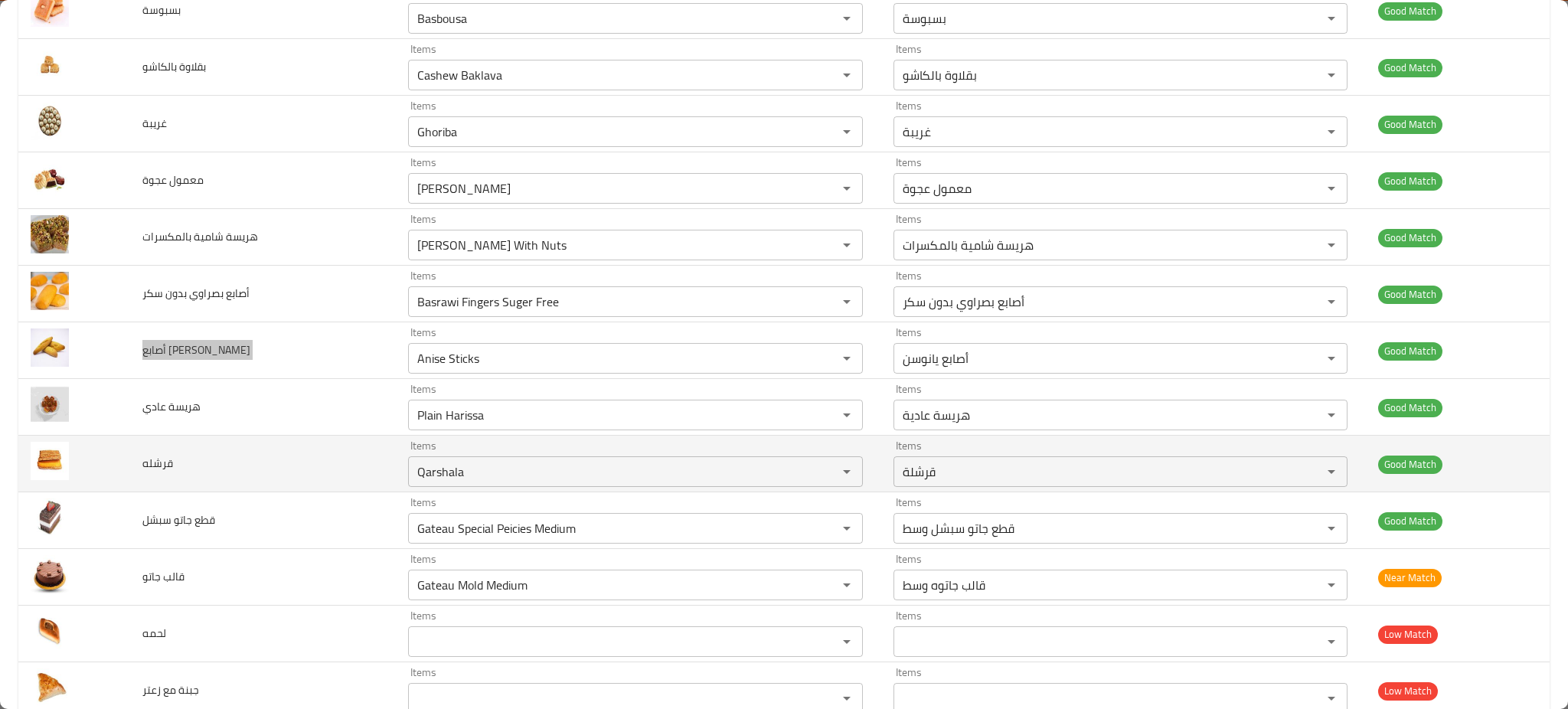
scroll to position [714, 0]
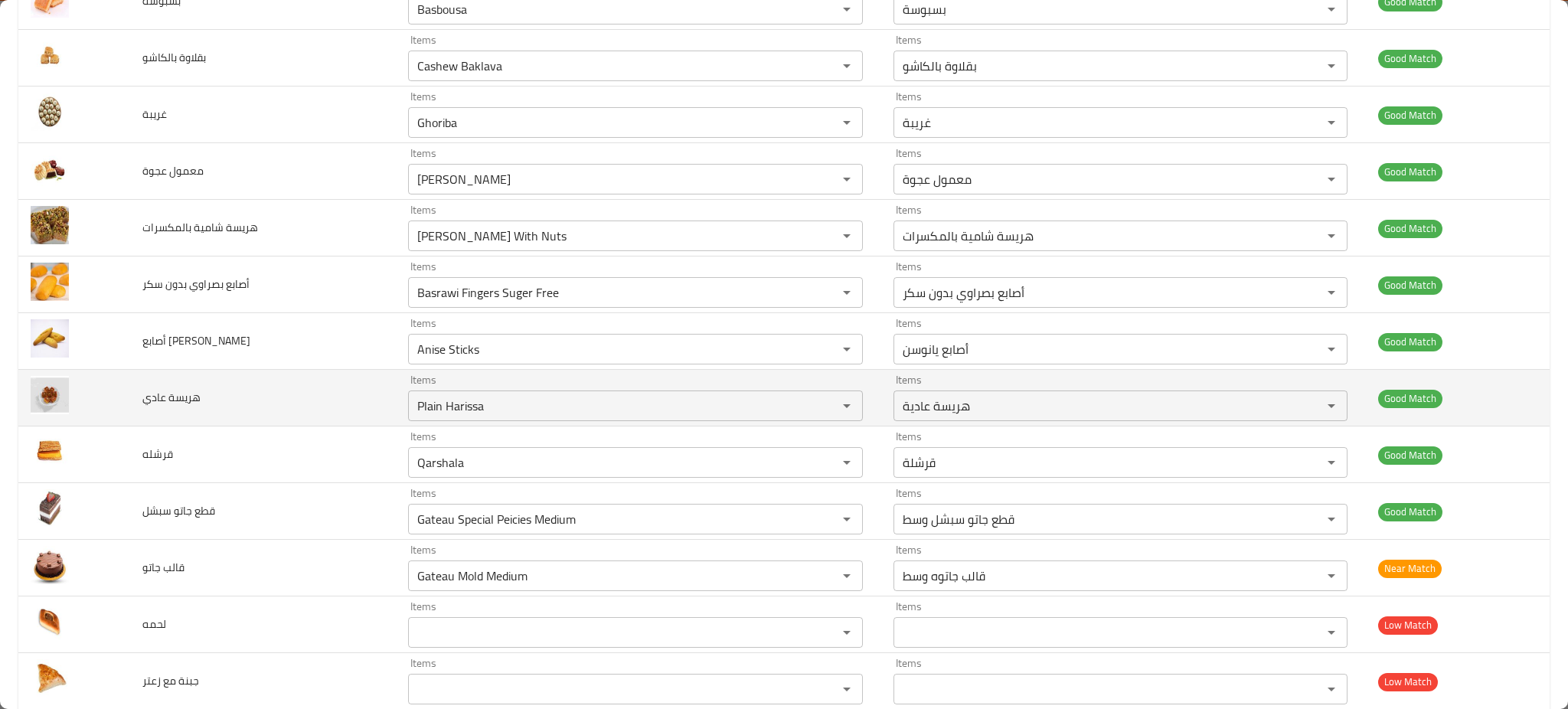
click at [168, 388] on span "هريسة عادي" at bounding box center [172, 397] width 58 height 19
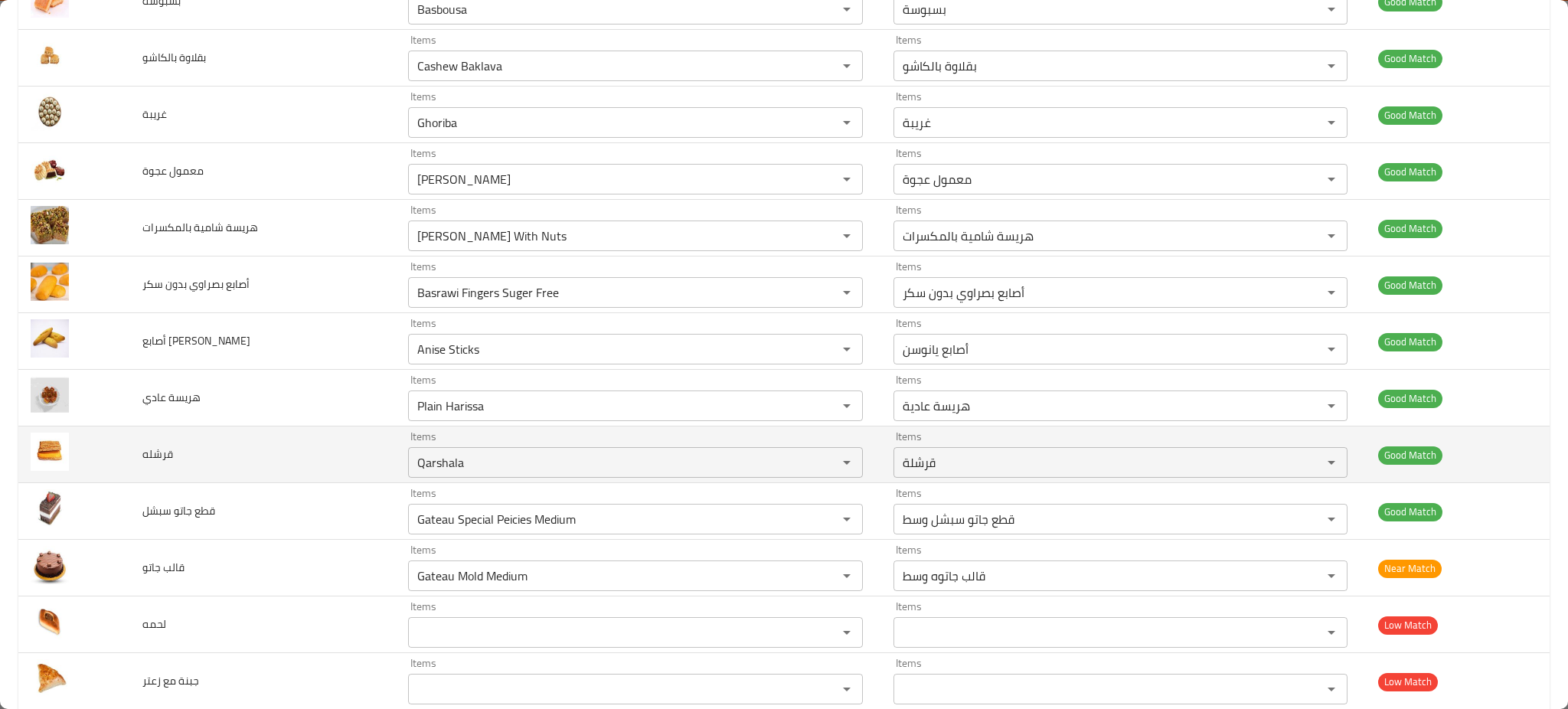
click at [161, 458] on span "قرشله" at bounding box center [158, 454] width 31 height 19
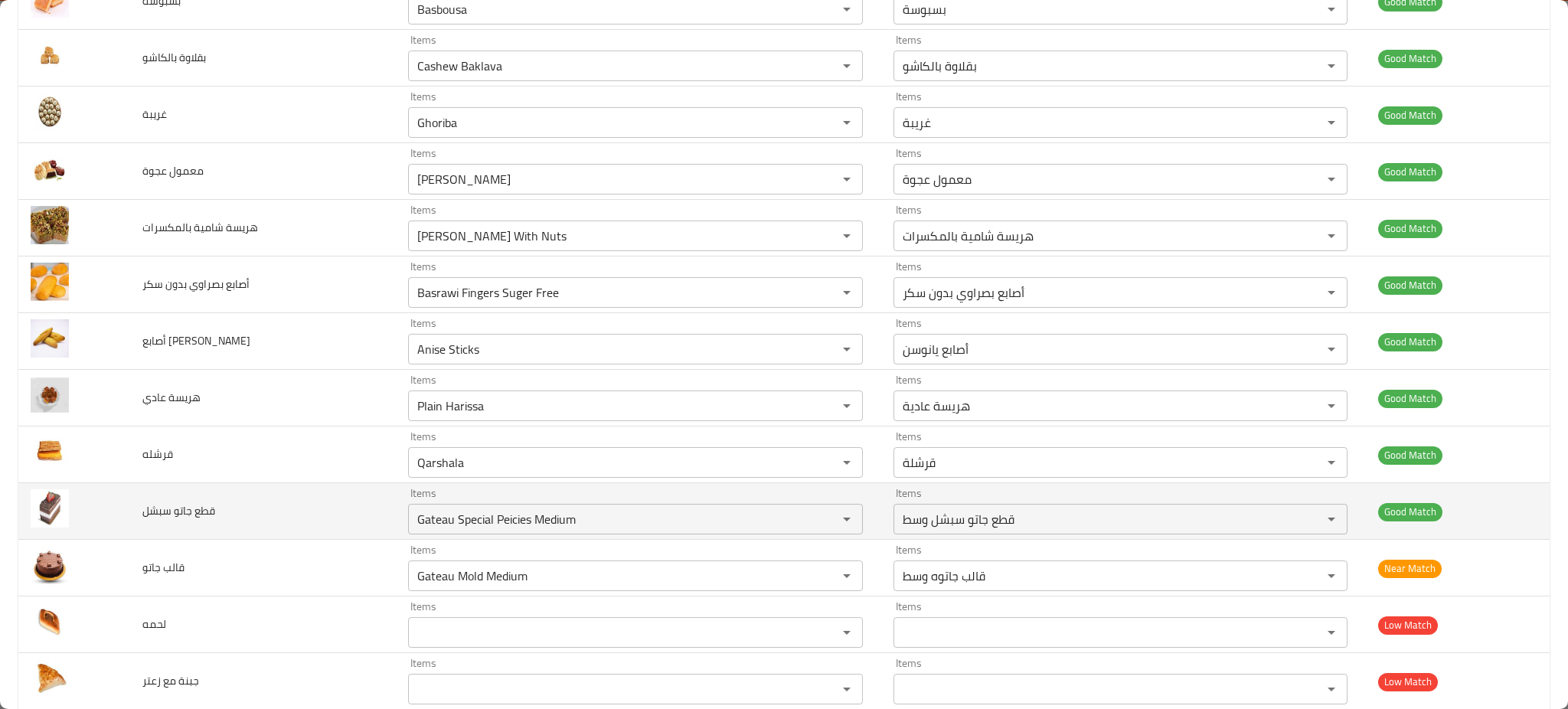
click at [164, 497] on td "قطع جاتو سبشل" at bounding box center [262, 511] width 265 height 56
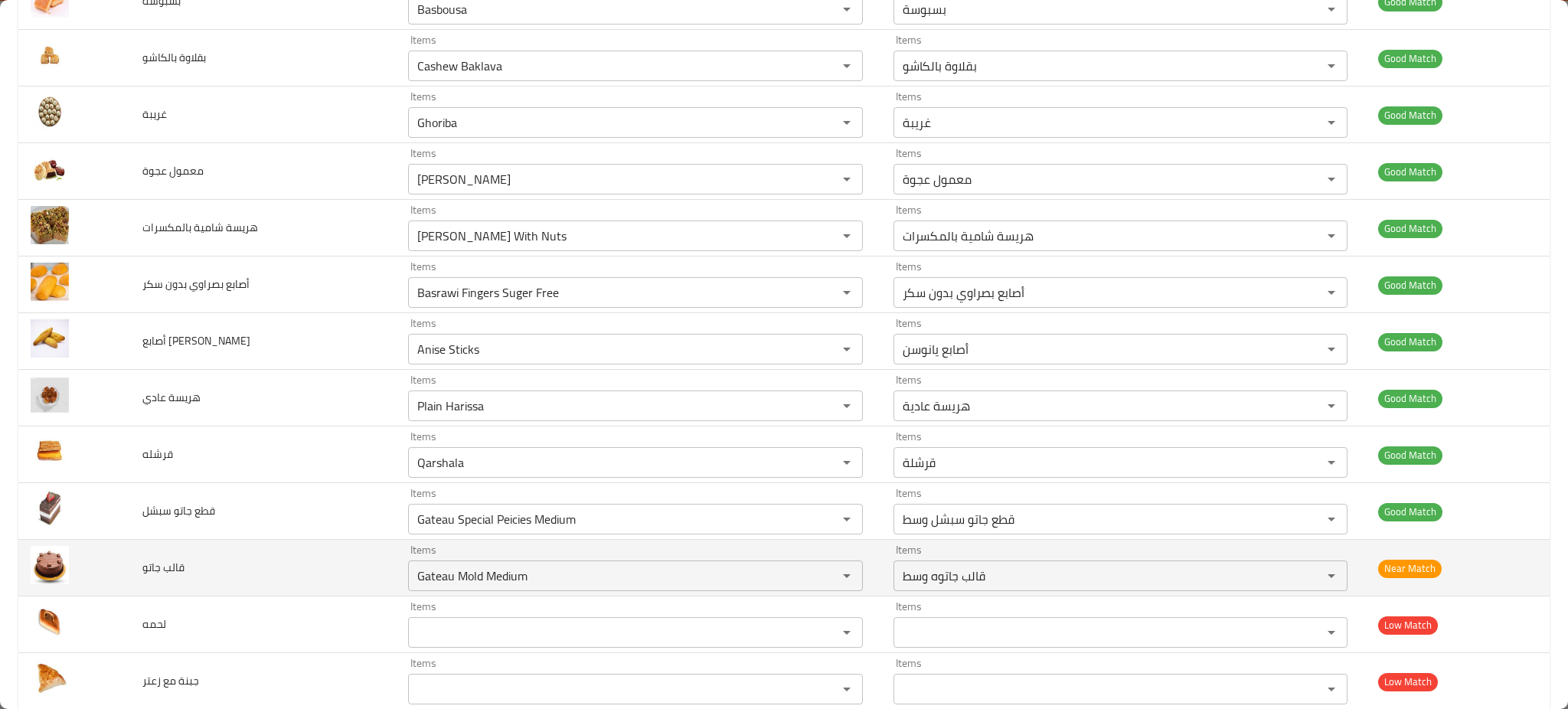
click at [169, 583] on td "قالب جاتو" at bounding box center [262, 568] width 265 height 56
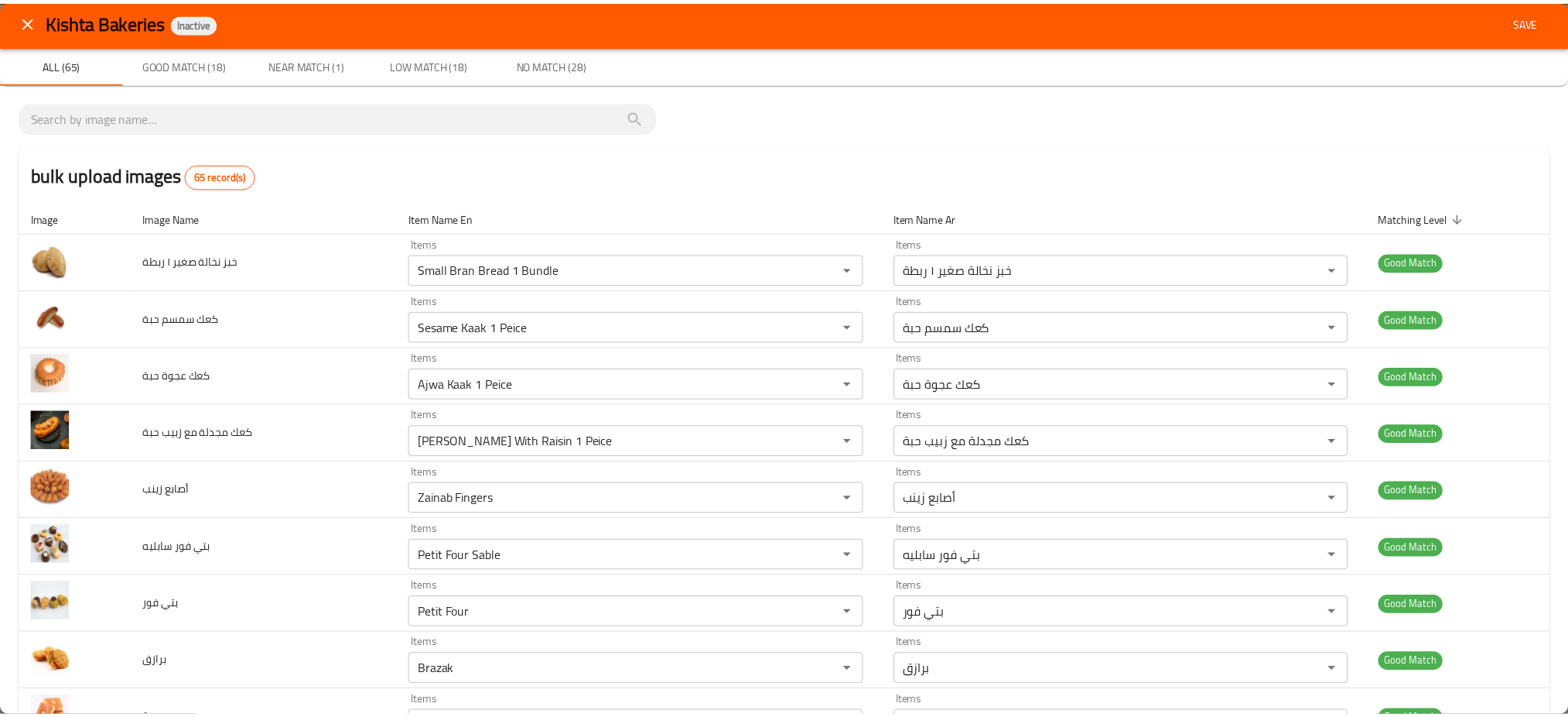
scroll to position [0, 0]
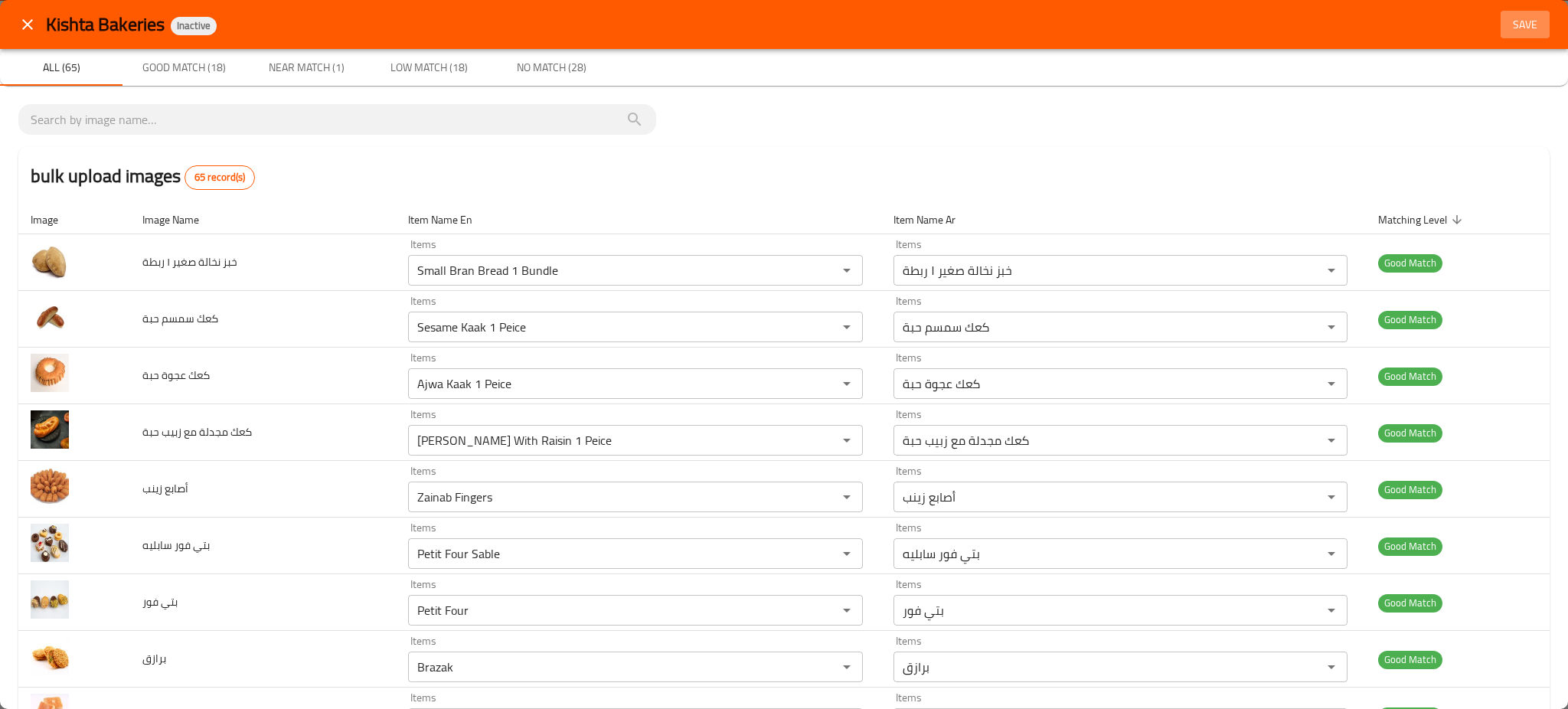
click at [1501, 34] on button "Save" at bounding box center [1525, 24] width 49 height 28
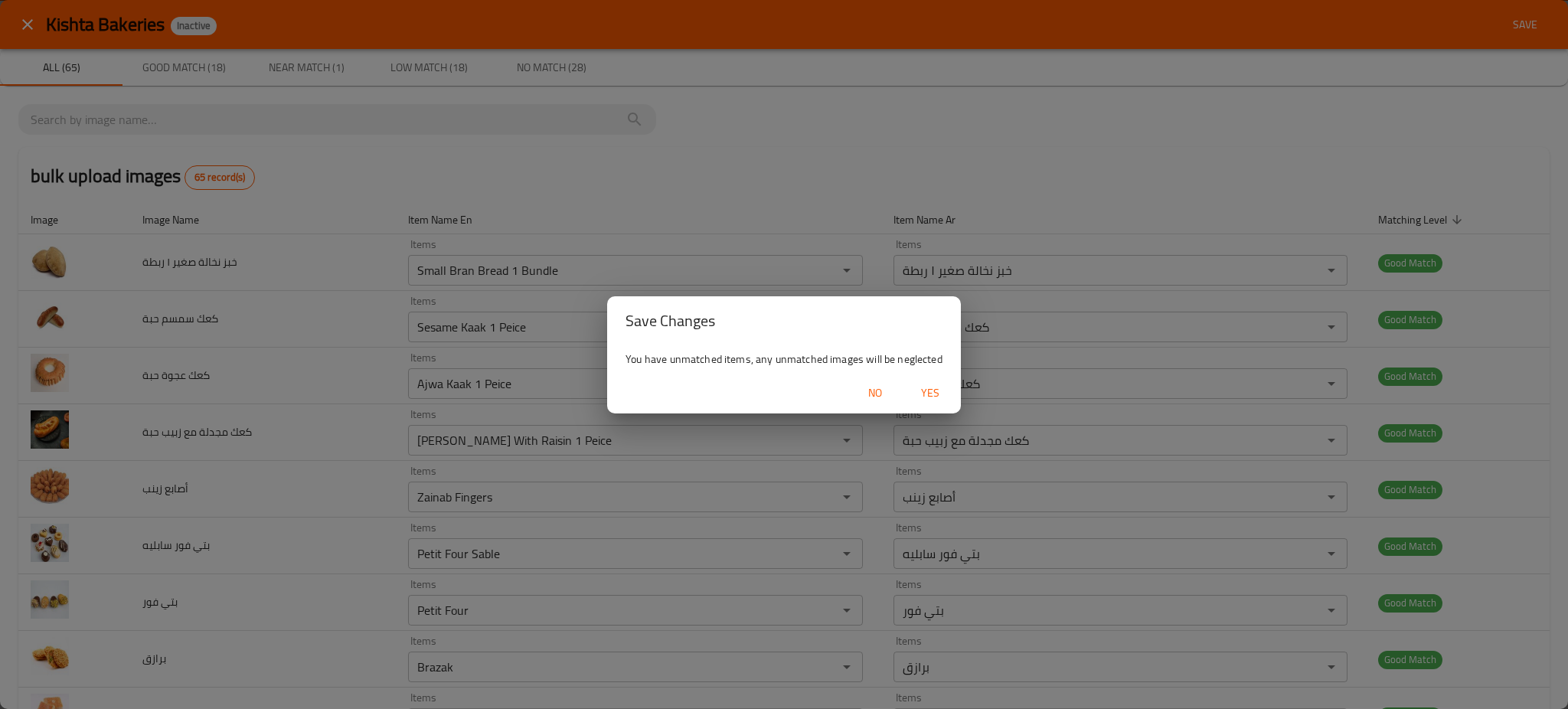
click at [936, 390] on span "Yes" at bounding box center [931, 393] width 37 height 19
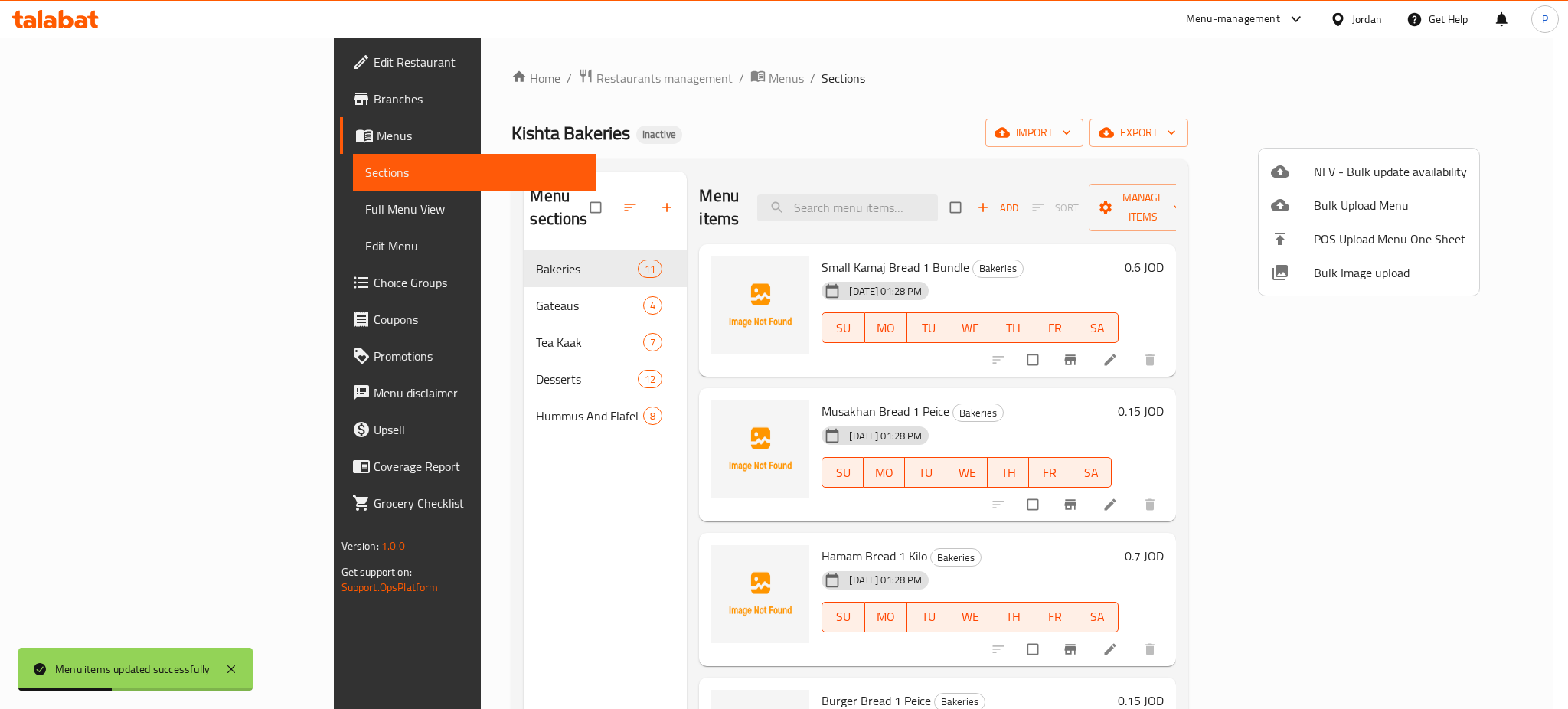
click at [381, 267] on div at bounding box center [784, 354] width 1568 height 709
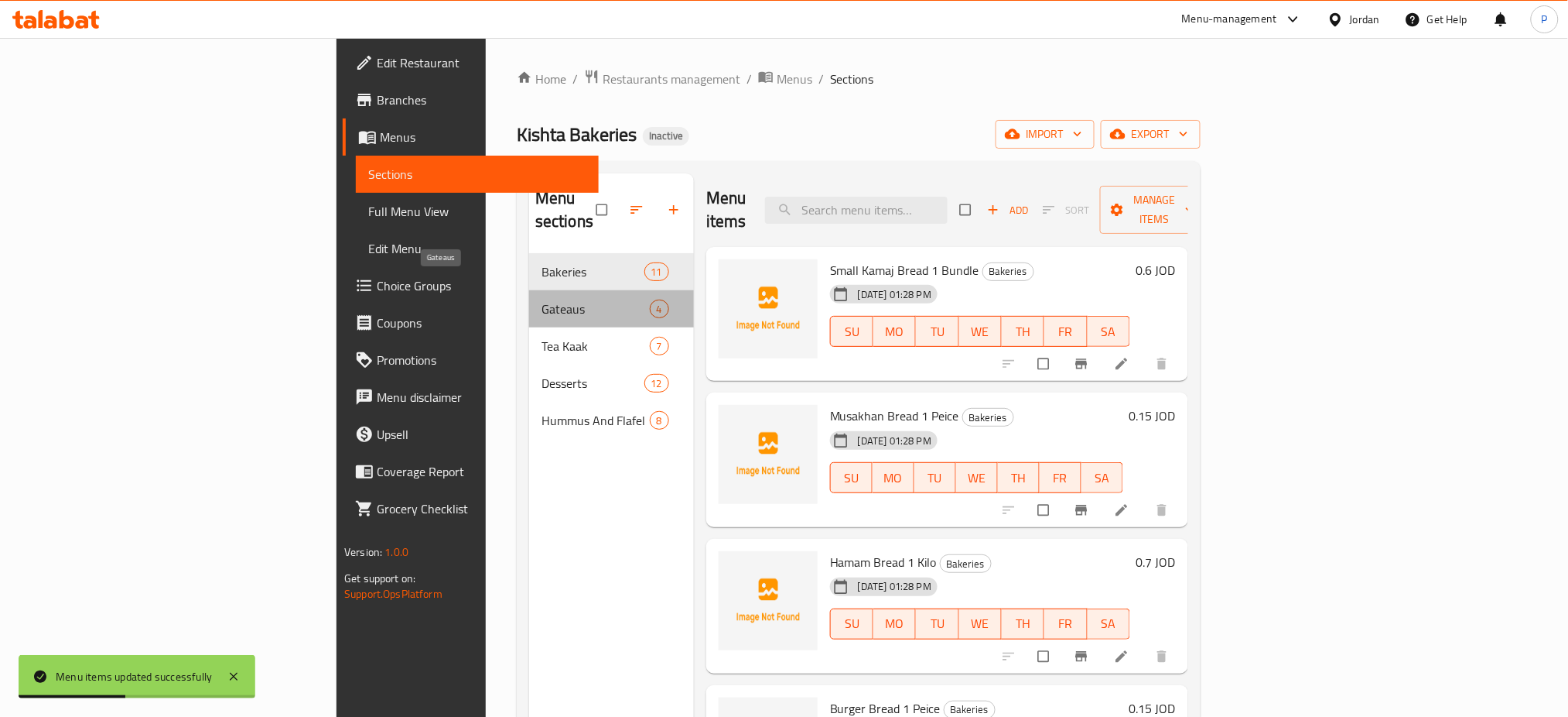
click at [542, 300] on span "Gateaus" at bounding box center [596, 308] width 108 height 19
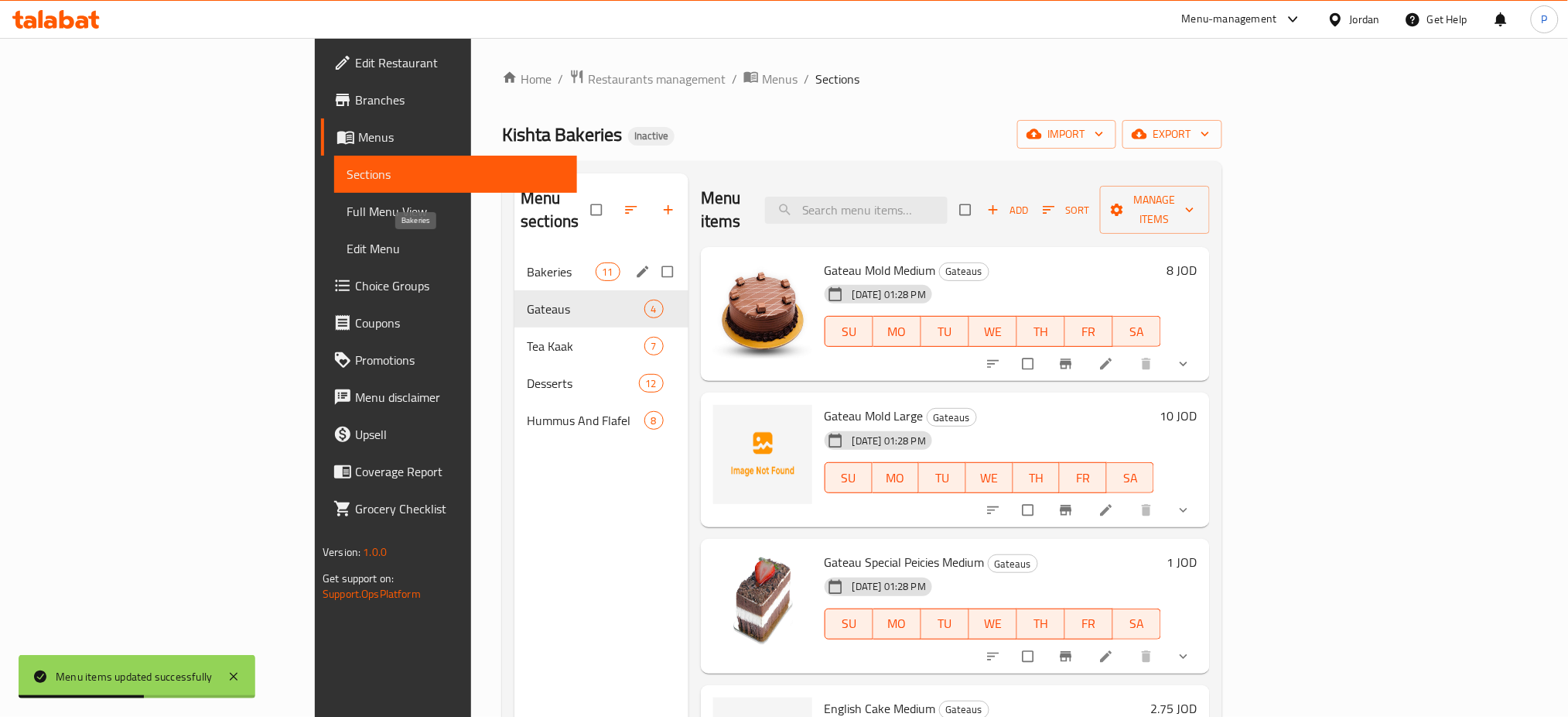
click at [527, 262] on span "Bakeries" at bounding box center [561, 271] width 68 height 19
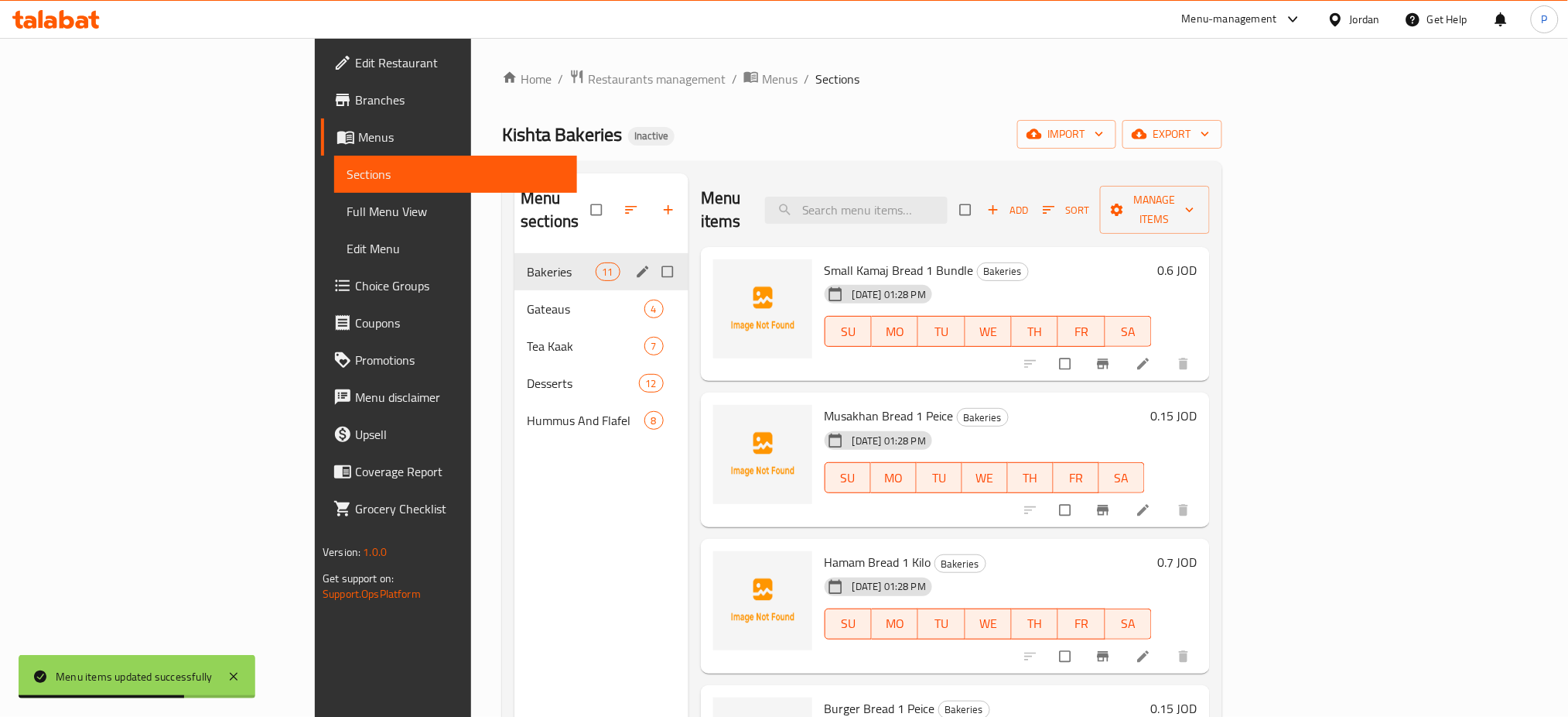
click at [514, 327] on div "Tea Kaak 7" at bounding box center [601, 346] width 174 height 37
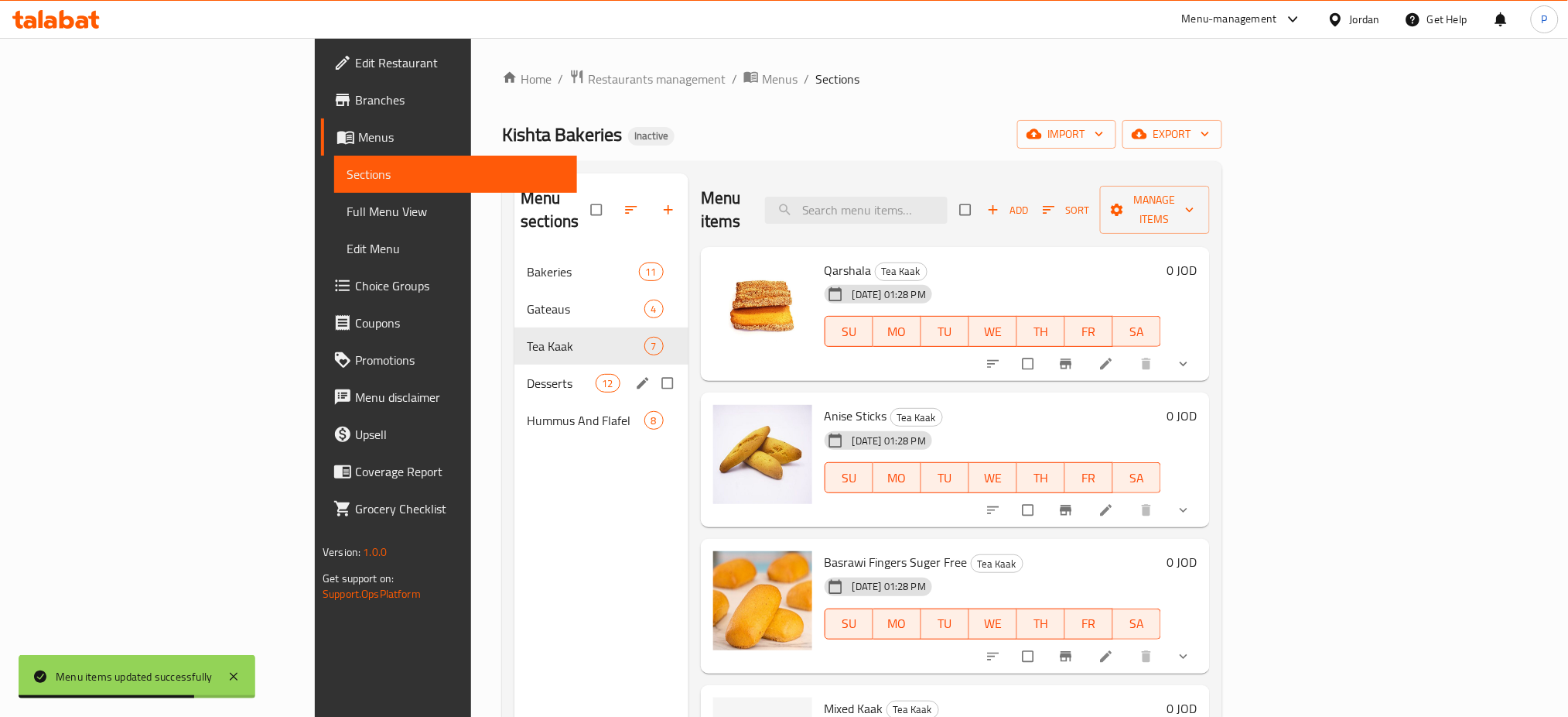
click at [514, 374] on div "Desserts 12" at bounding box center [601, 383] width 174 height 37
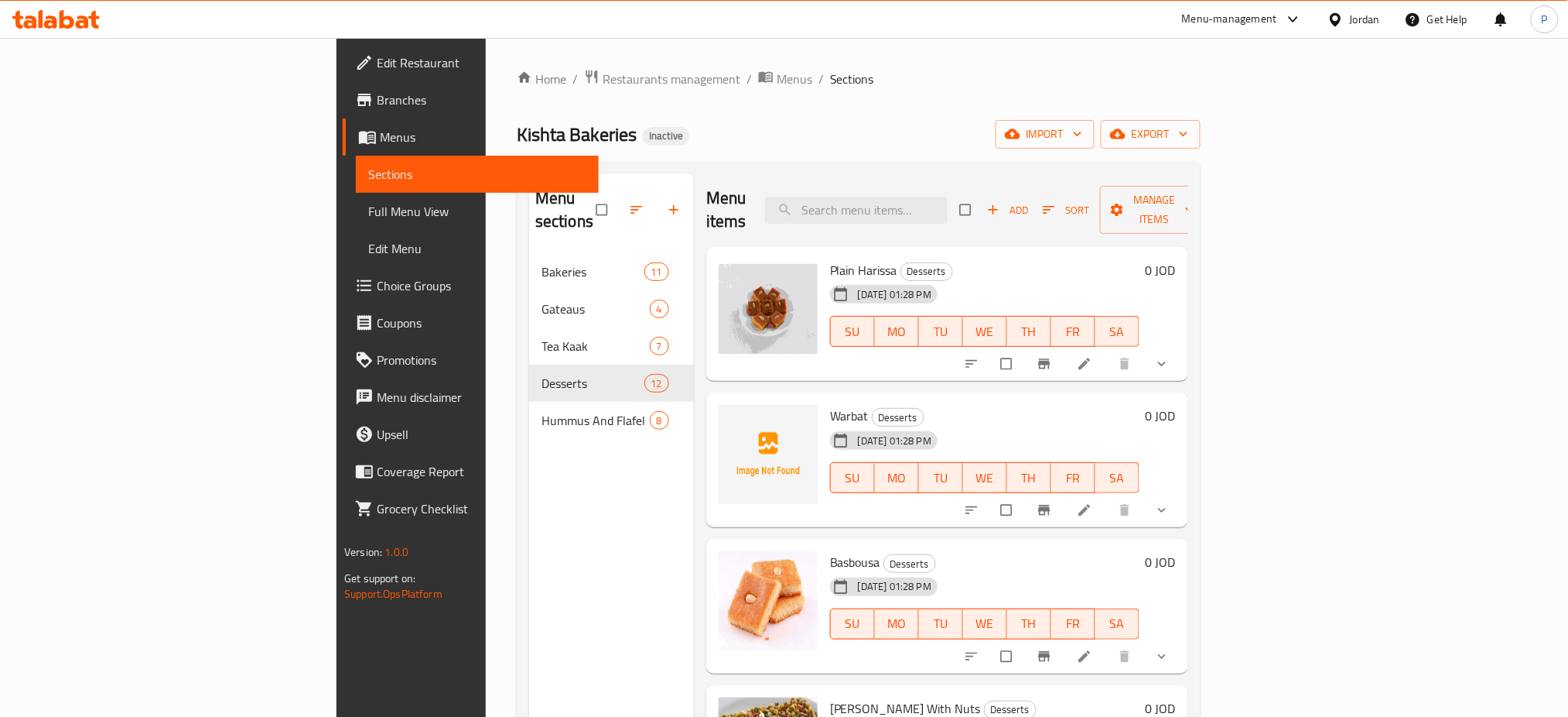
click at [368, 203] on span "Full Menu View" at bounding box center [477, 211] width 218 height 19
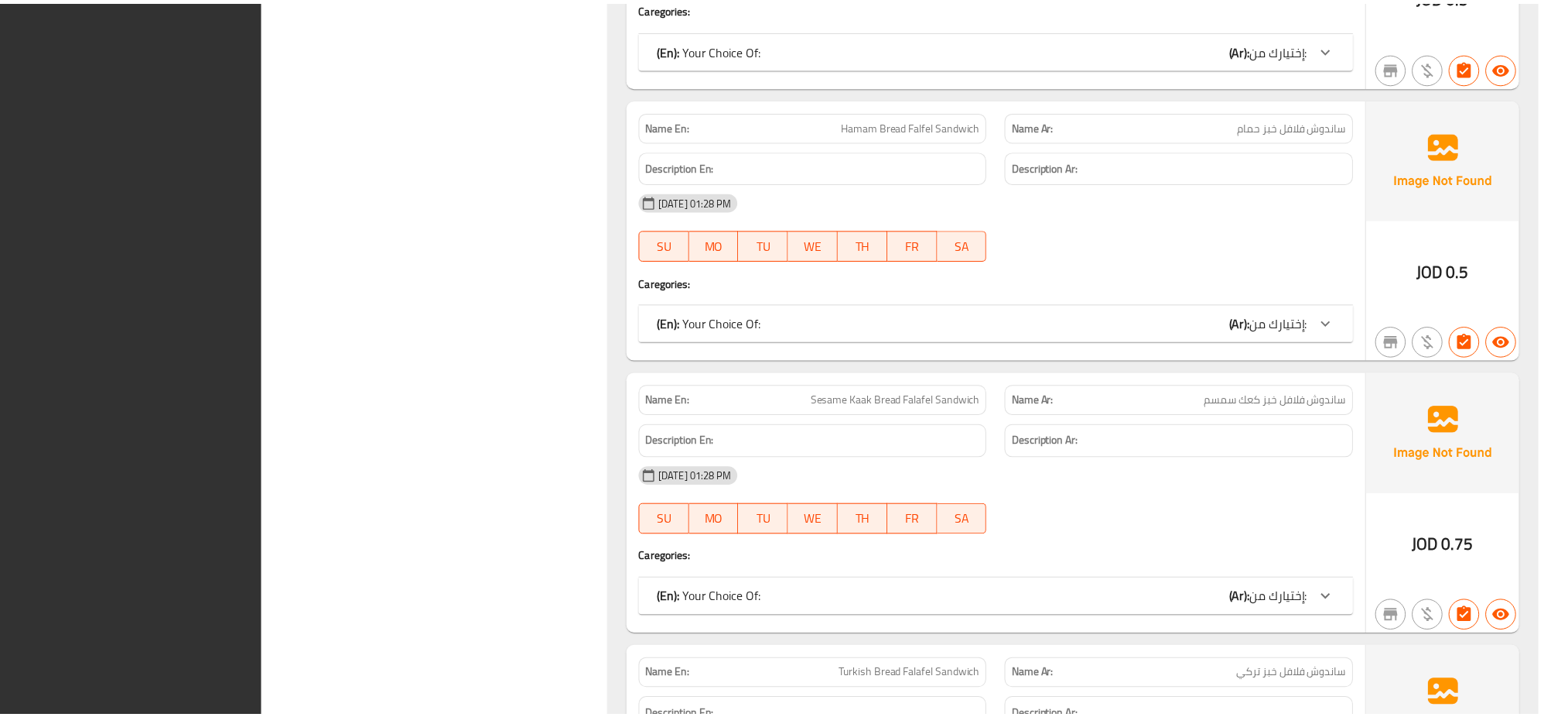
scroll to position [10347, 0]
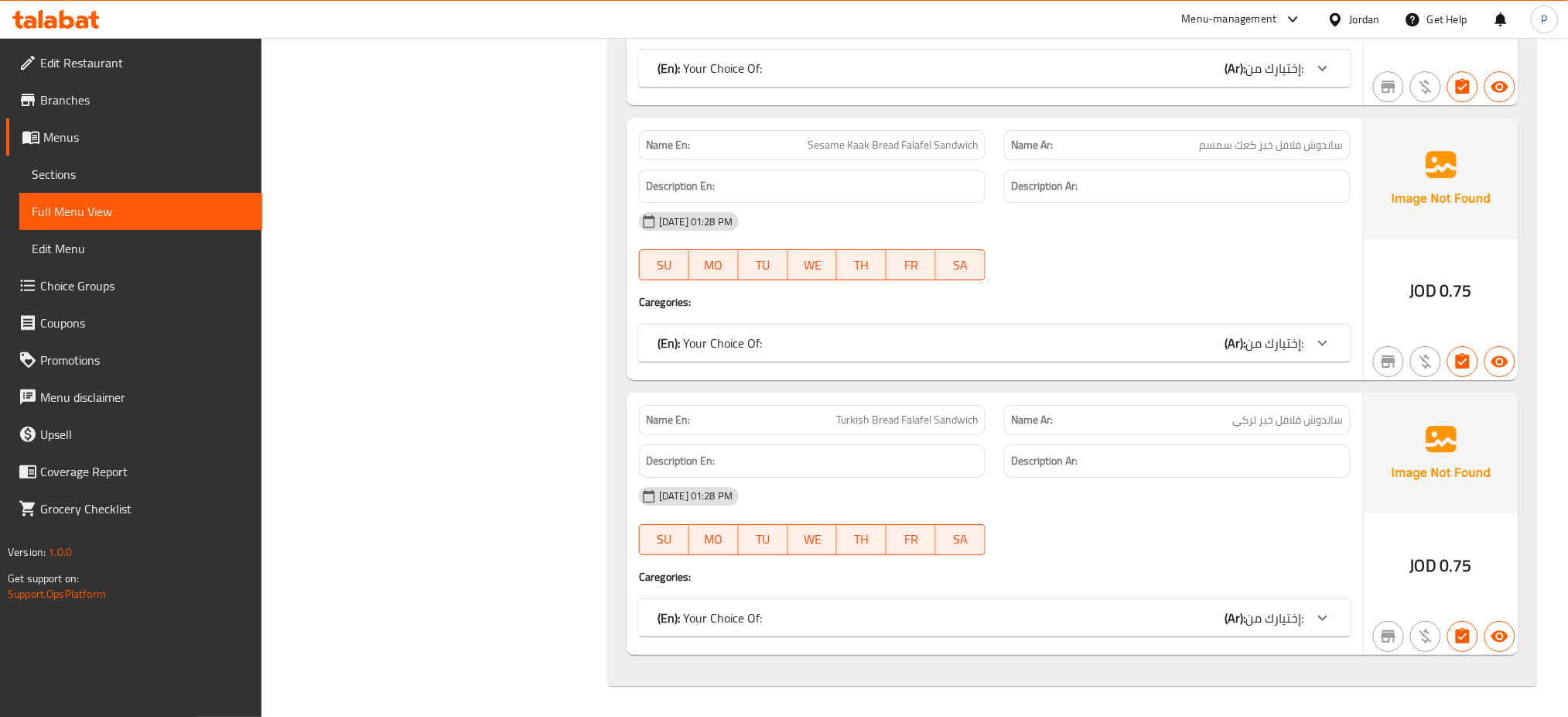
click at [1356, 17] on div "Jordan" at bounding box center [1365, 19] width 30 height 17
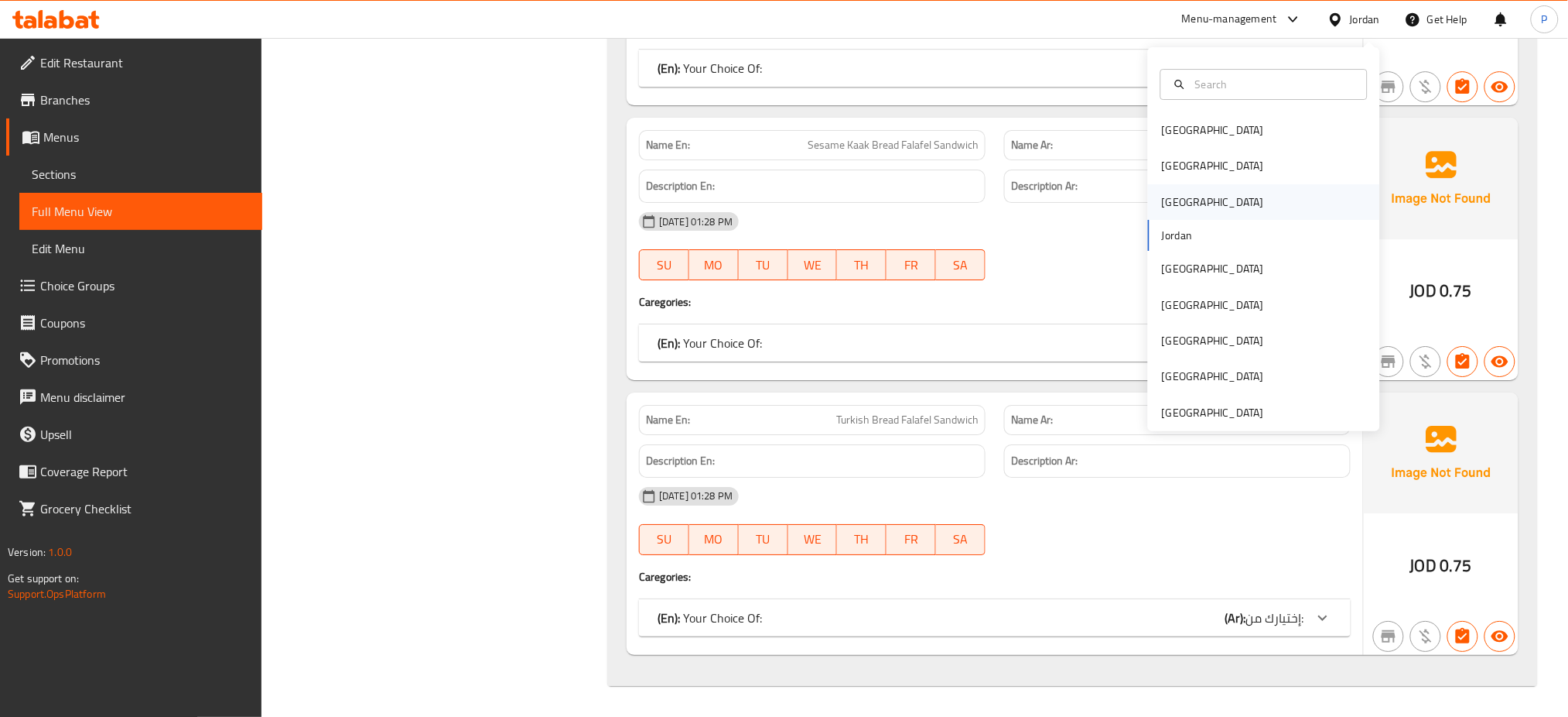
click at [1169, 192] on div "[GEOGRAPHIC_DATA]" at bounding box center [1213, 202] width 127 height 35
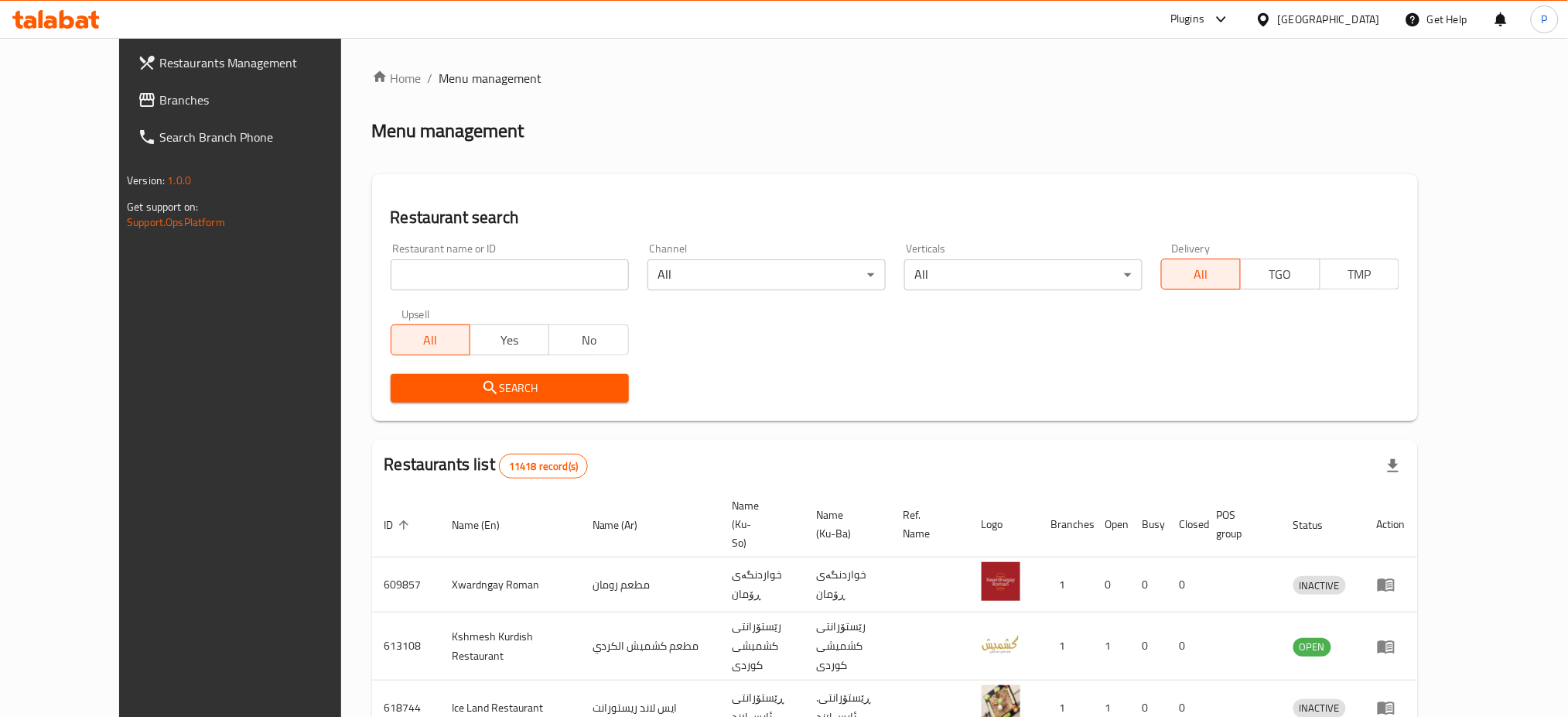
click at [518, 283] on input "search" at bounding box center [510, 275] width 239 height 31
paste input "Salsa"
type input "Salsa"
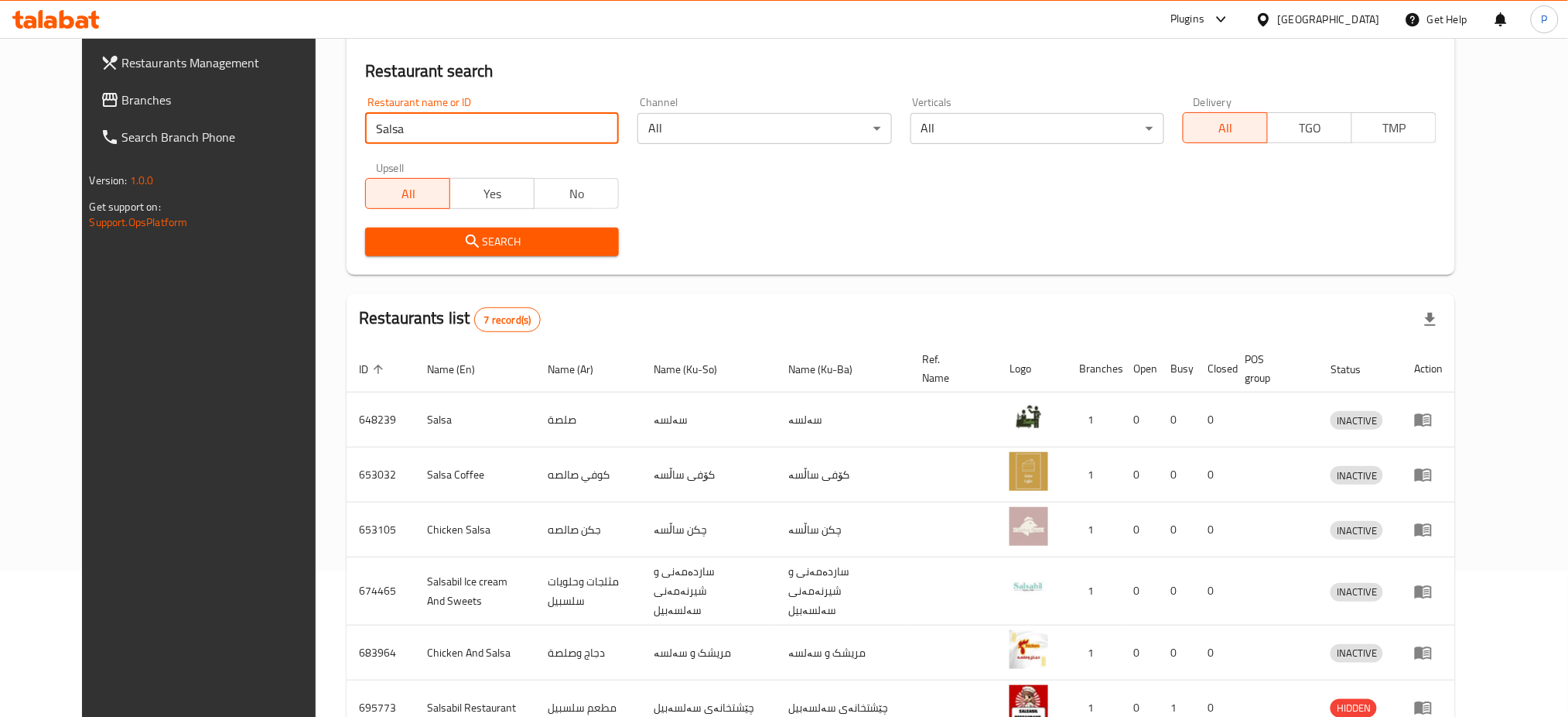
scroll to position [290, 0]
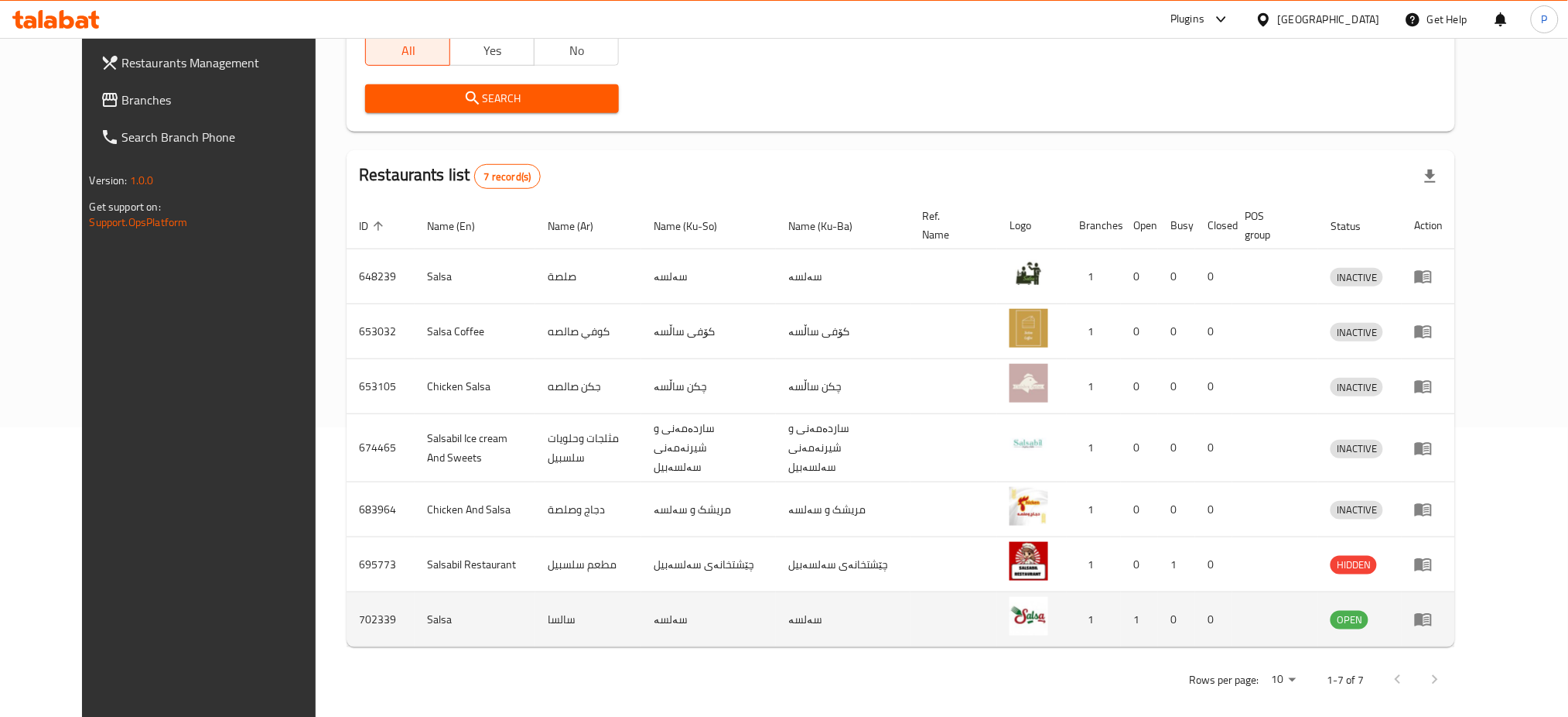
drag, startPoint x: 1511, startPoint y: 594, endPoint x: 1512, endPoint y: 612, distance: 18.0
click at [1455, 594] on td "enhanced table" at bounding box center [1429, 620] width 53 height 55
click at [1433, 614] on icon "enhanced table" at bounding box center [1423, 620] width 17 height 13
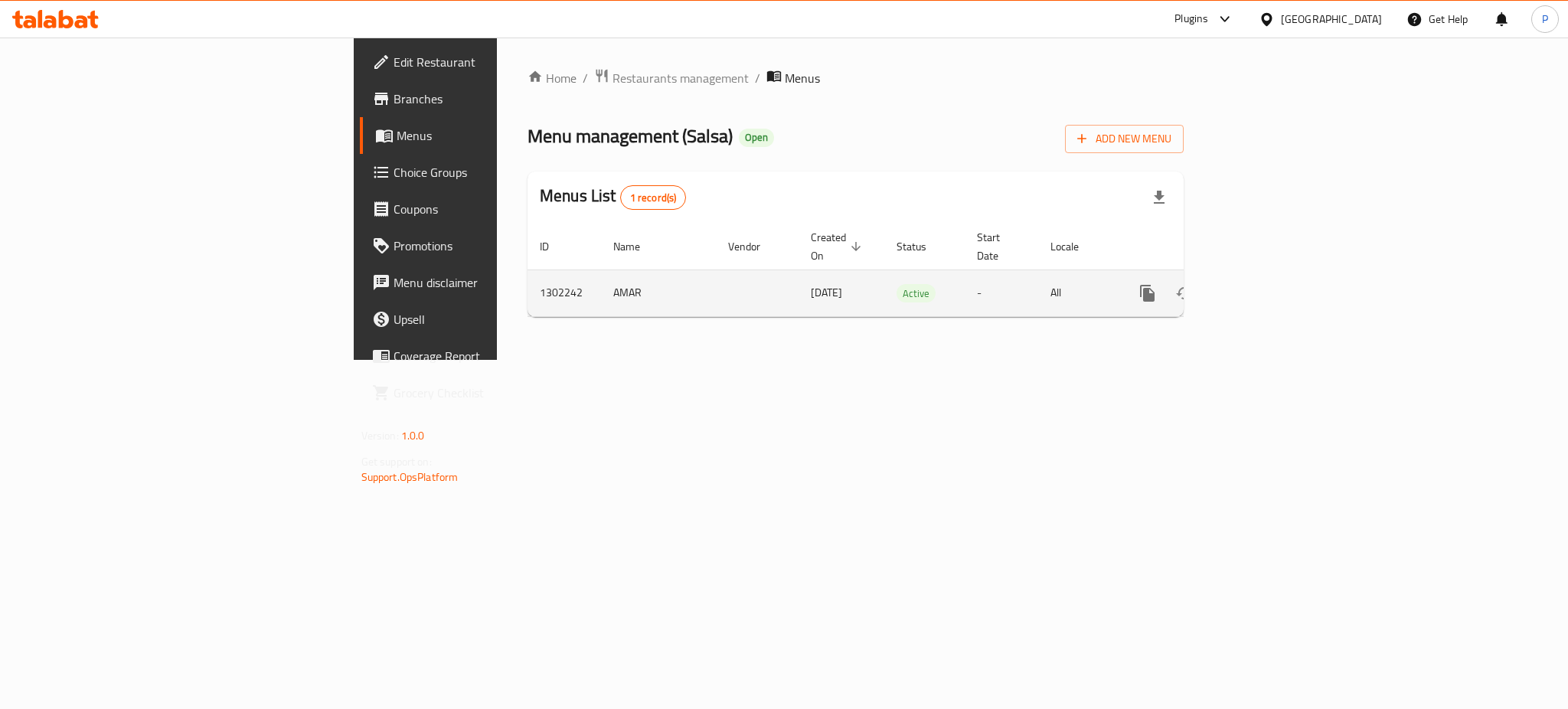
click at [1267, 284] on icon "enhanced table" at bounding box center [1257, 292] width 18 height 18
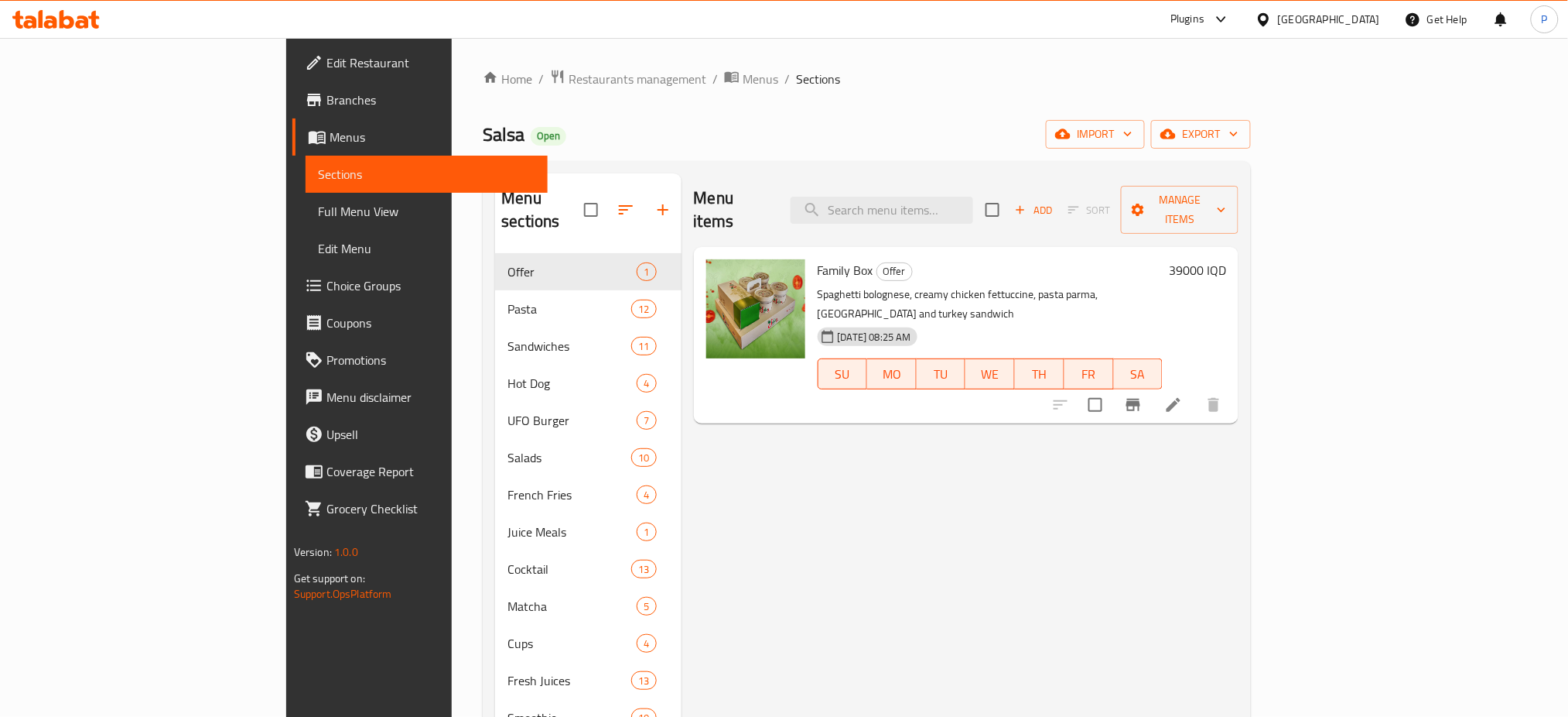
click at [725, 149] on div "Home / Restaurants management / Menus / Sections Salsa Open import export Menu …" at bounding box center [867, 560] width 769 height 983
click at [965, 196] on input "search" at bounding box center [882, 210] width 183 height 28
paste input "Salsic"
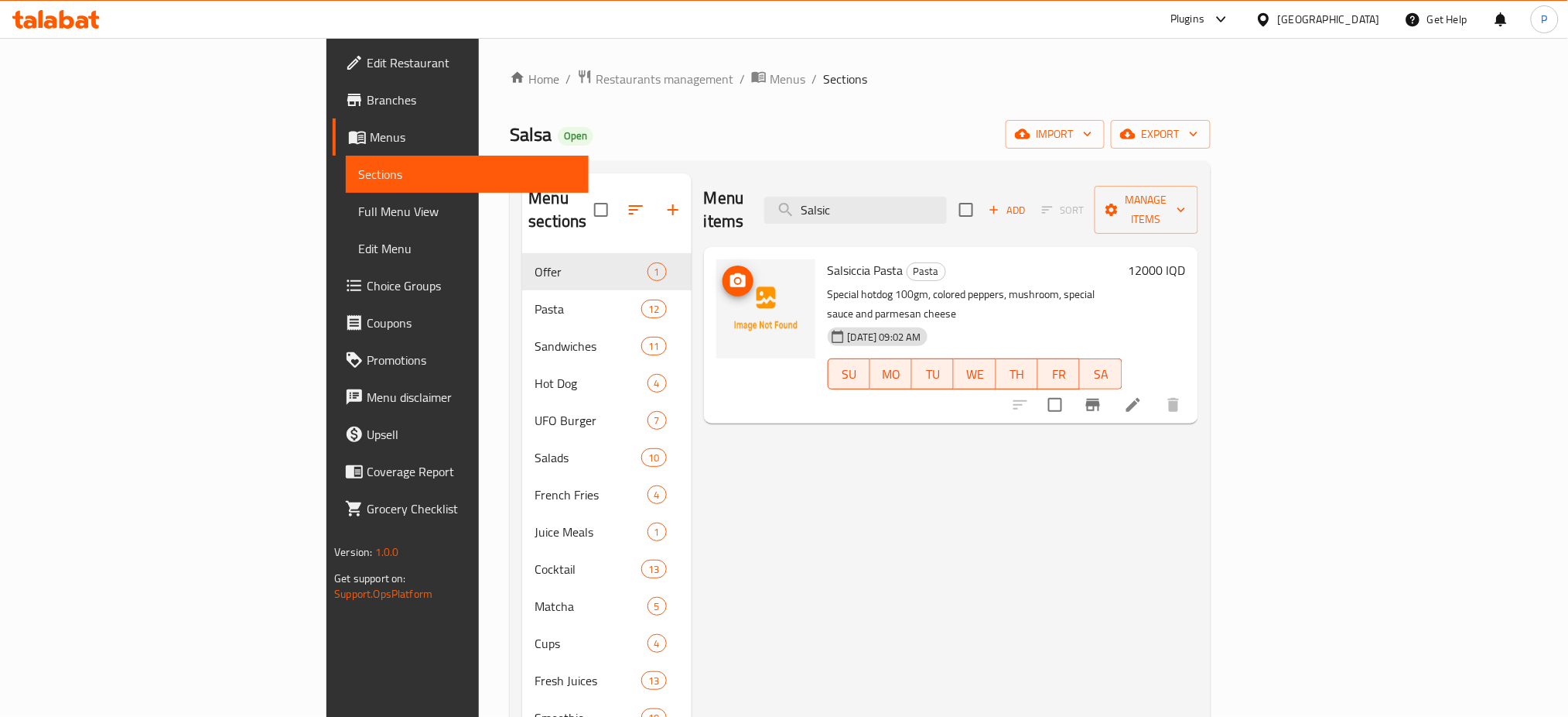
type input "Salsic"
click at [730, 273] on icon "upload picture" at bounding box center [738, 280] width 16 height 14
